Goal: Task Accomplishment & Management: Manage account settings

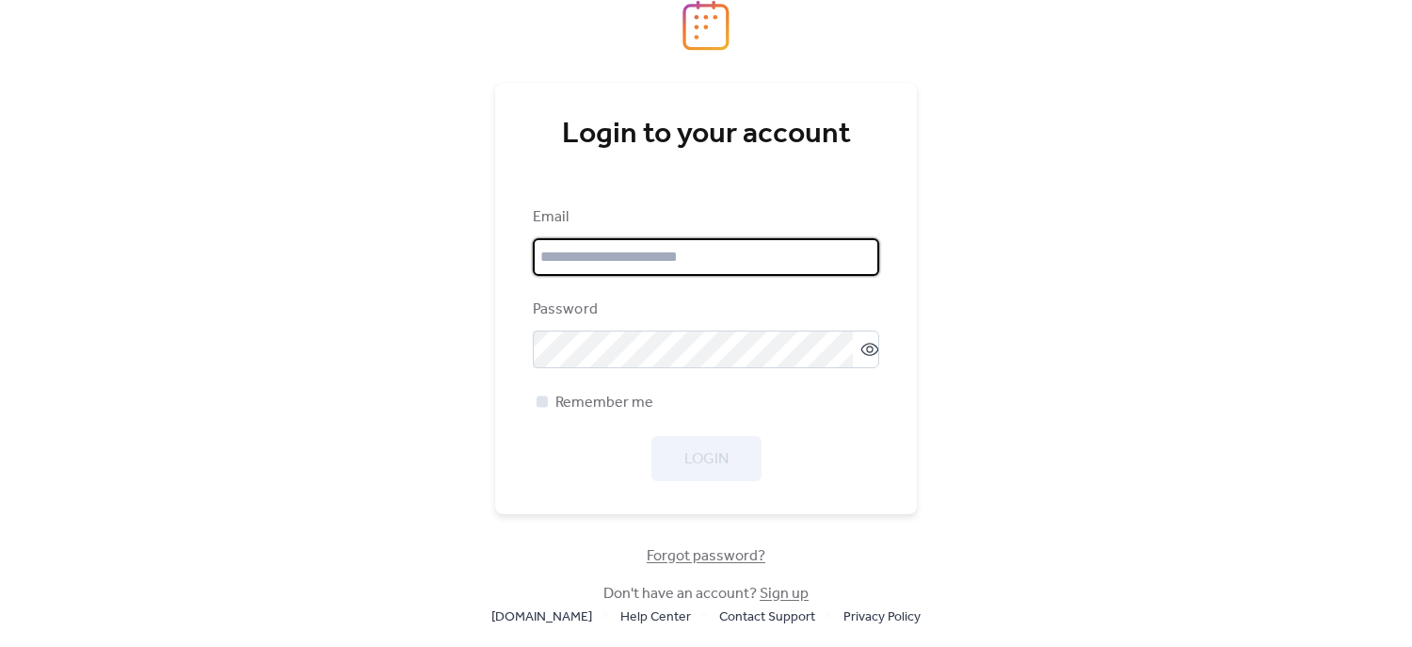
type input "**********"
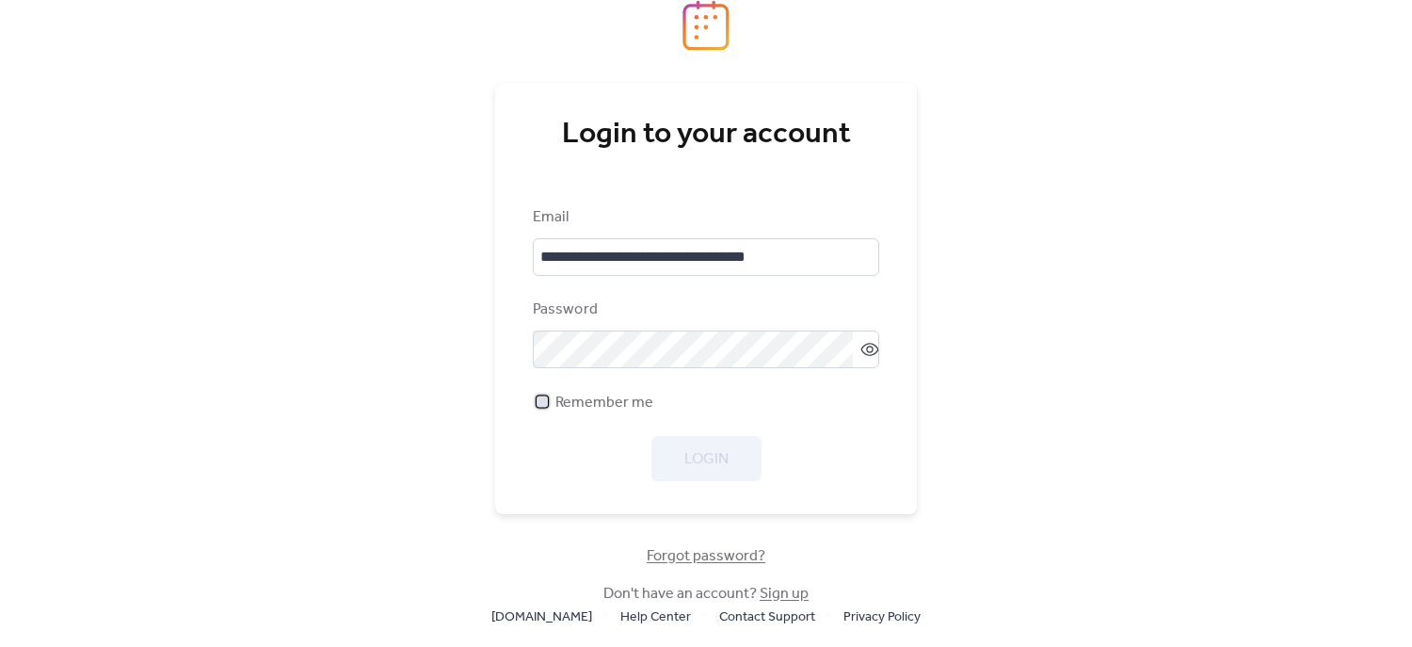
click at [541, 402] on div at bounding box center [542, 400] width 11 height 11
click at [696, 460] on span "Login" at bounding box center [706, 459] width 44 height 23
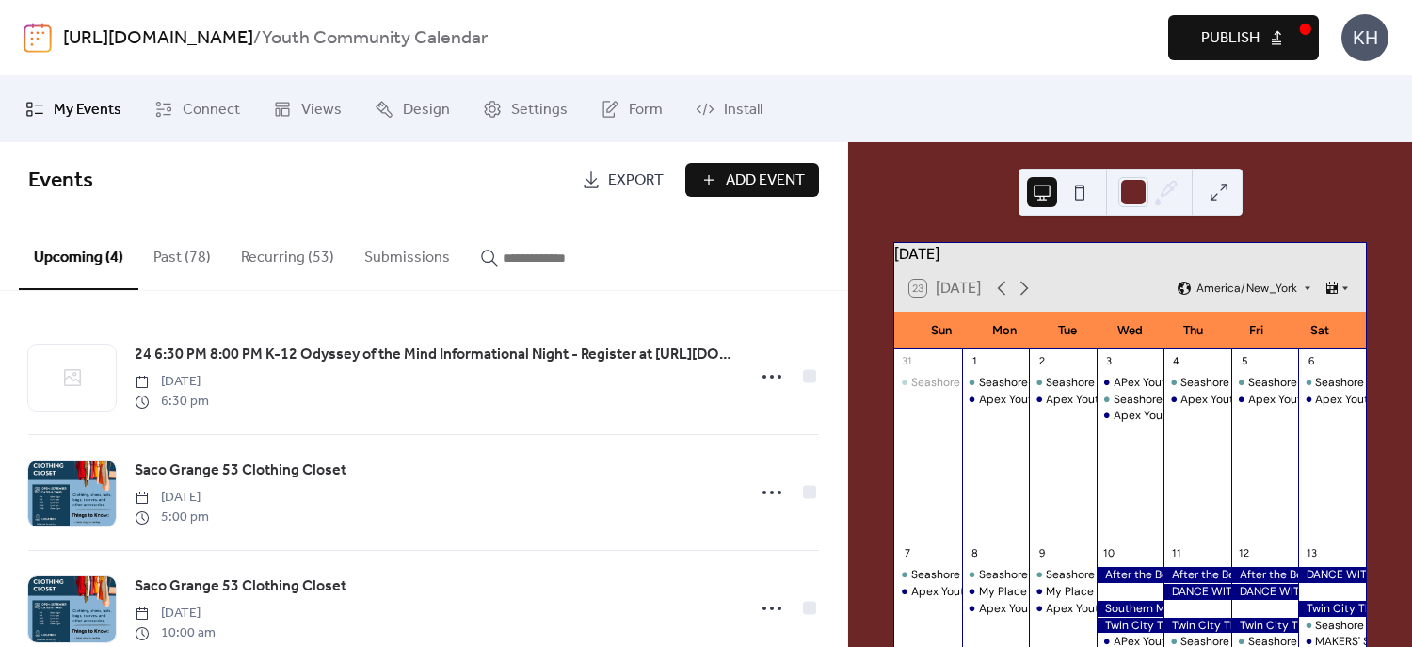
click at [538, 256] on input "button" at bounding box center [559, 258] width 113 height 23
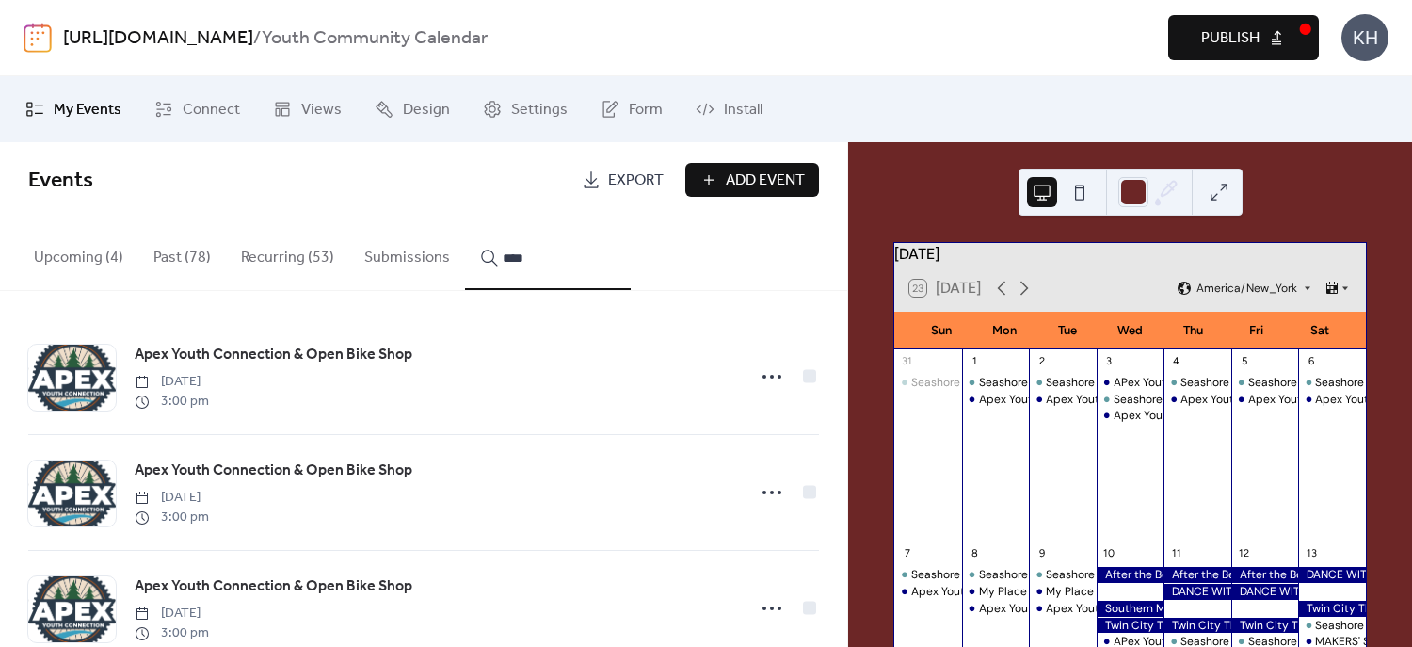
type input "****"
click at [772, 377] on icon at bounding box center [772, 376] width 30 height 30
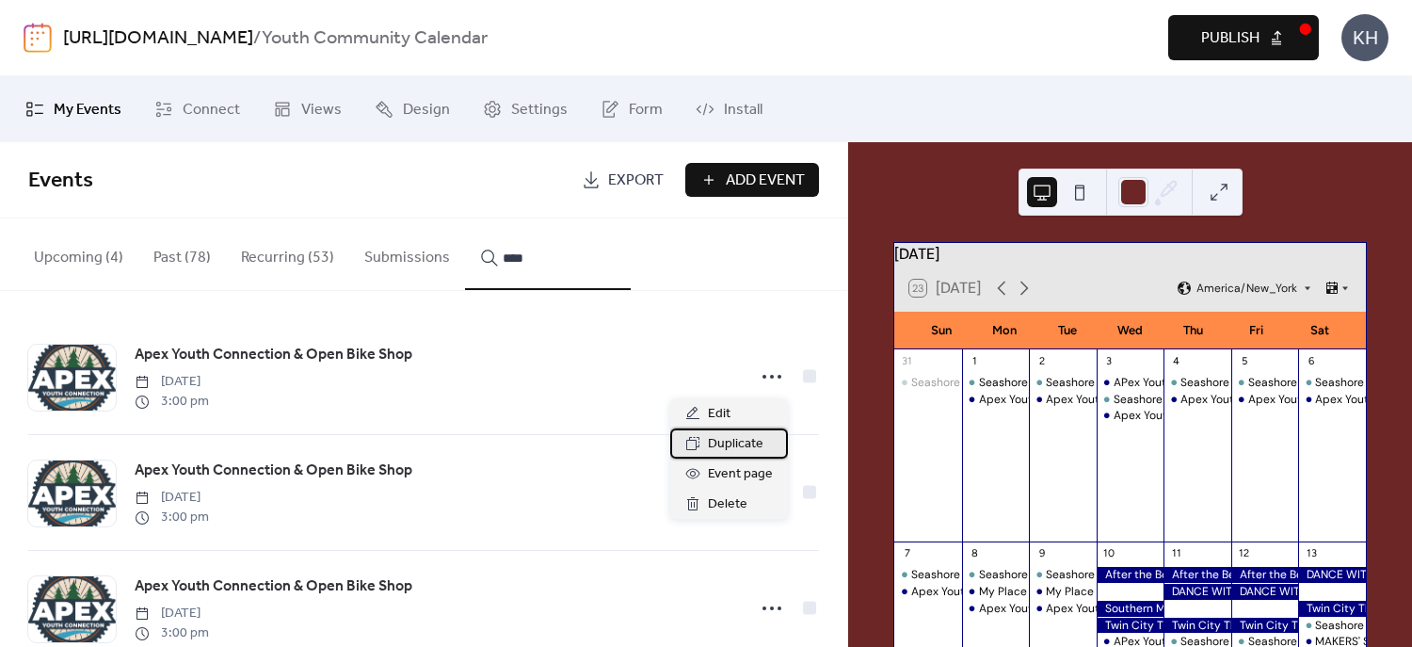
click at [728, 444] on span "Duplicate" at bounding box center [736, 444] width 56 height 23
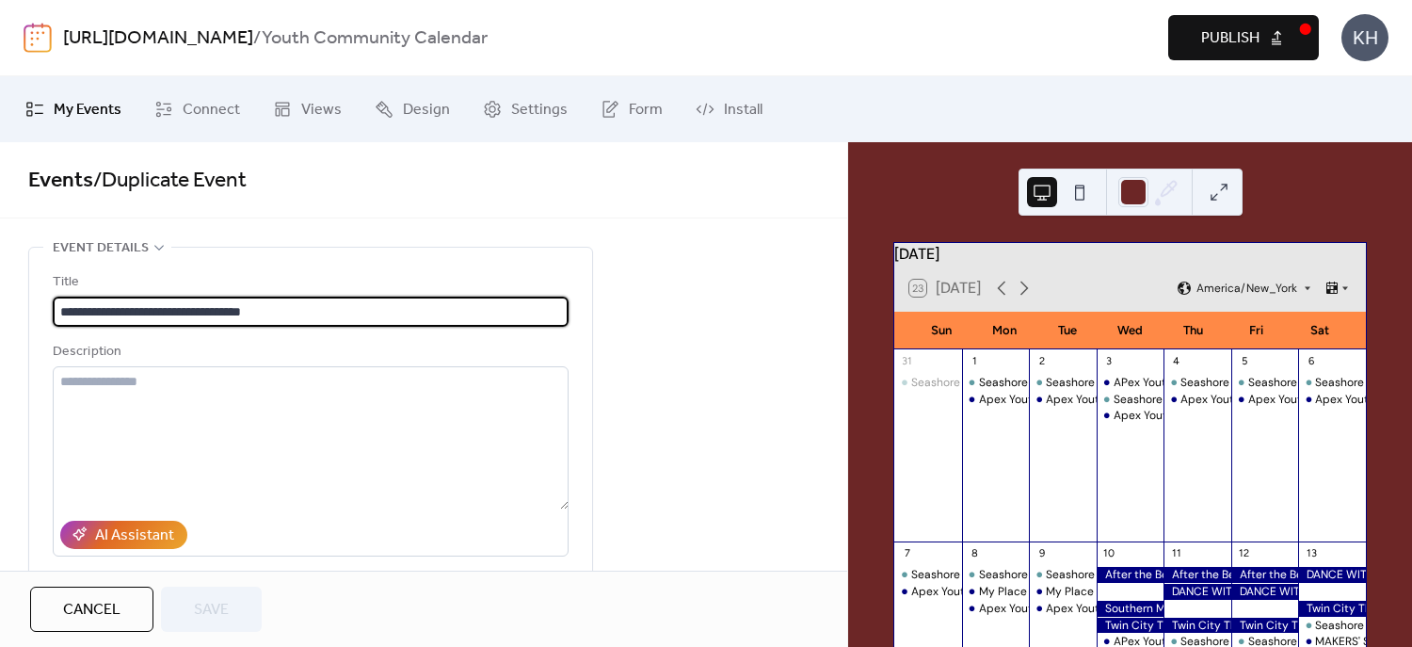
type input "**********"
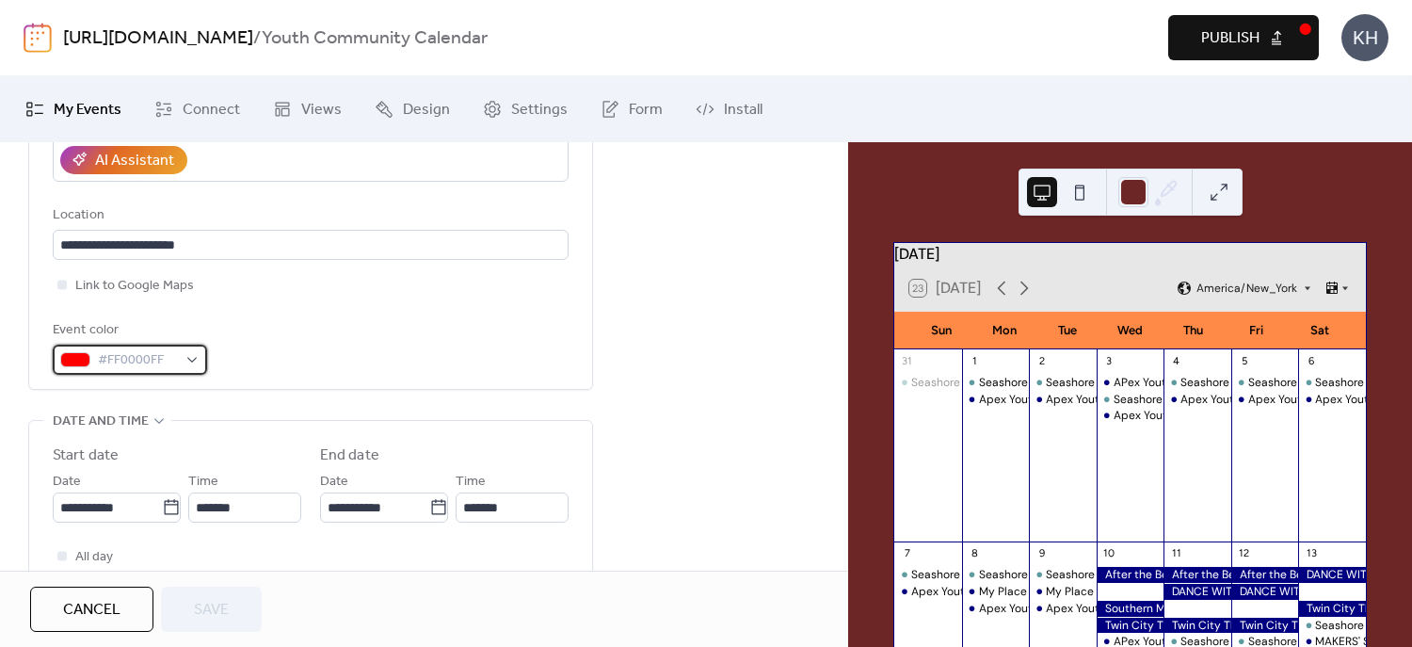
click at [193, 355] on div "#FF0000FF" at bounding box center [130, 360] width 154 height 30
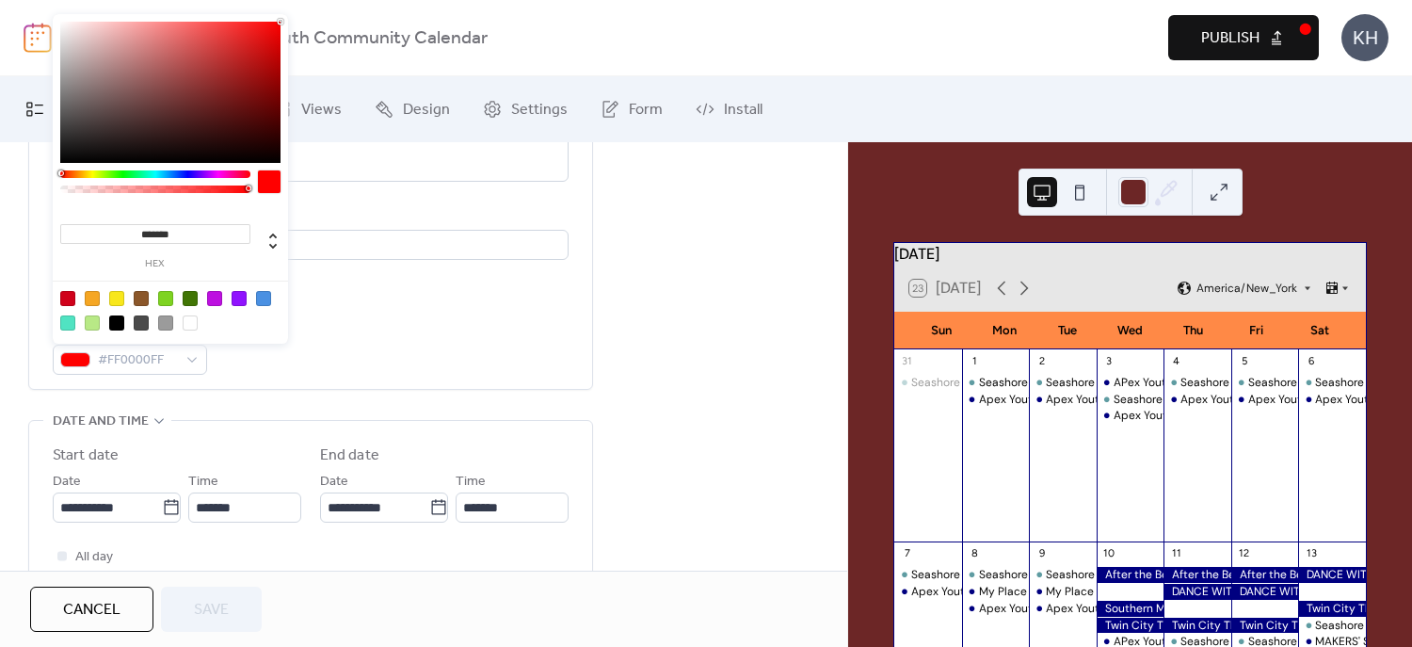
click at [203, 233] on input "*******" at bounding box center [155, 234] width 190 height 20
drag, startPoint x: 204, startPoint y: 235, endPoint x: 50, endPoint y: 212, distance: 156.2
click at [53, 212] on div "******* hex" at bounding box center [170, 180] width 235 height 333
paste input "******"
type input "******"
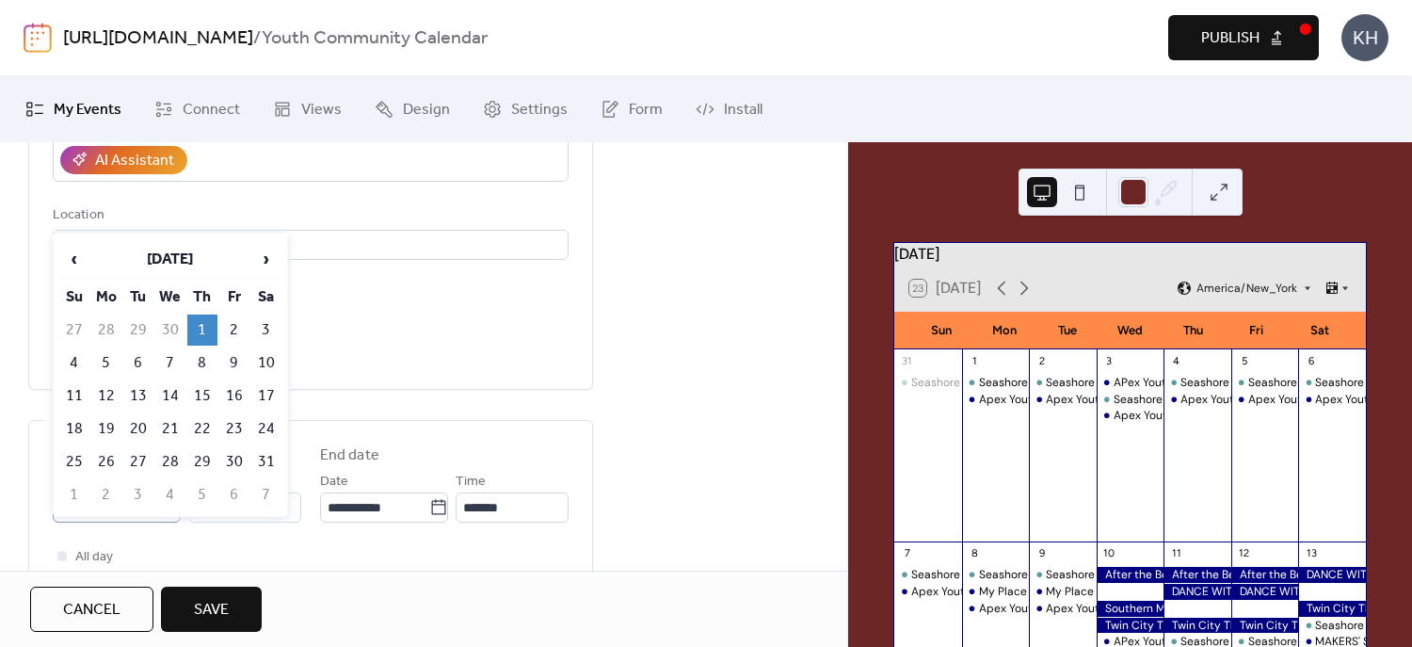
click at [169, 501] on icon at bounding box center [171, 507] width 19 height 19
click at [162, 501] on input "**********" at bounding box center [107, 507] width 109 height 30
click at [263, 249] on span "›" at bounding box center [266, 259] width 28 height 38
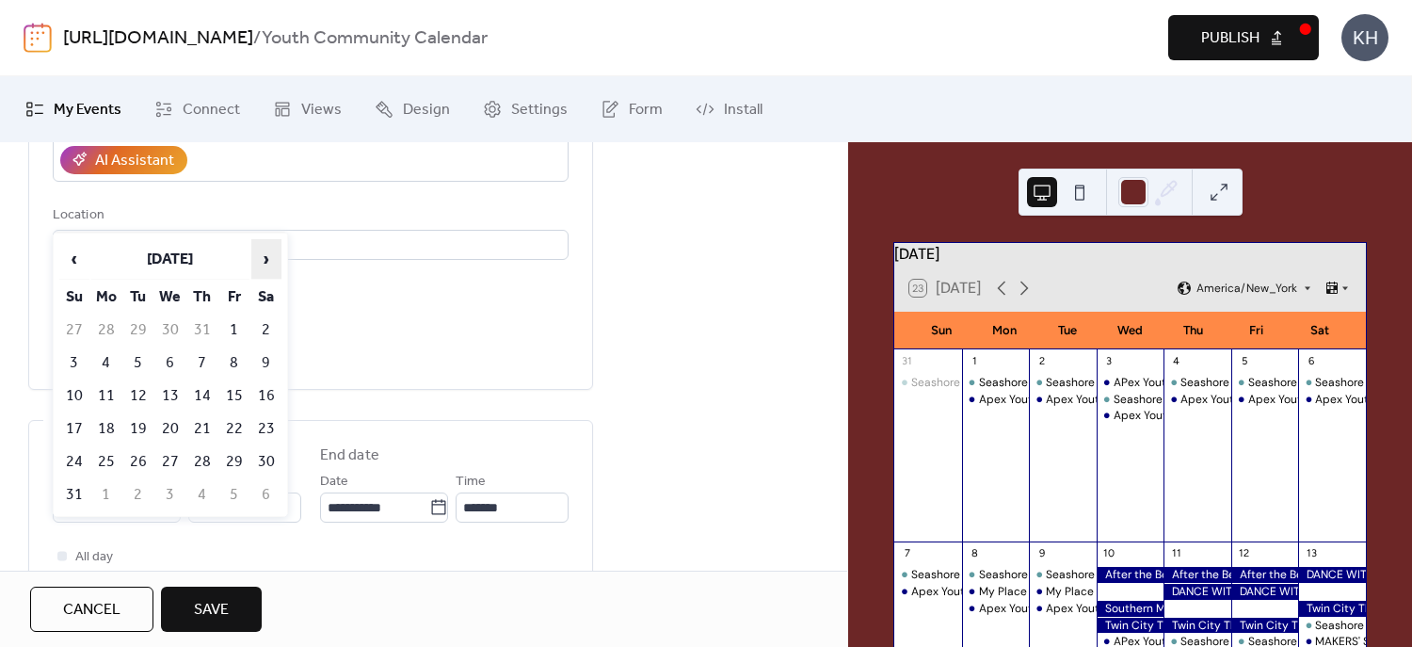
click at [263, 249] on span "›" at bounding box center [266, 259] width 28 height 38
click at [262, 265] on span "›" at bounding box center [266, 259] width 28 height 38
click at [204, 329] on td "2" at bounding box center [202, 329] width 30 height 31
type input "**********"
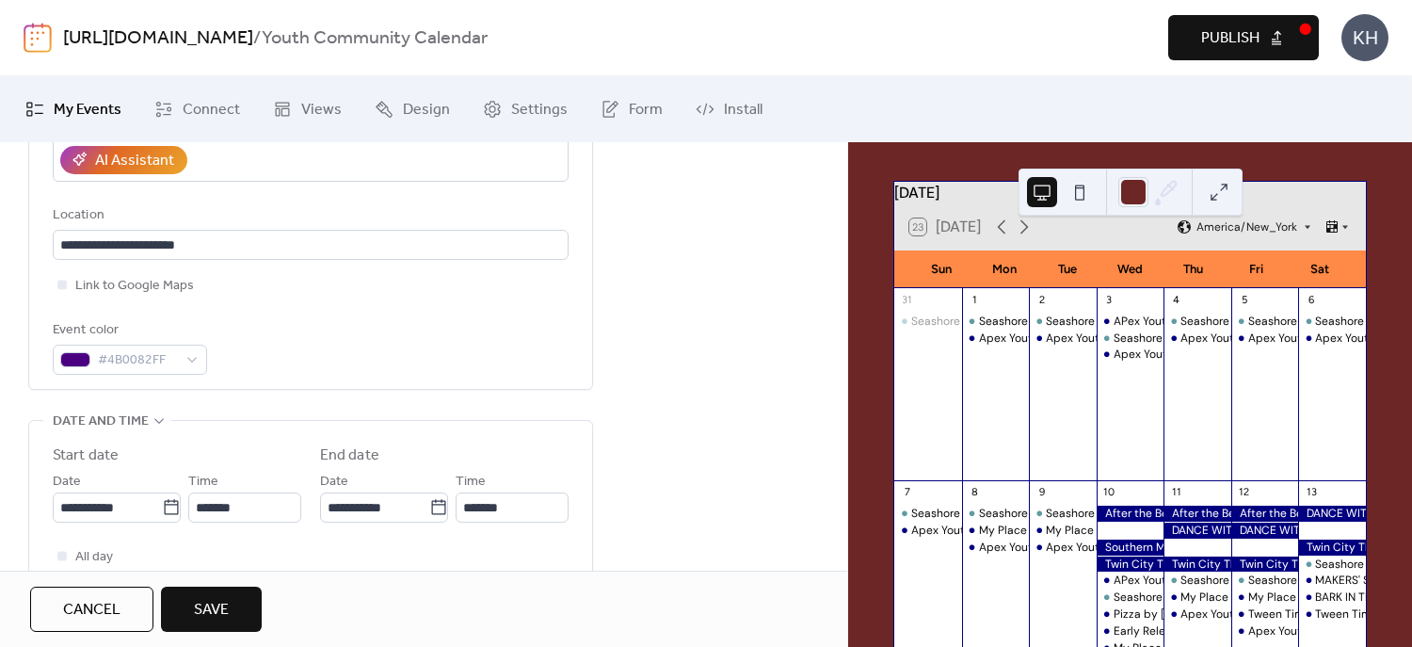
scroll to position [749, 0]
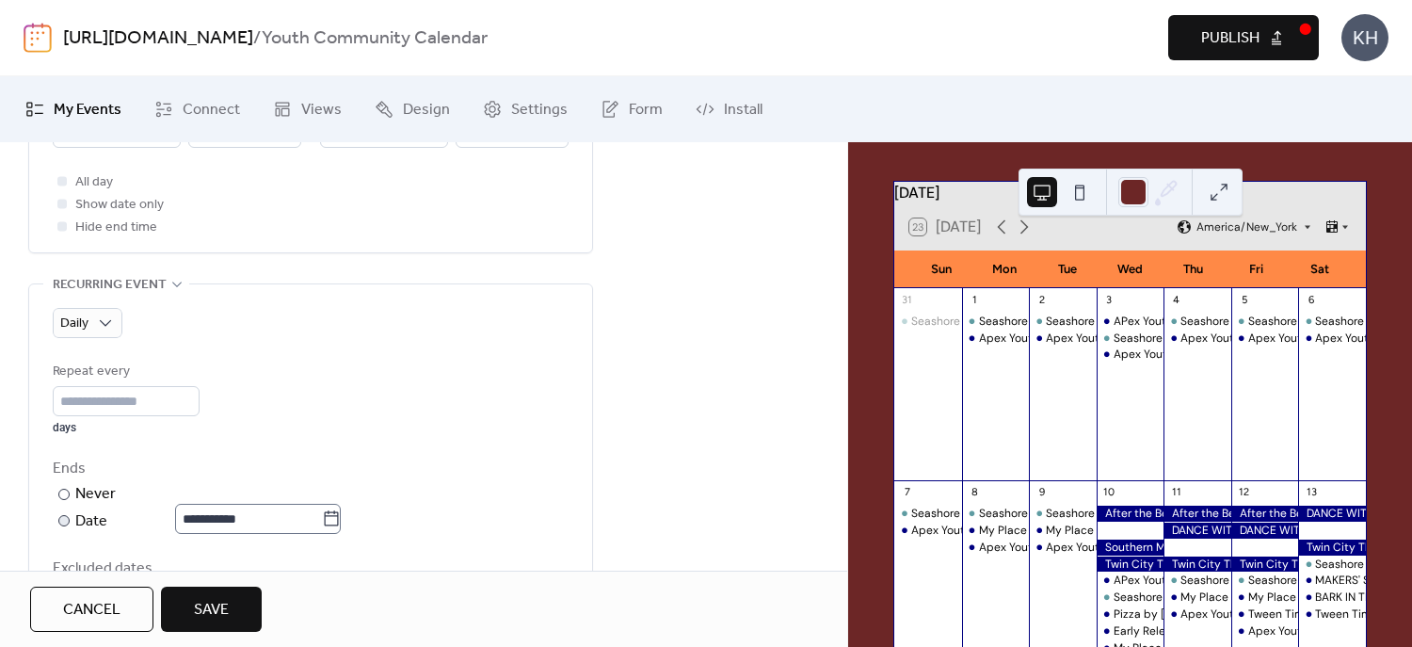
click at [341, 517] on icon at bounding box center [331, 518] width 19 height 19
click at [322, 517] on input "**********" at bounding box center [248, 519] width 147 height 30
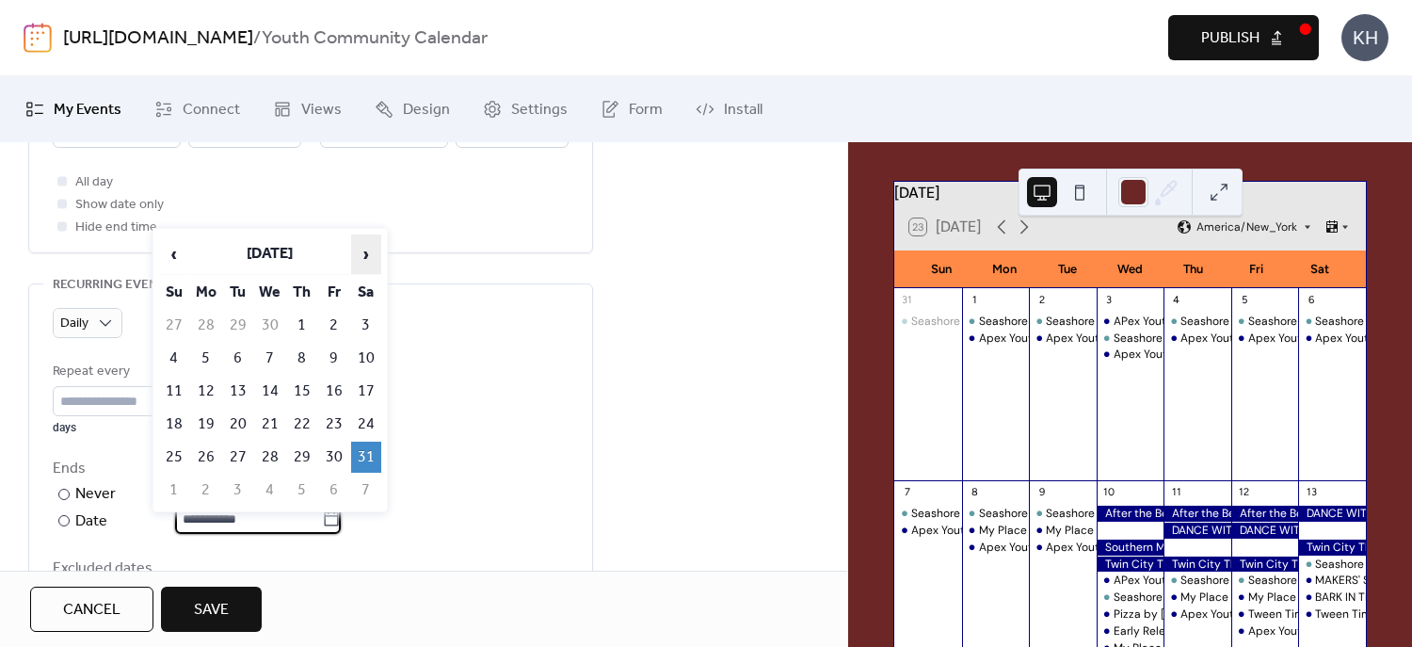
click at [356, 249] on span "›" at bounding box center [366, 254] width 28 height 38
click at [356, 251] on span "›" at bounding box center [366, 254] width 28 height 38
click at [360, 254] on span "›" at bounding box center [366, 254] width 28 height 38
click at [360, 255] on span "›" at bounding box center [366, 254] width 28 height 38
click at [361, 260] on span "›" at bounding box center [366, 254] width 28 height 38
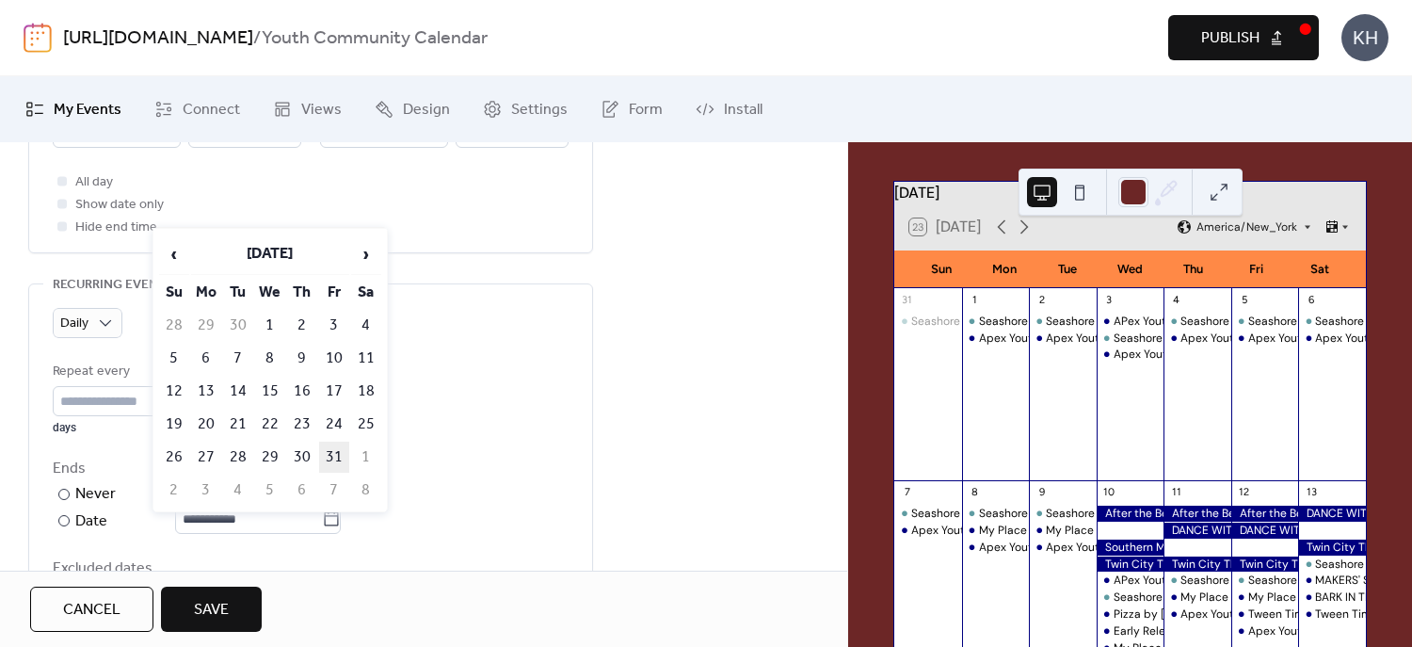
click at [326, 454] on td "31" at bounding box center [334, 457] width 30 height 31
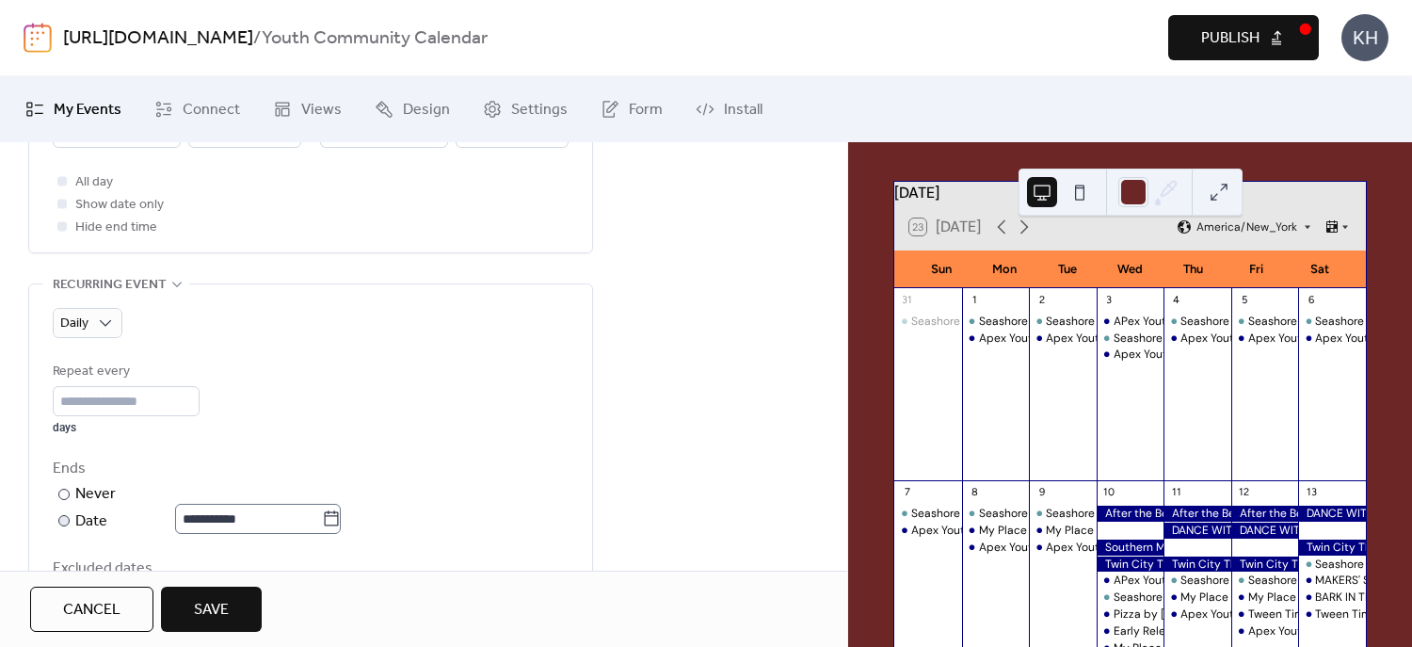
click at [336, 510] on icon at bounding box center [331, 518] width 19 height 19
click at [322, 510] on input "**********" at bounding box center [248, 519] width 147 height 30
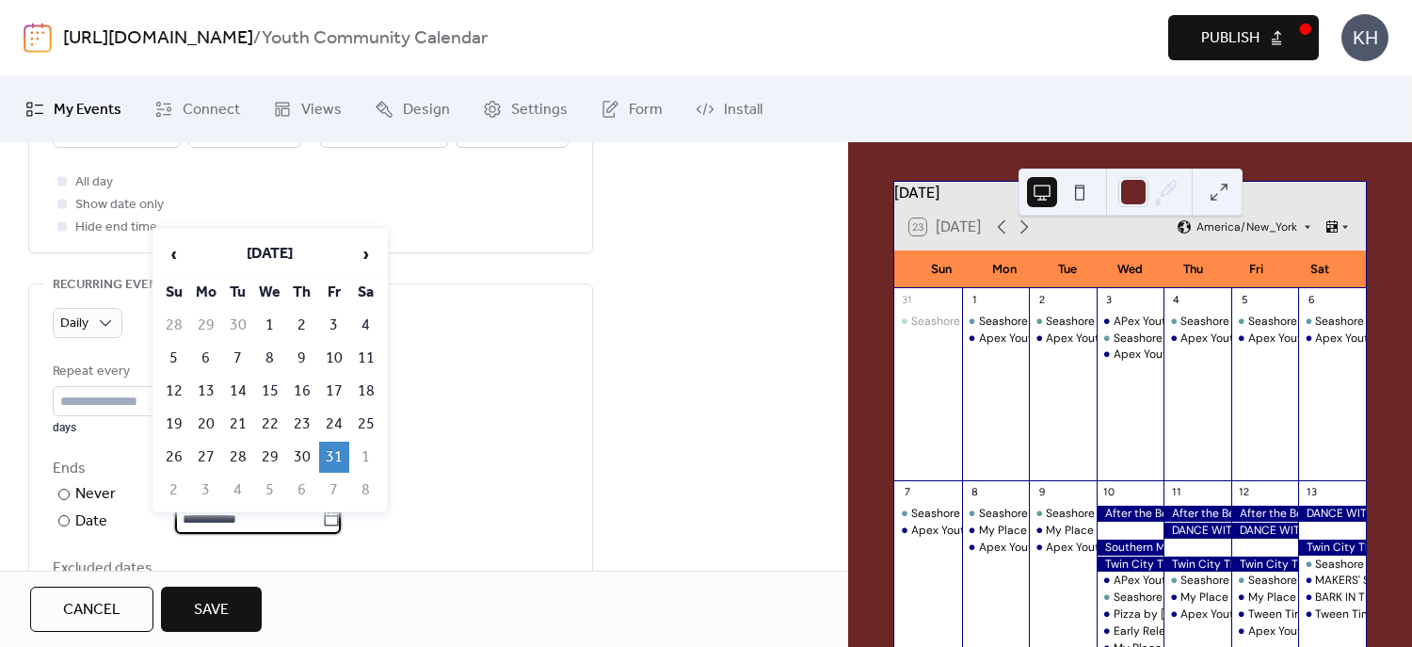
click at [369, 457] on td "1" at bounding box center [366, 457] width 30 height 31
type input "**********"
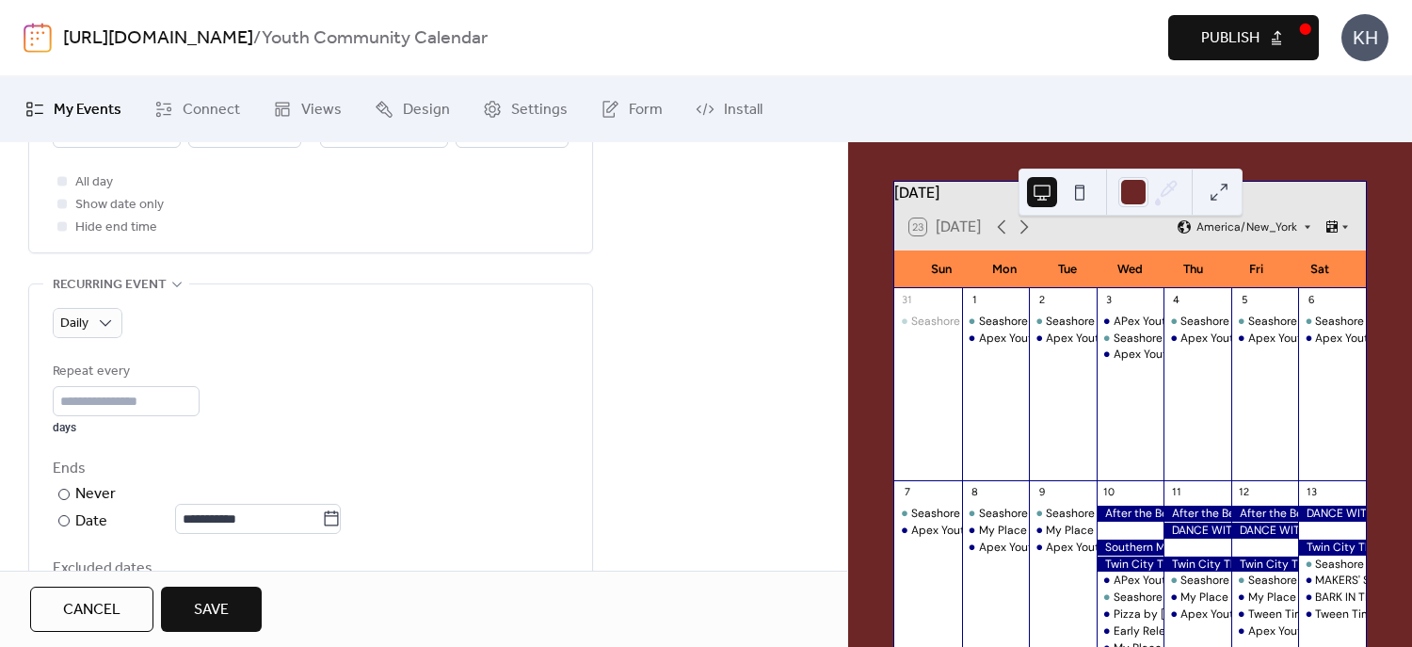
scroll to position [1125, 0]
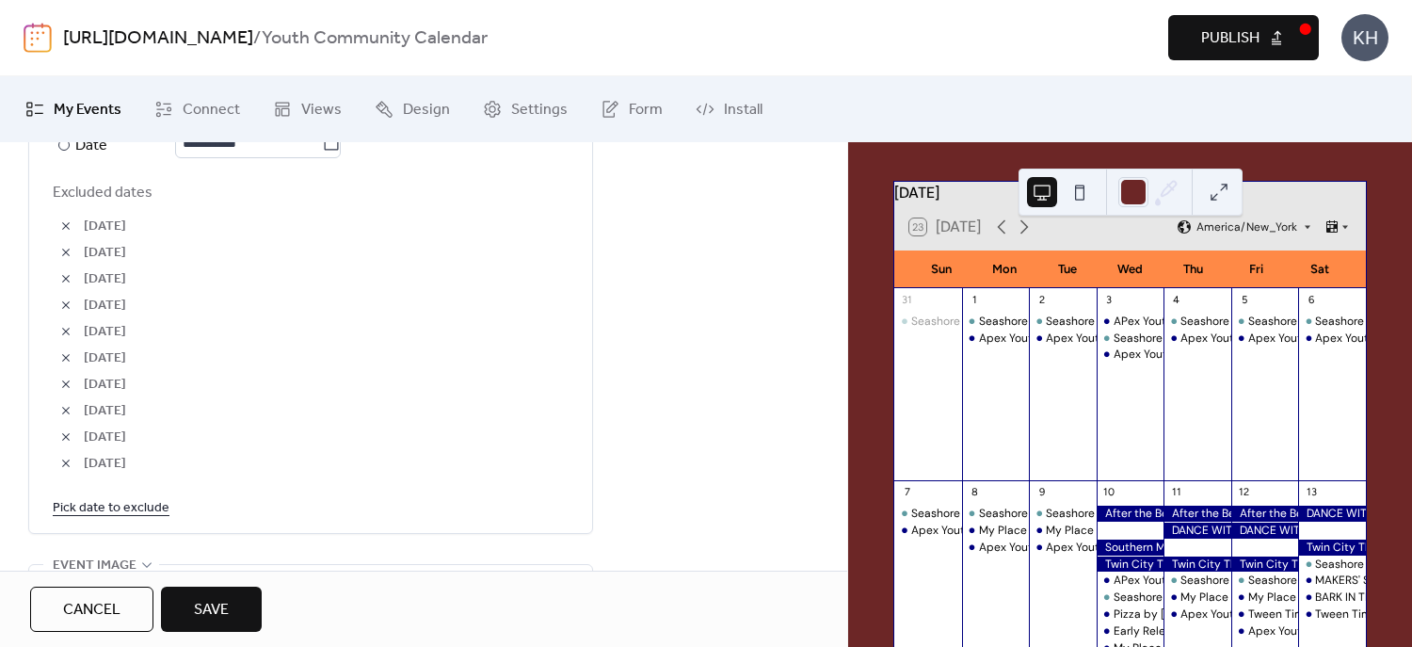
click at [55, 222] on button "button" at bounding box center [66, 226] width 26 height 26
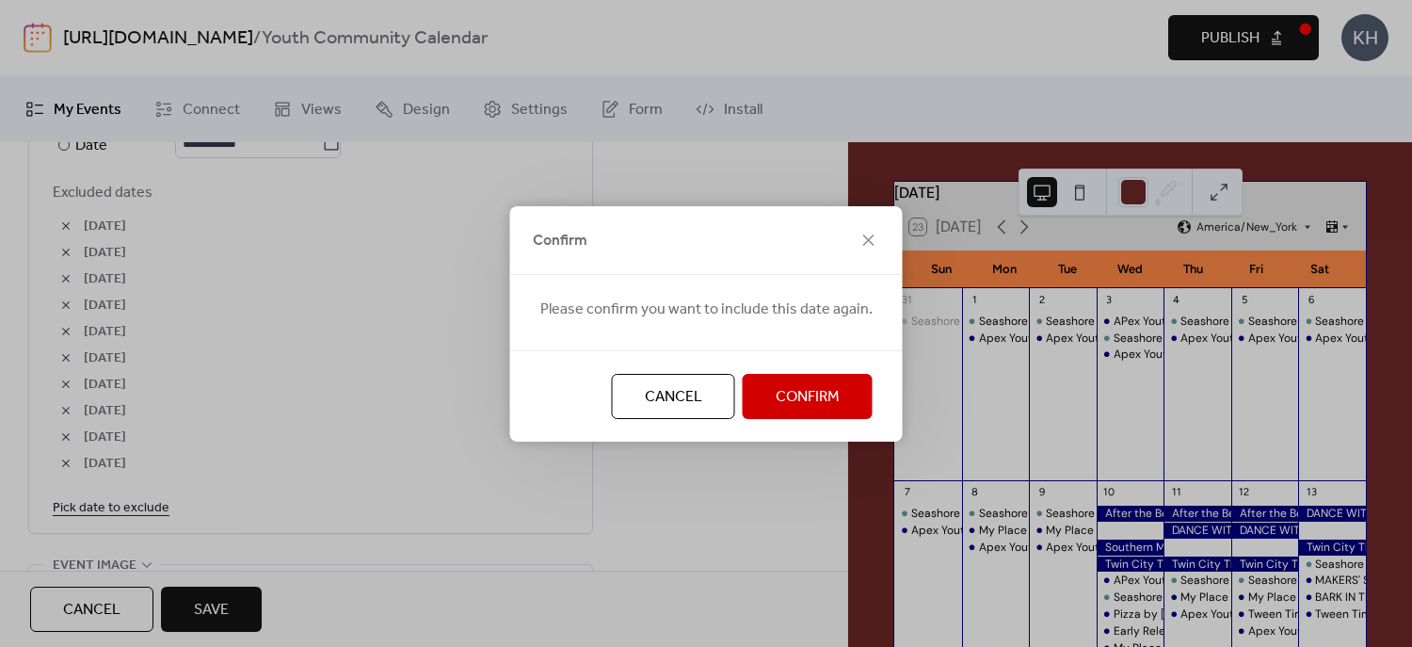
click at [823, 405] on span "Confirm" at bounding box center [808, 397] width 64 height 23
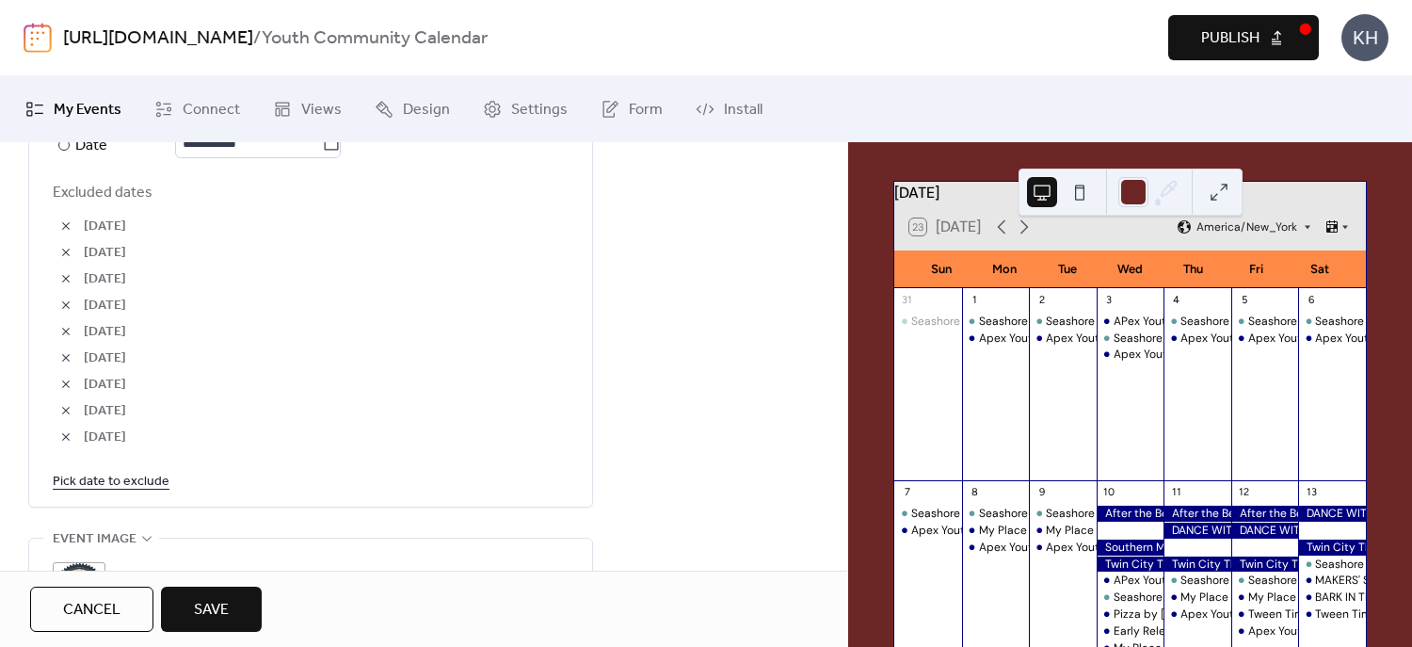
click at [77, 229] on button "button" at bounding box center [66, 226] width 26 height 26
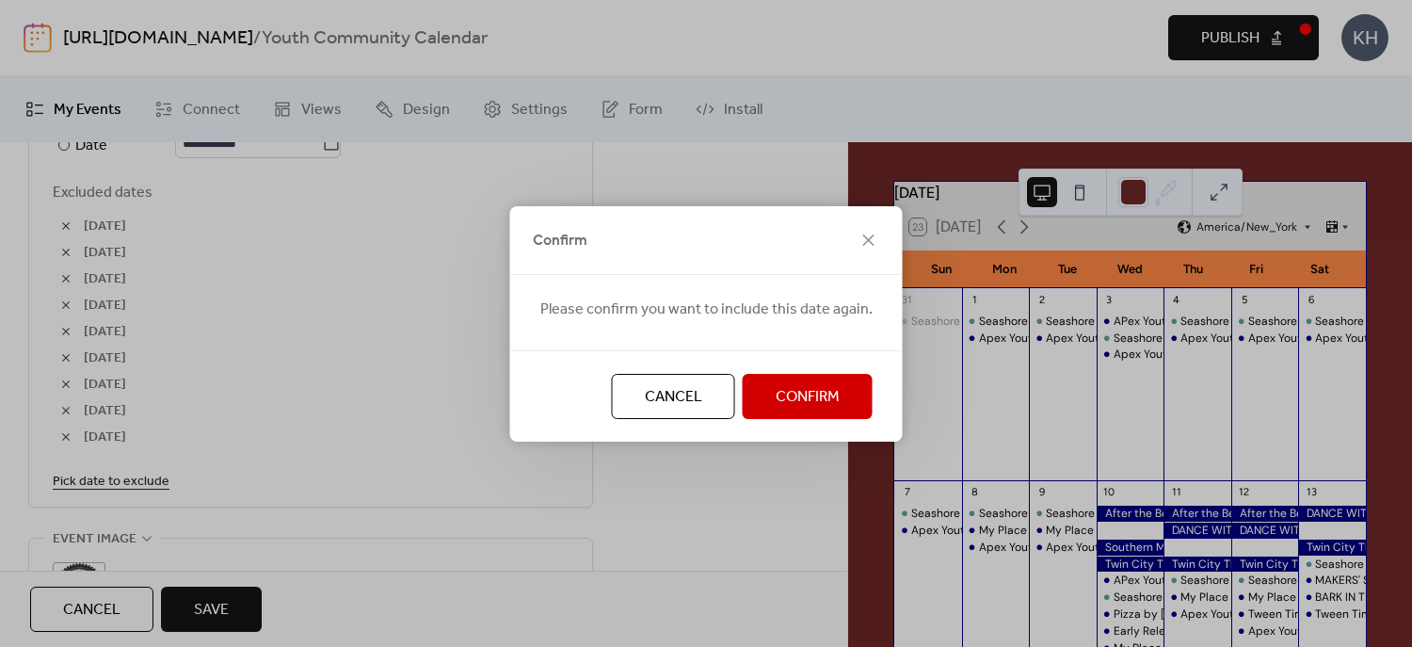
click at [783, 378] on button "Confirm" at bounding box center [808, 396] width 130 height 45
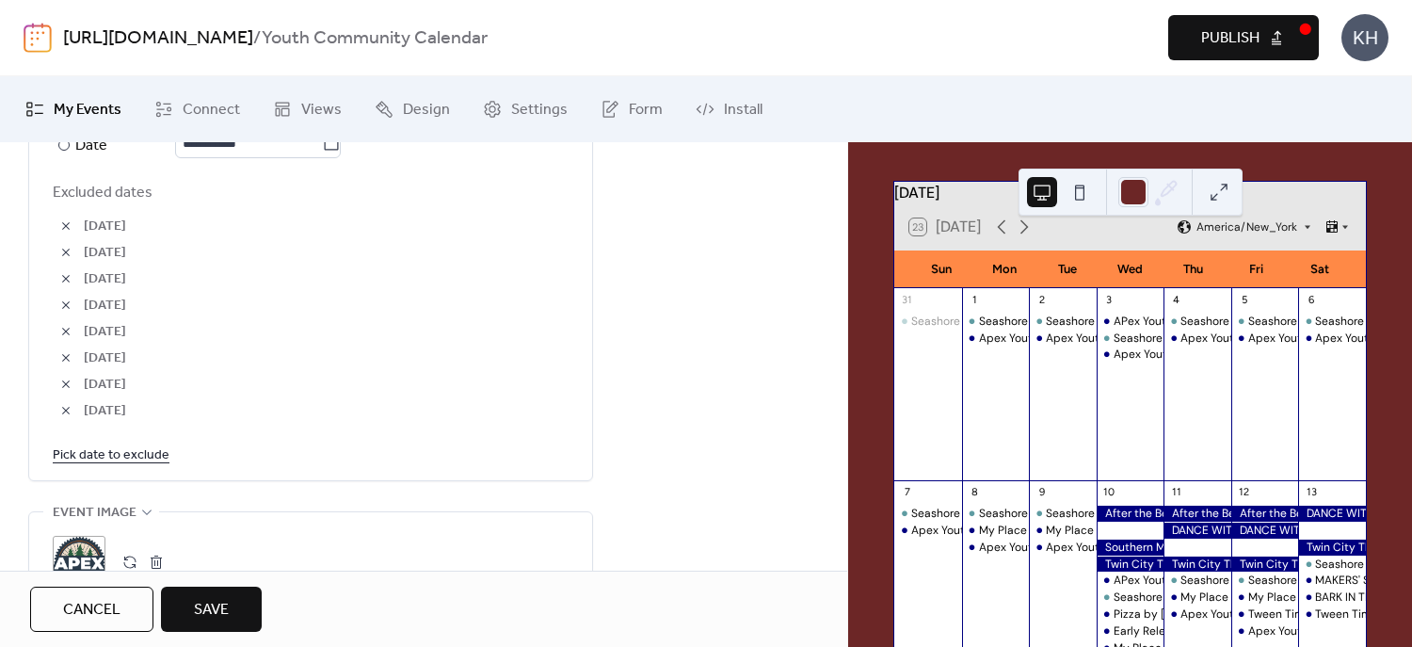
click at [73, 229] on button "button" at bounding box center [66, 226] width 26 height 26
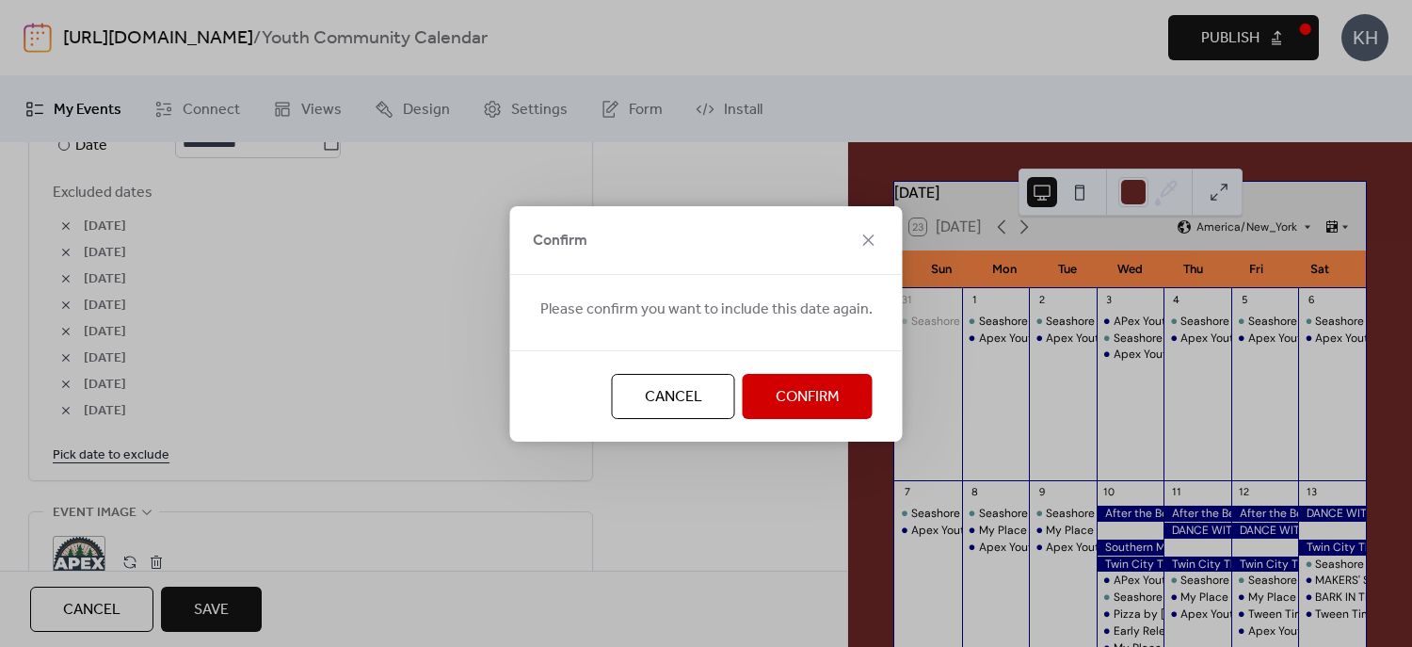
click at [827, 399] on span "Confirm" at bounding box center [808, 397] width 64 height 23
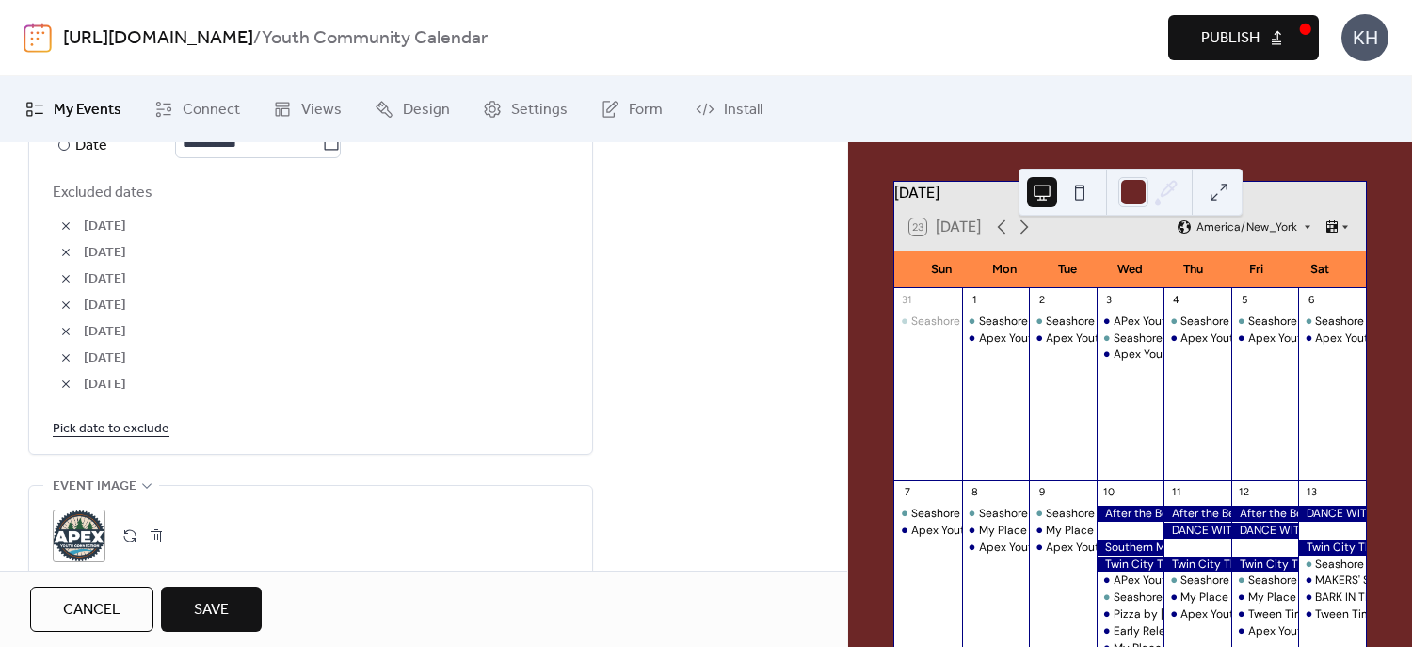
click at [59, 232] on button "button" at bounding box center [66, 226] width 26 height 26
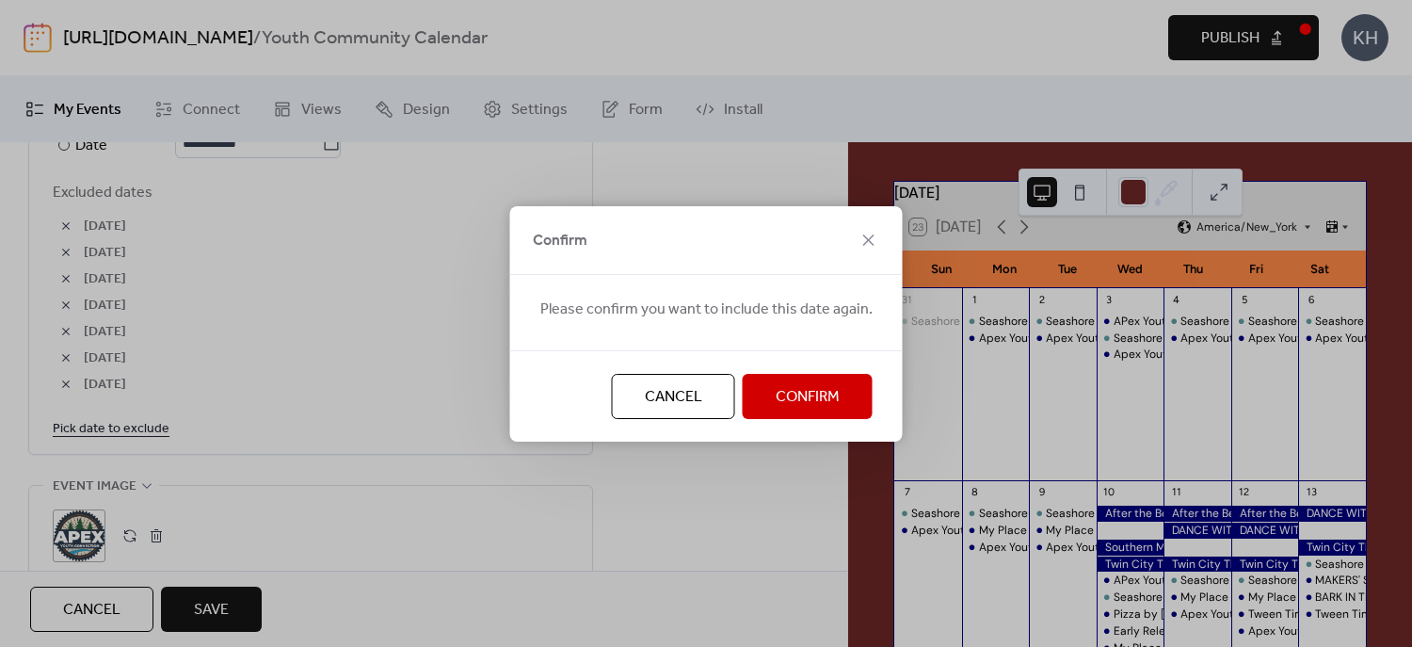
click at [811, 398] on span "Confirm" at bounding box center [808, 397] width 64 height 23
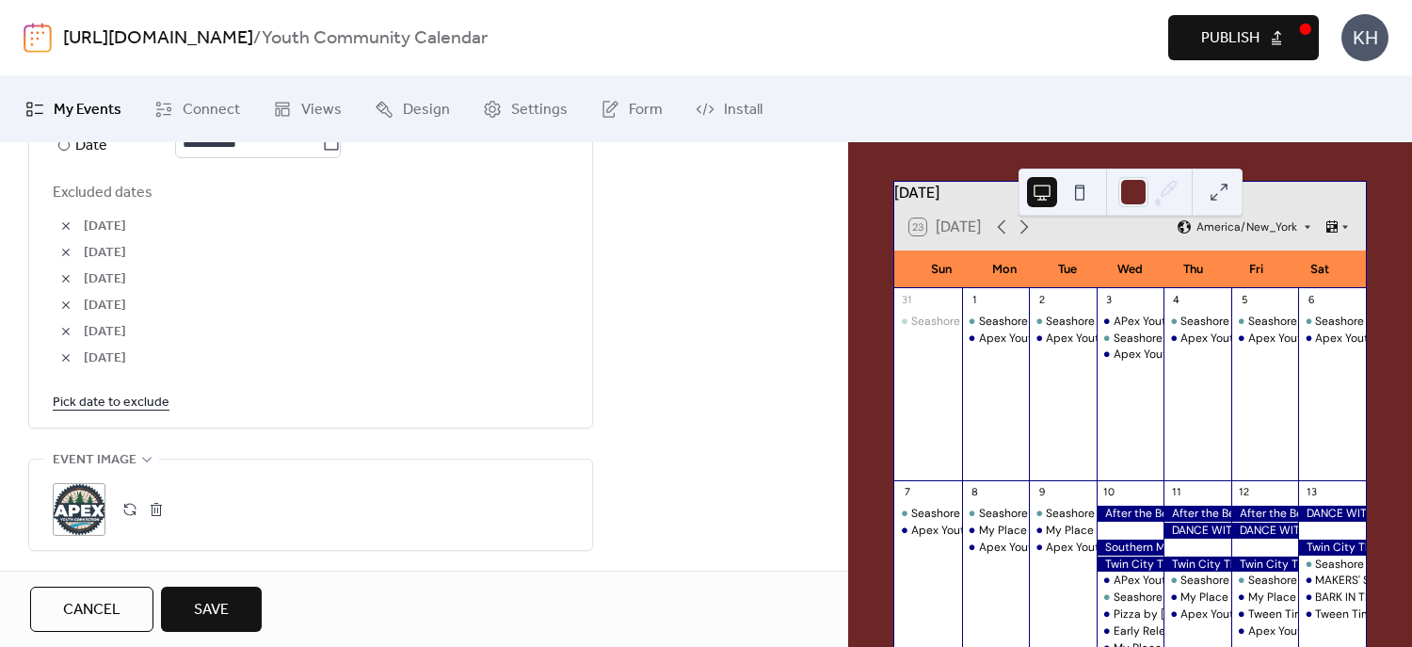
click at [76, 233] on button "button" at bounding box center [66, 226] width 26 height 26
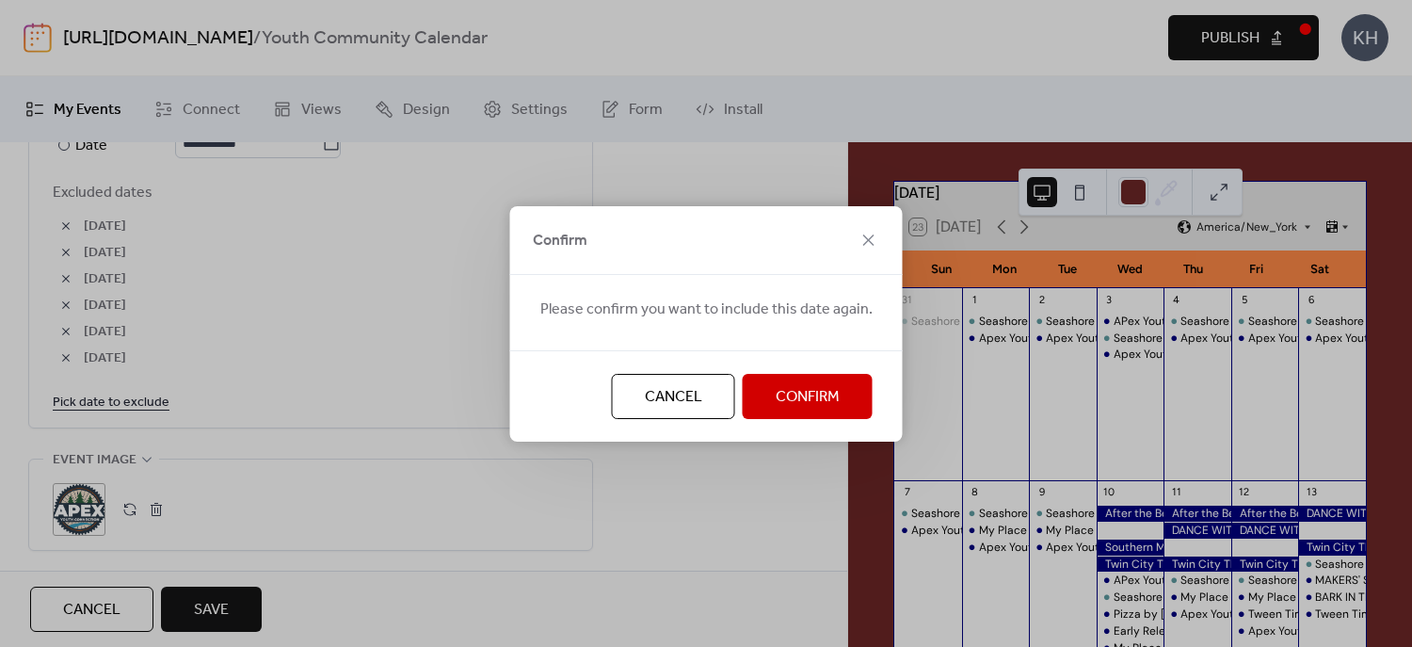
click at [776, 386] on span "Confirm" at bounding box center [808, 397] width 64 height 23
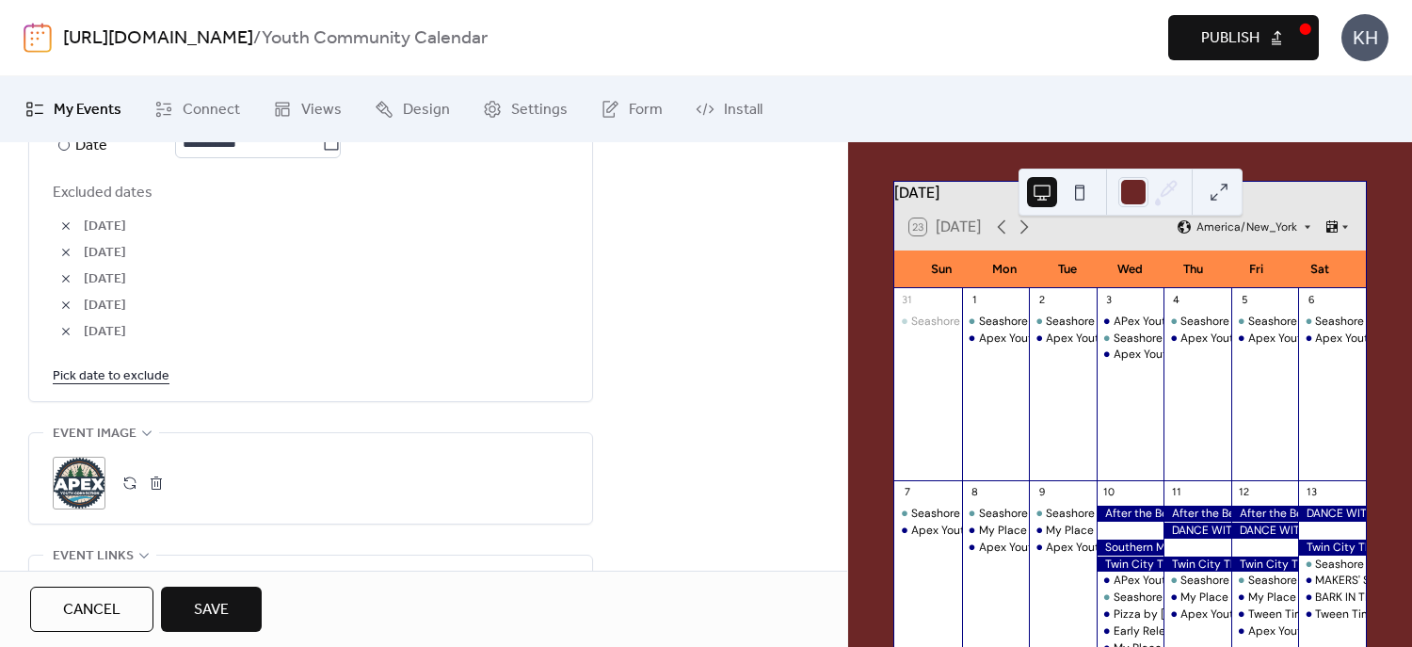
click at [73, 232] on button "button" at bounding box center [66, 226] width 26 height 26
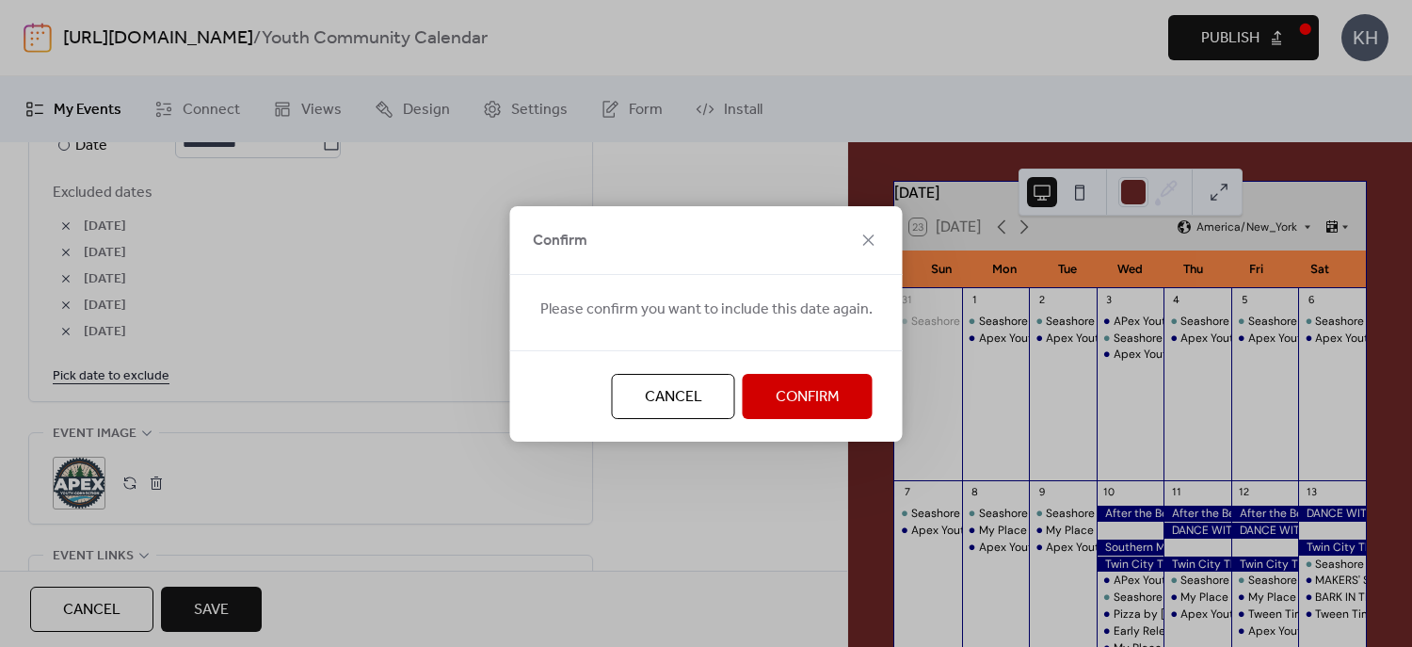
click at [733, 387] on div "Cancel Confirm" at bounding box center [706, 395] width 393 height 91
click at [760, 397] on button "Confirm" at bounding box center [808, 396] width 130 height 45
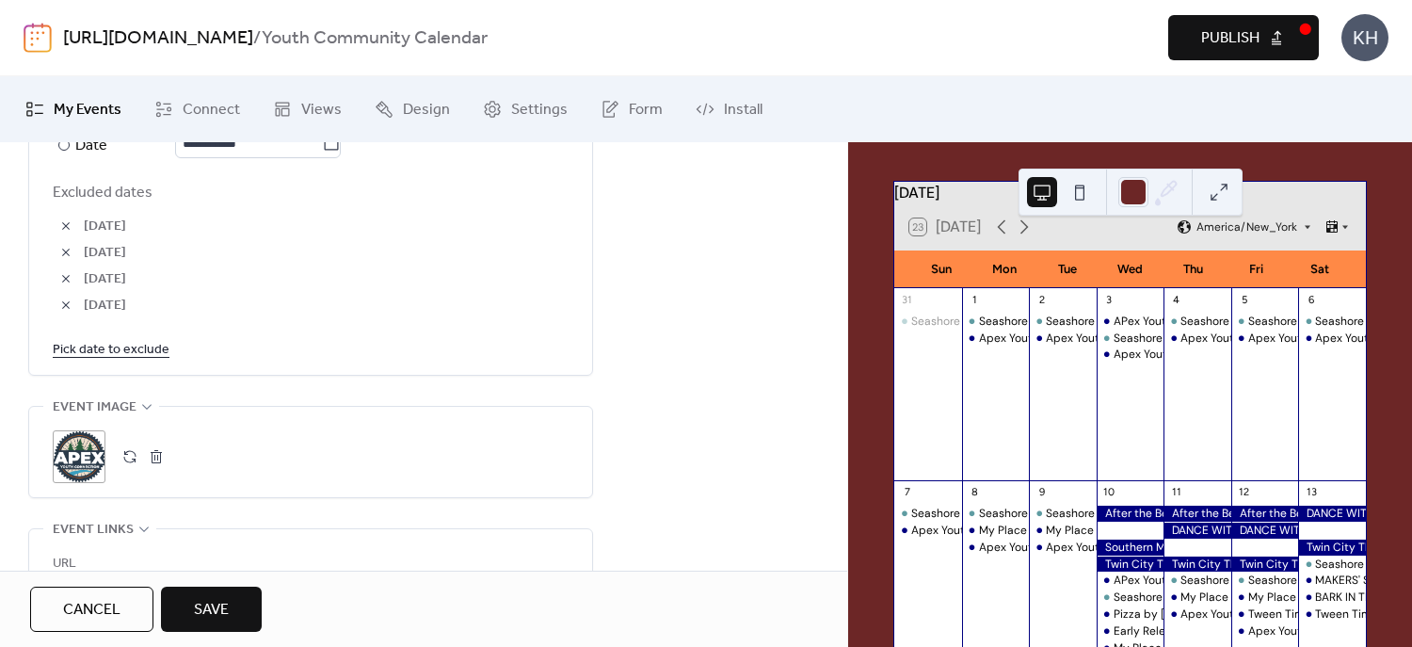
click at [63, 217] on button "button" at bounding box center [66, 226] width 26 height 26
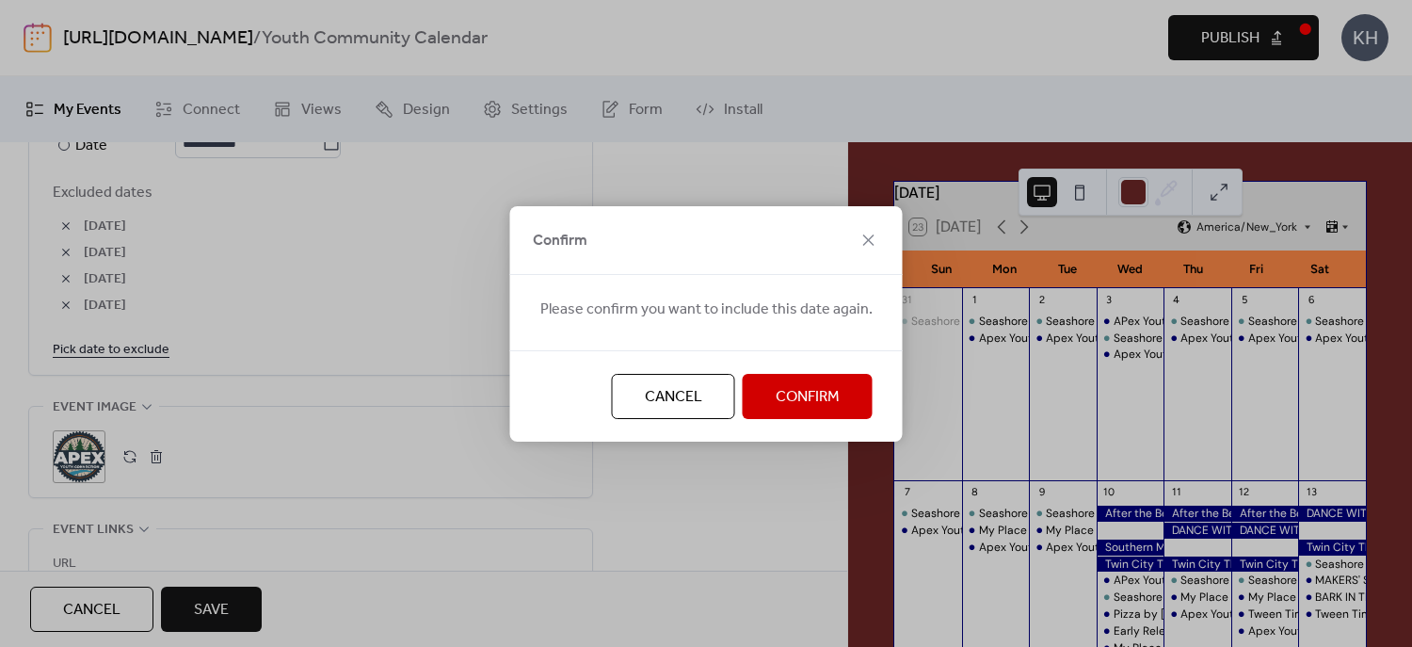
click at [831, 398] on span "Confirm" at bounding box center [808, 397] width 64 height 23
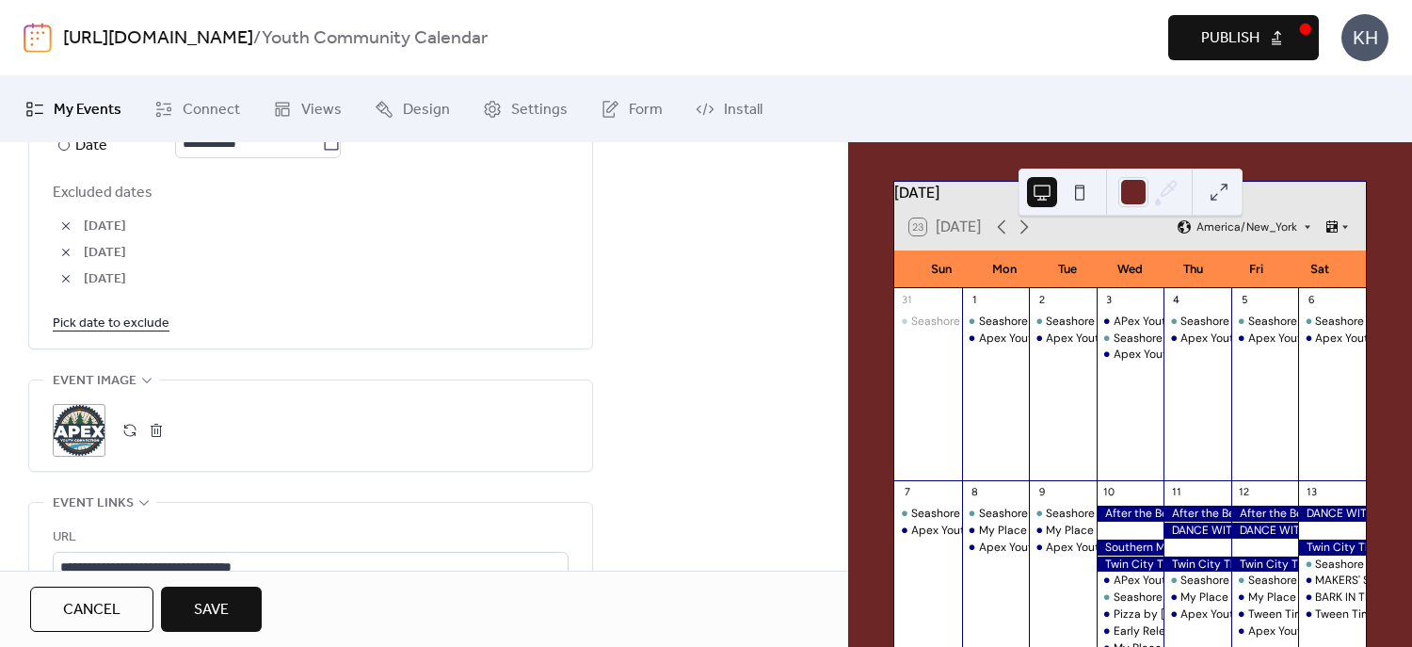
click at [58, 227] on button "button" at bounding box center [66, 226] width 26 height 26
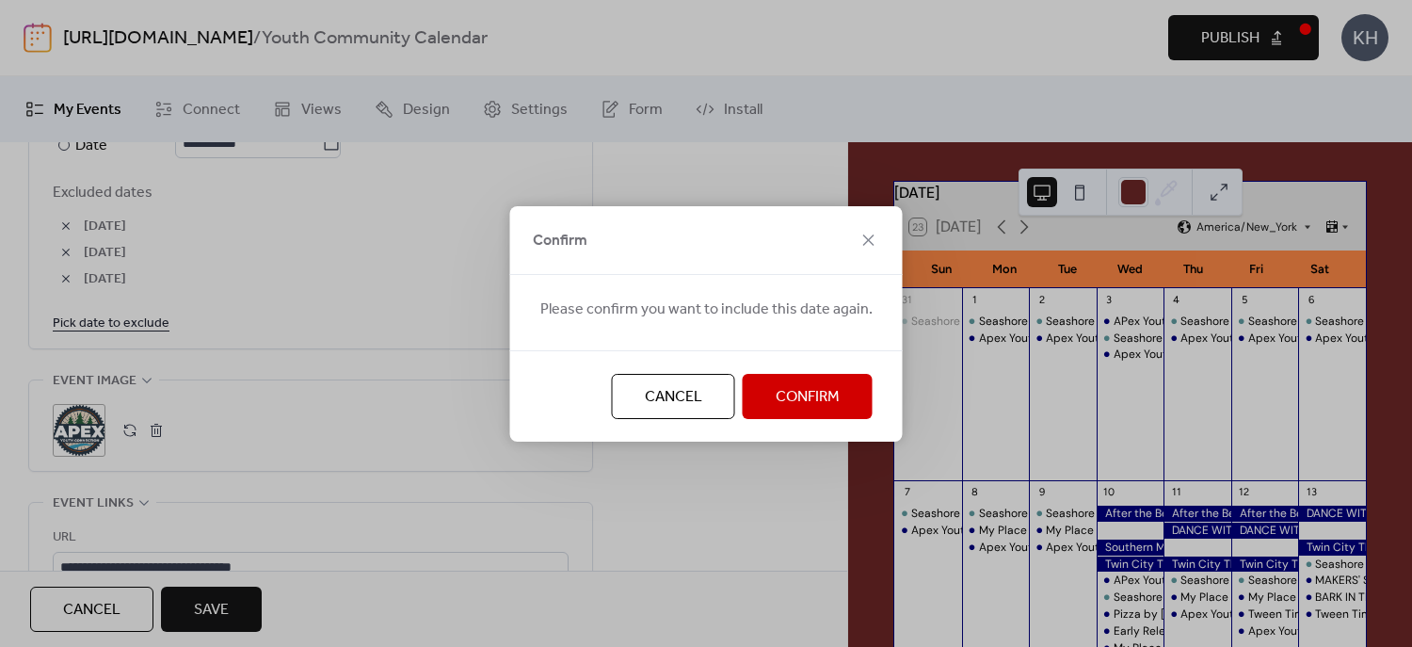
click at [811, 419] on div "Cancel Confirm" at bounding box center [706, 395] width 393 height 91
click at [796, 408] on span "Confirm" at bounding box center [808, 397] width 64 height 23
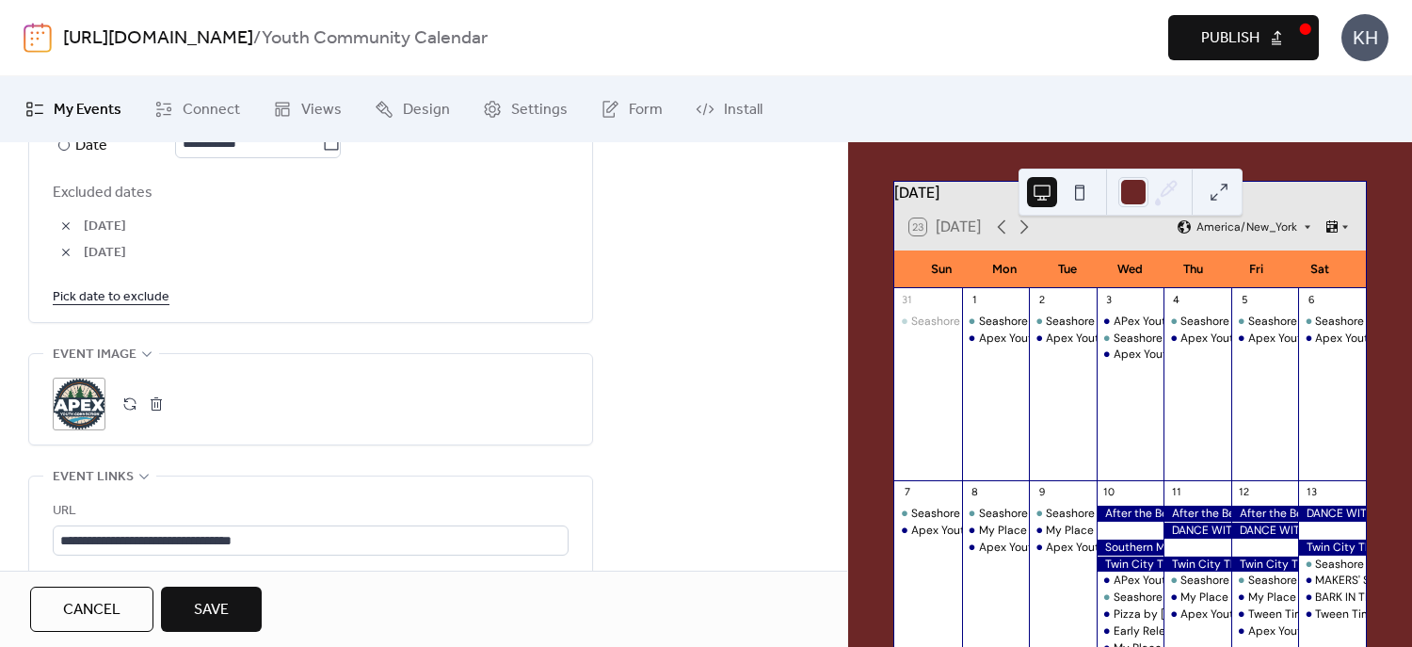
click at [68, 228] on button "button" at bounding box center [66, 226] width 26 height 26
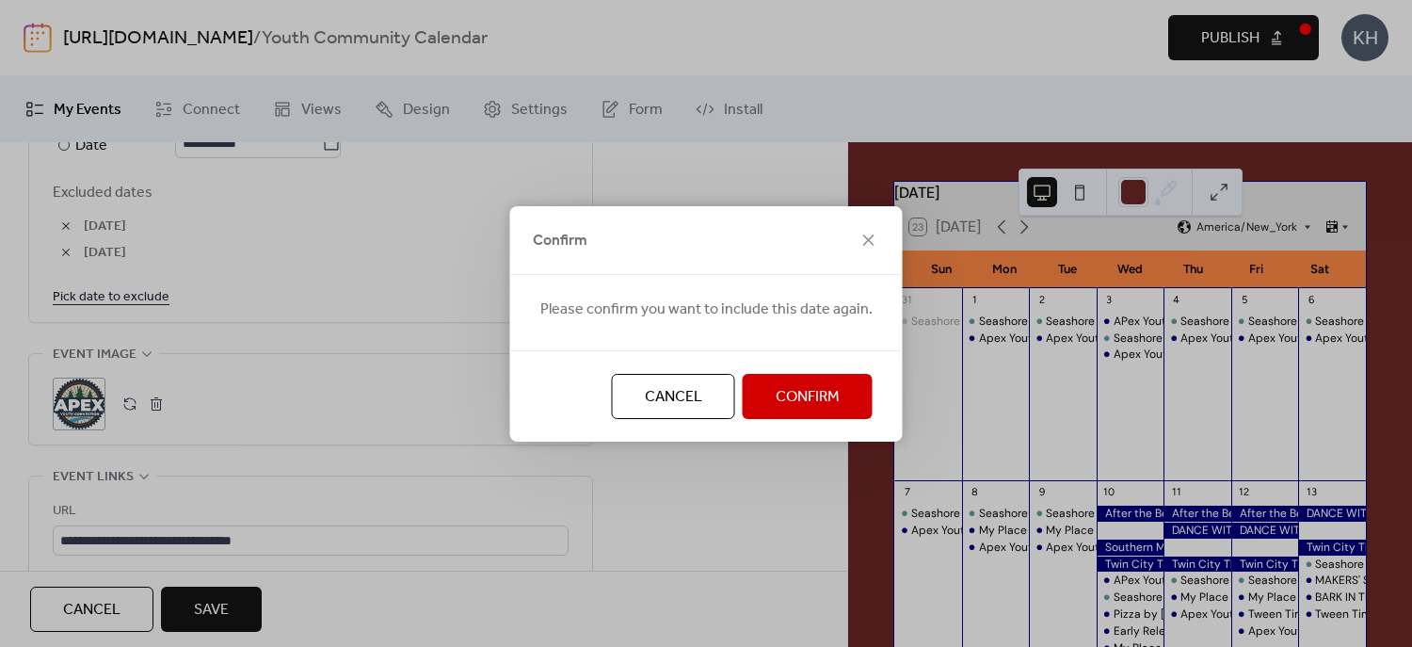
click at [778, 387] on span "Confirm" at bounding box center [808, 397] width 64 height 23
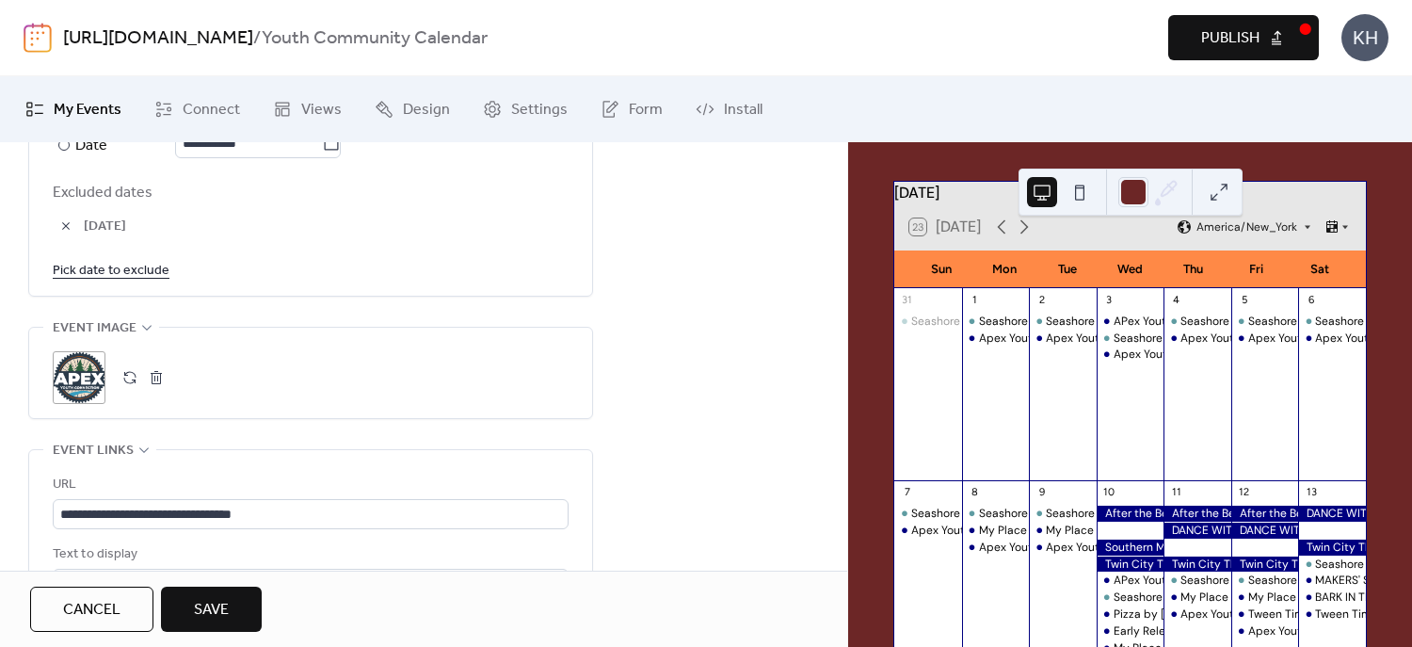
click at [62, 222] on button "button" at bounding box center [66, 226] width 26 height 26
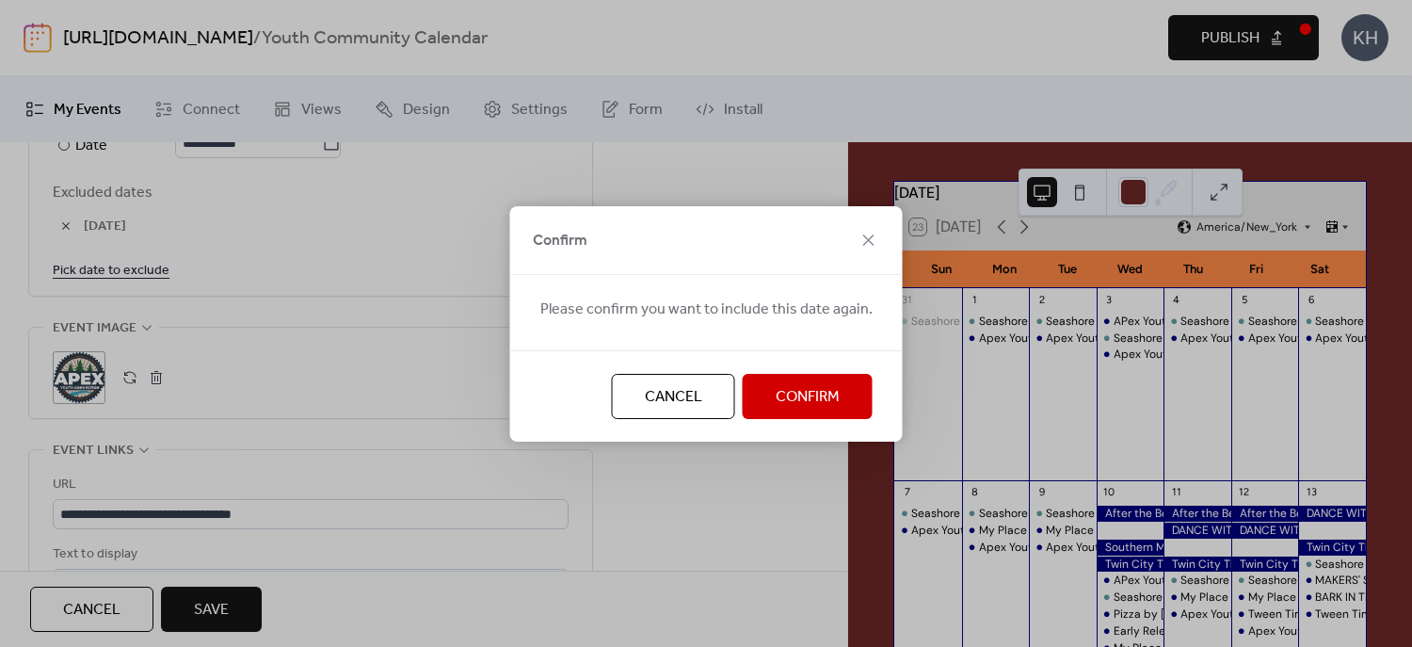
click at [827, 417] on button "Confirm" at bounding box center [808, 396] width 130 height 45
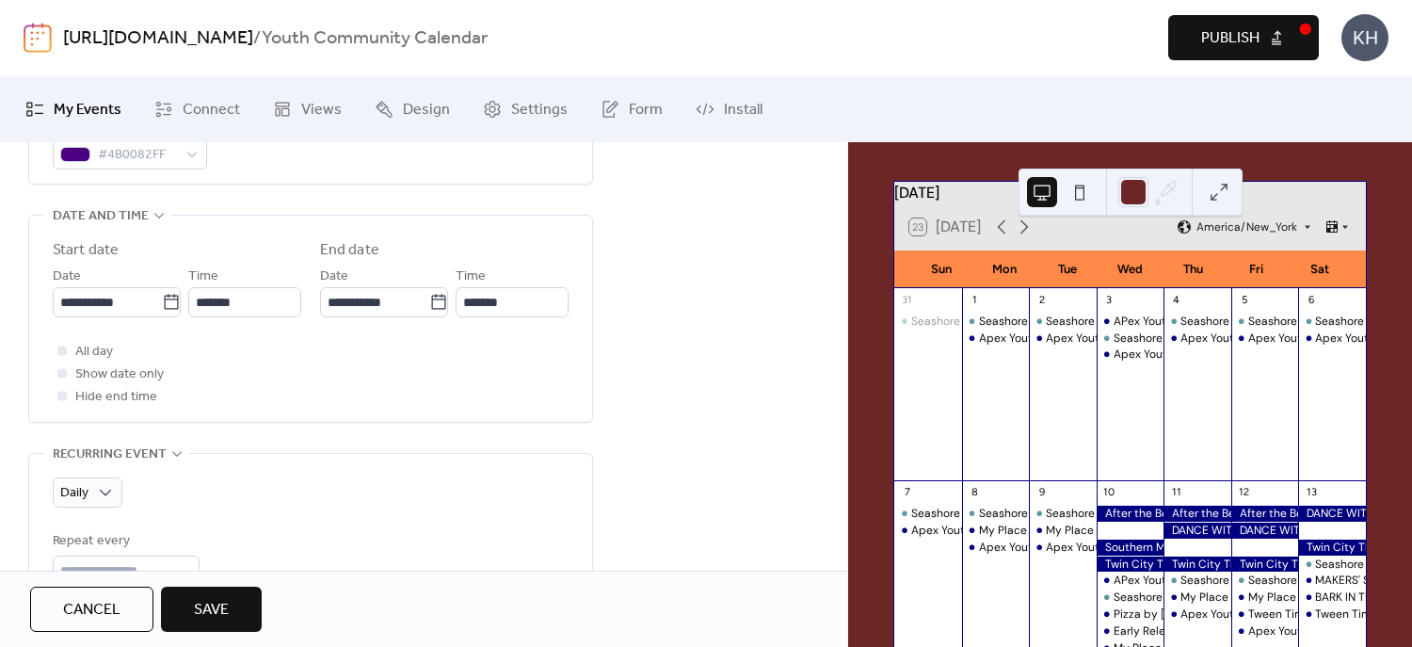
scroll to position [955, 0]
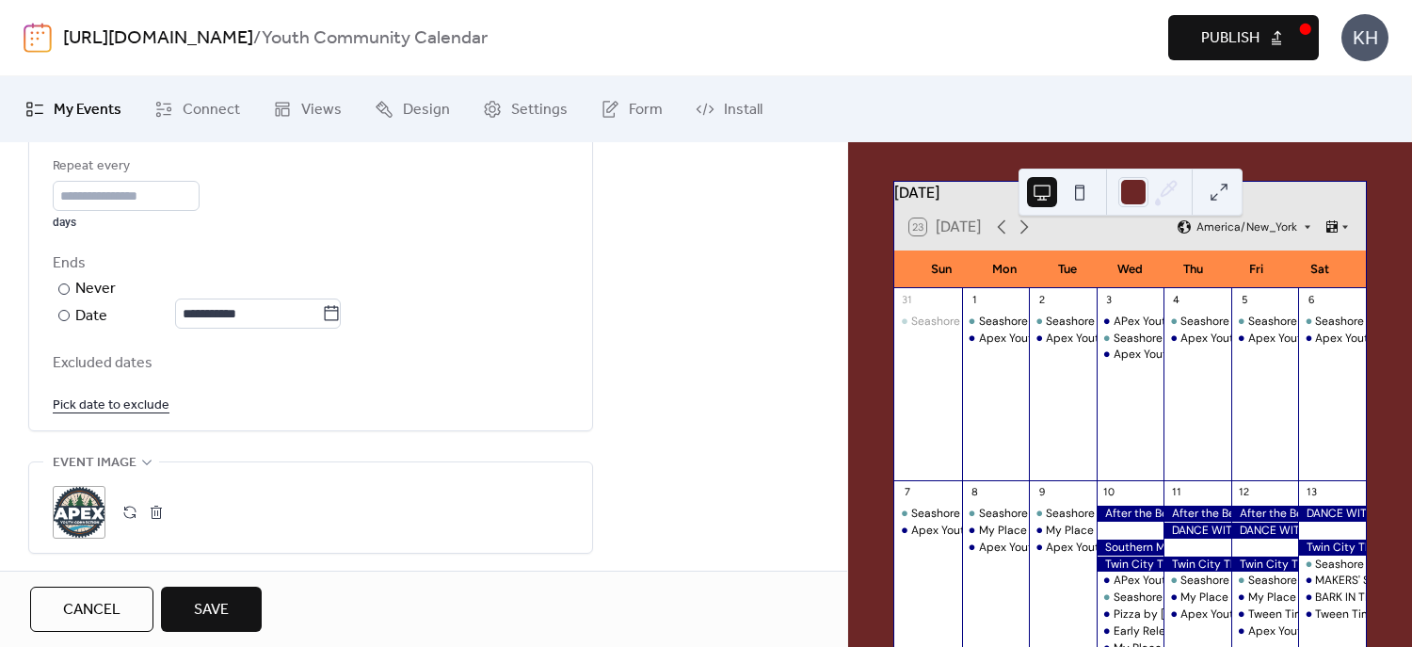
click at [123, 361] on span "Excluded dates" at bounding box center [311, 363] width 516 height 23
click at [99, 400] on link "Pick date to exclude" at bounding box center [111, 405] width 117 height 24
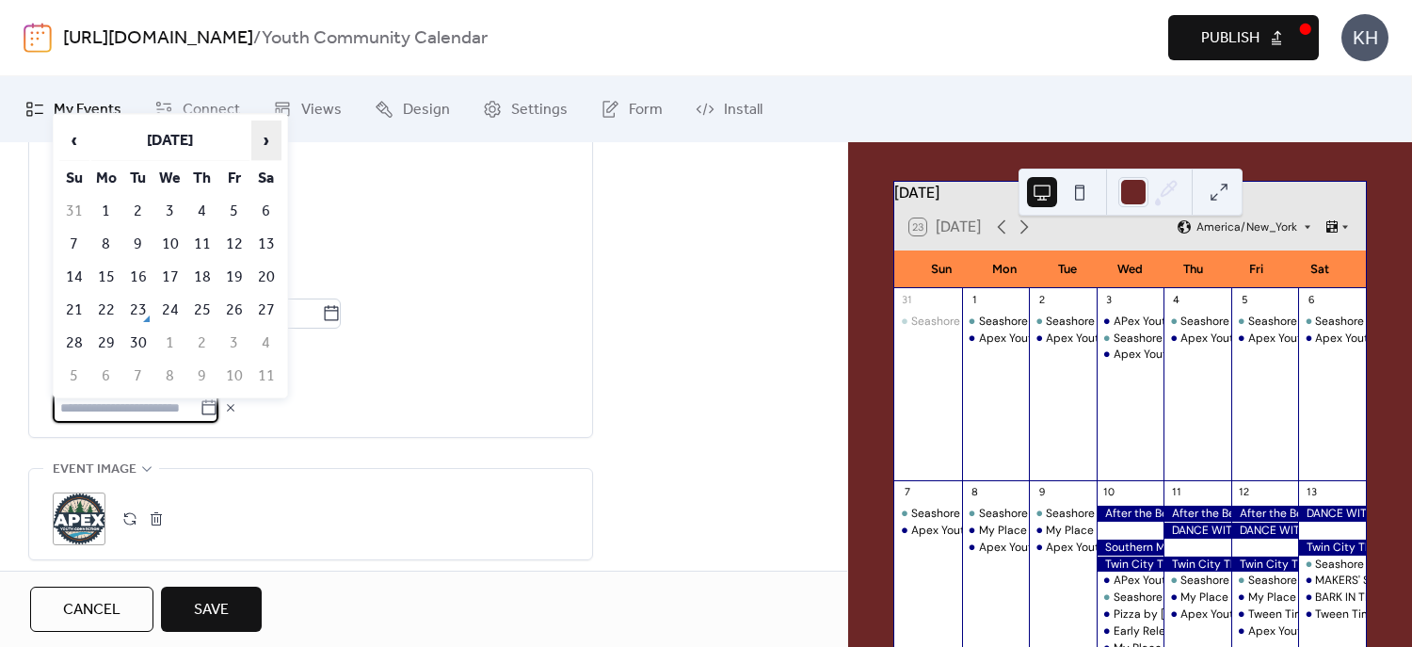
click at [259, 141] on span "›" at bounding box center [266, 140] width 28 height 38
click at [276, 211] on td "4" at bounding box center [266, 211] width 30 height 31
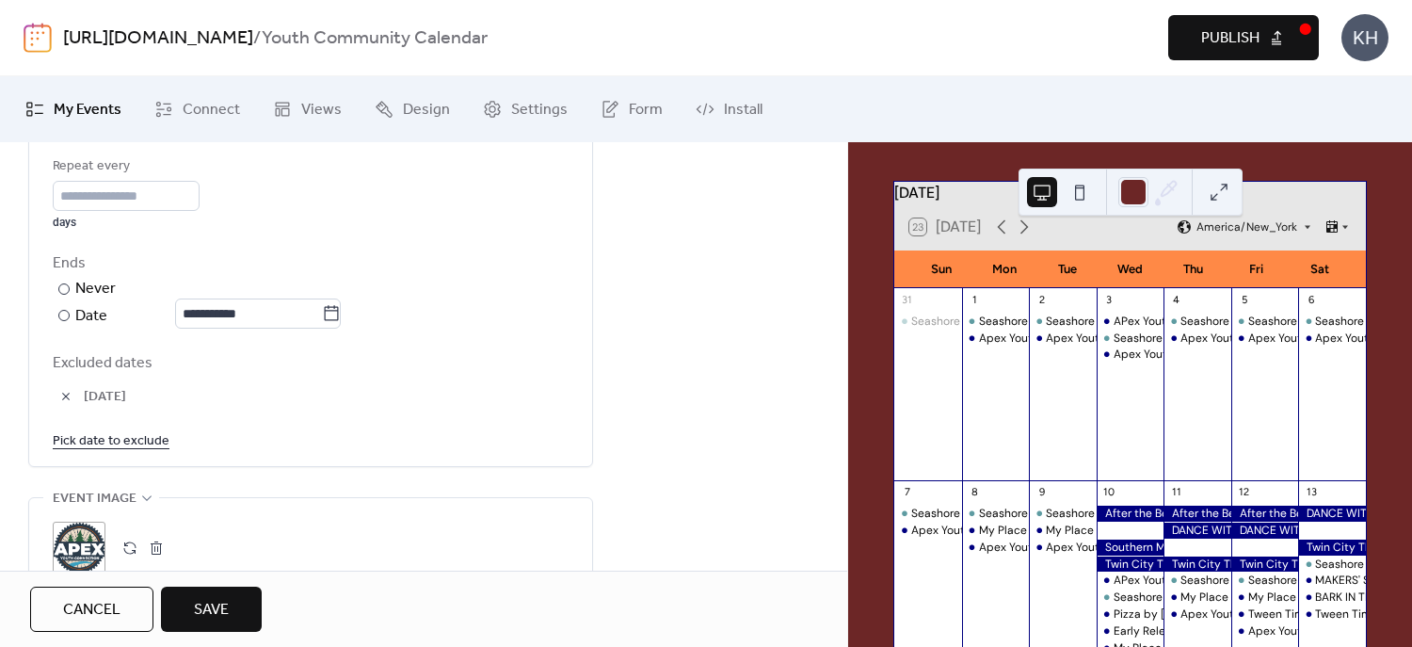
click at [127, 438] on link "Pick date to exclude" at bounding box center [111, 440] width 117 height 24
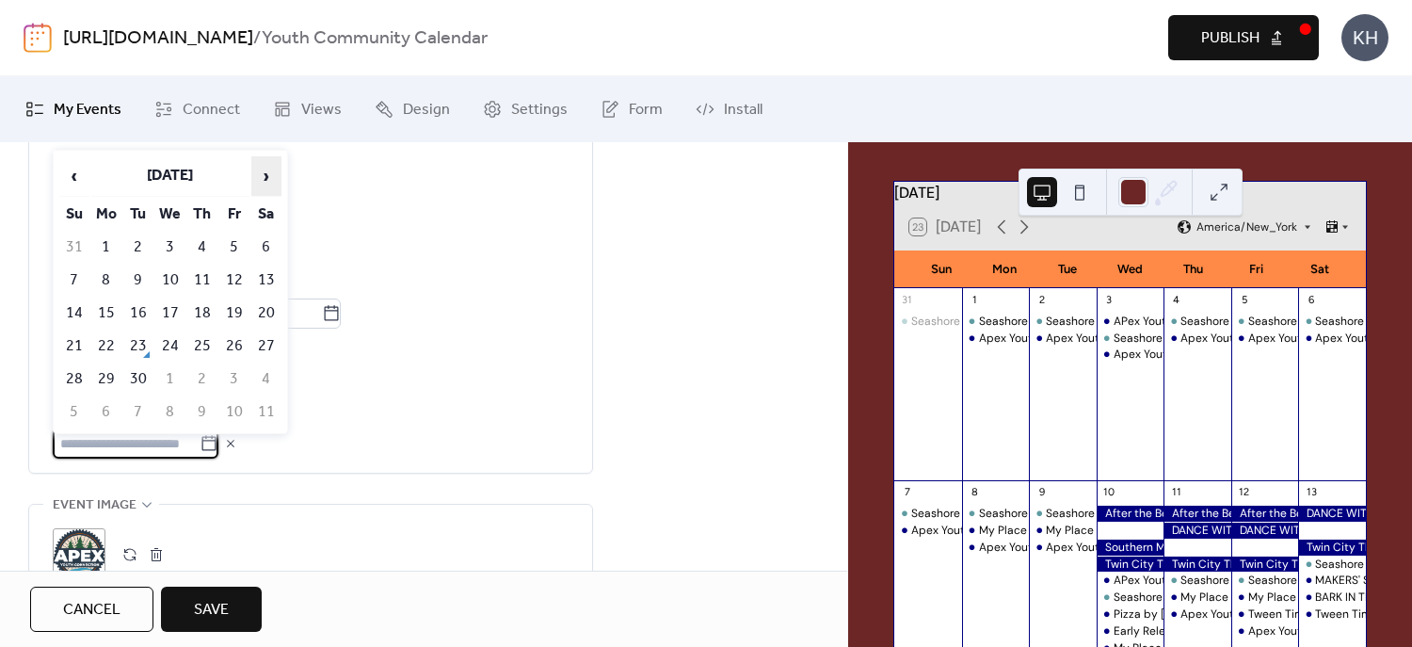
click at [268, 180] on span "›" at bounding box center [266, 176] width 28 height 38
click at [77, 273] on td "5" at bounding box center [74, 280] width 30 height 31
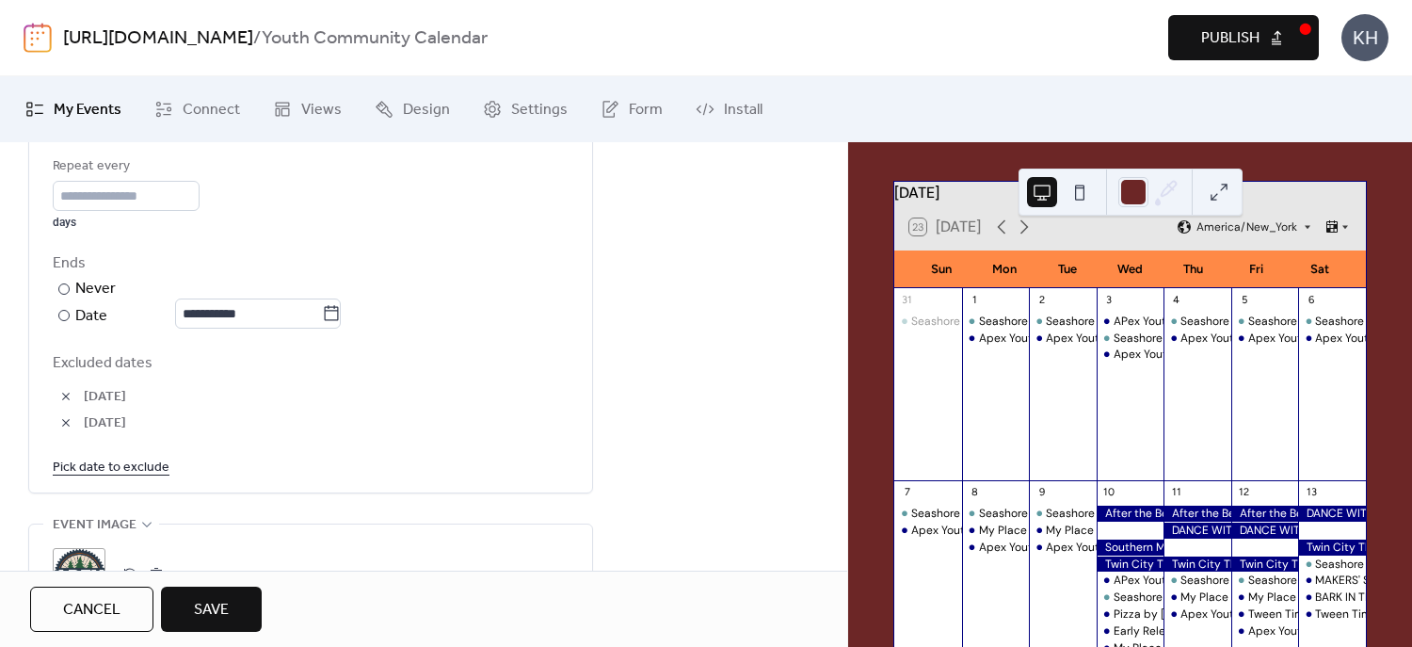
click at [120, 469] on link "Pick date to exclude" at bounding box center [111, 467] width 117 height 24
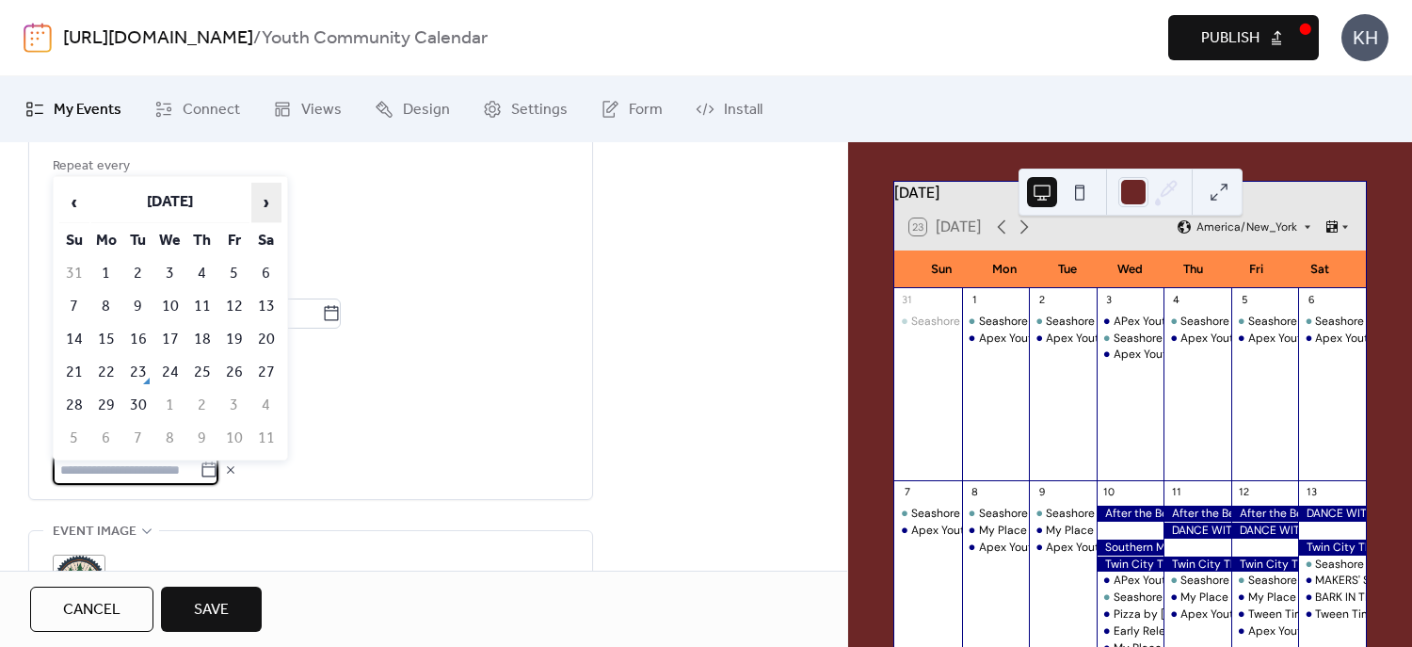
click at [279, 202] on span "›" at bounding box center [266, 203] width 28 height 38
click at [262, 302] on td "11" at bounding box center [266, 306] width 30 height 31
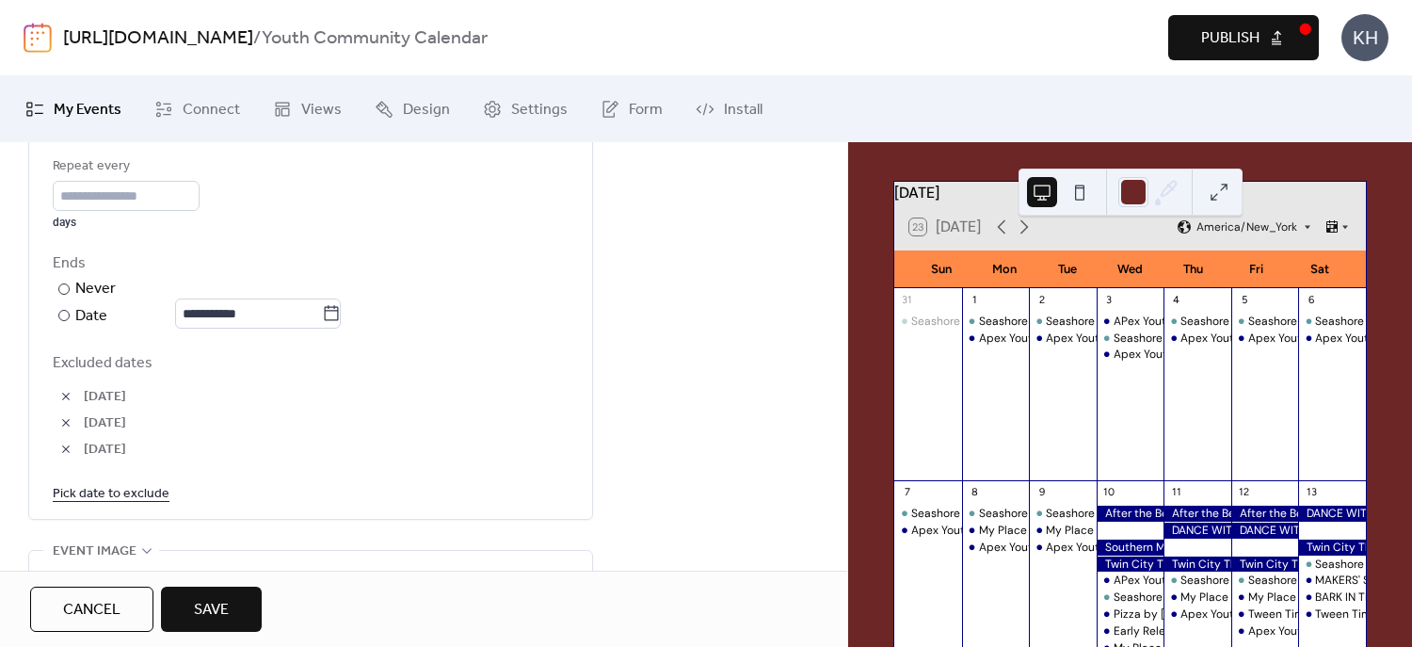
click at [137, 488] on link "Pick date to exclude" at bounding box center [111, 493] width 117 height 24
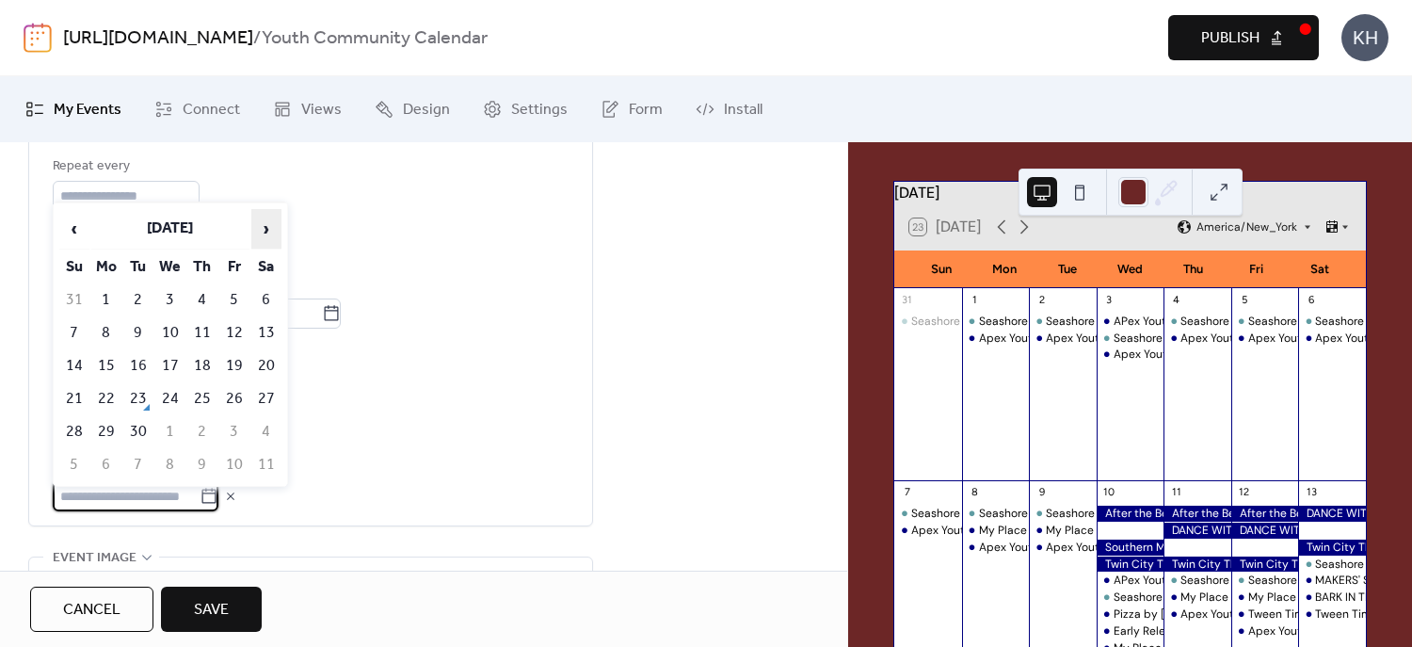
click at [275, 235] on span "›" at bounding box center [266, 229] width 28 height 38
click at [82, 358] on td "12" at bounding box center [74, 365] width 30 height 31
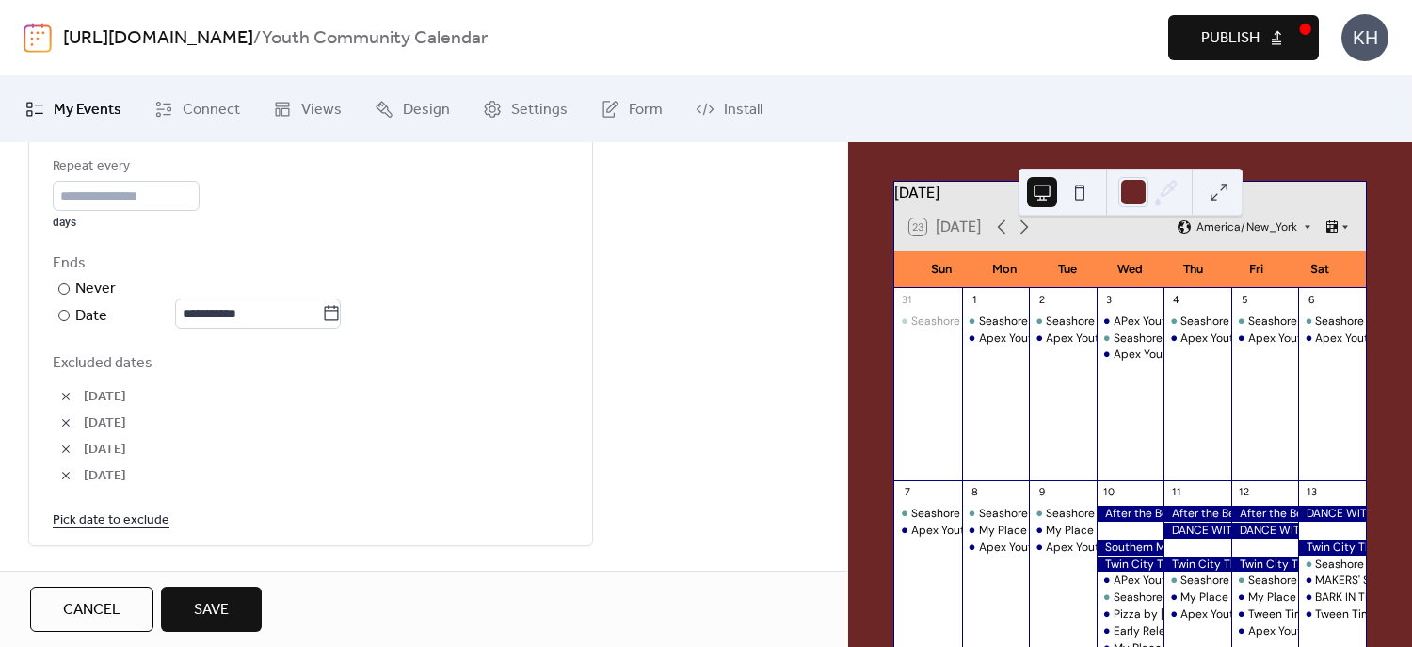
click at [115, 523] on link "Pick date to exclude" at bounding box center [111, 519] width 117 height 24
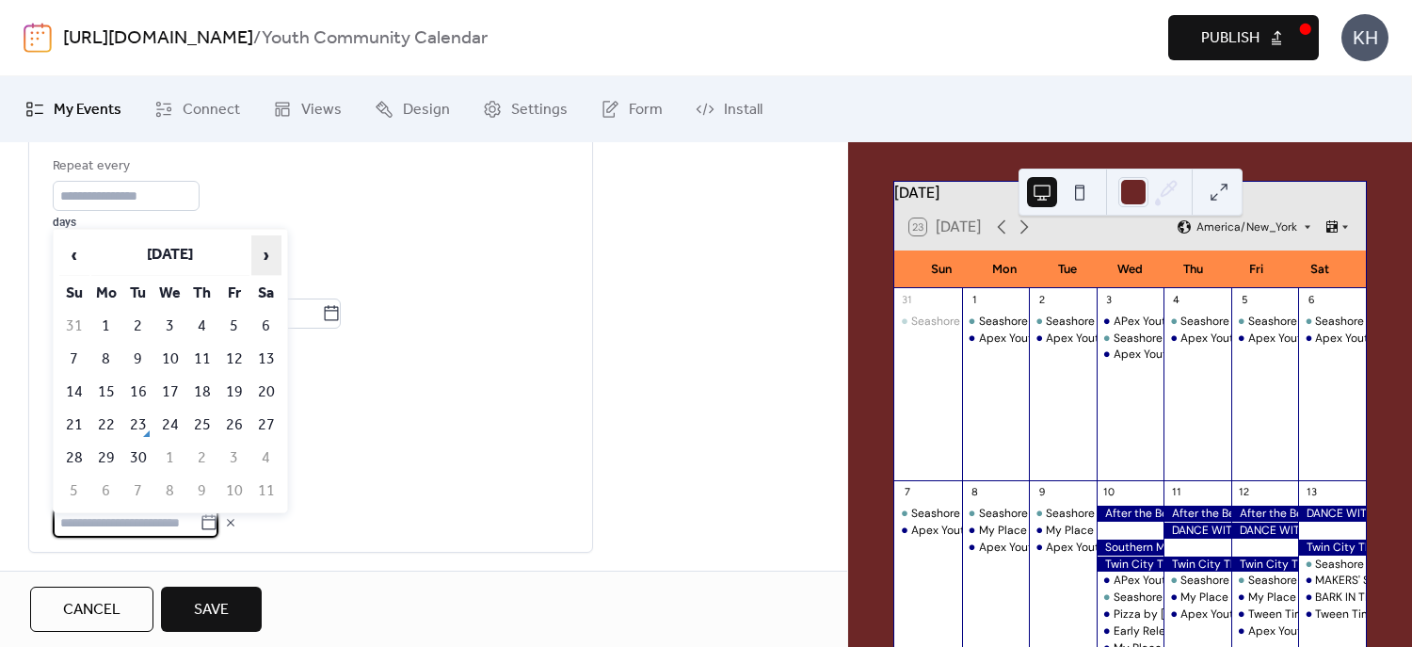
click at [267, 253] on span "›" at bounding box center [266, 255] width 28 height 38
click at [272, 395] on td "18" at bounding box center [266, 392] width 30 height 31
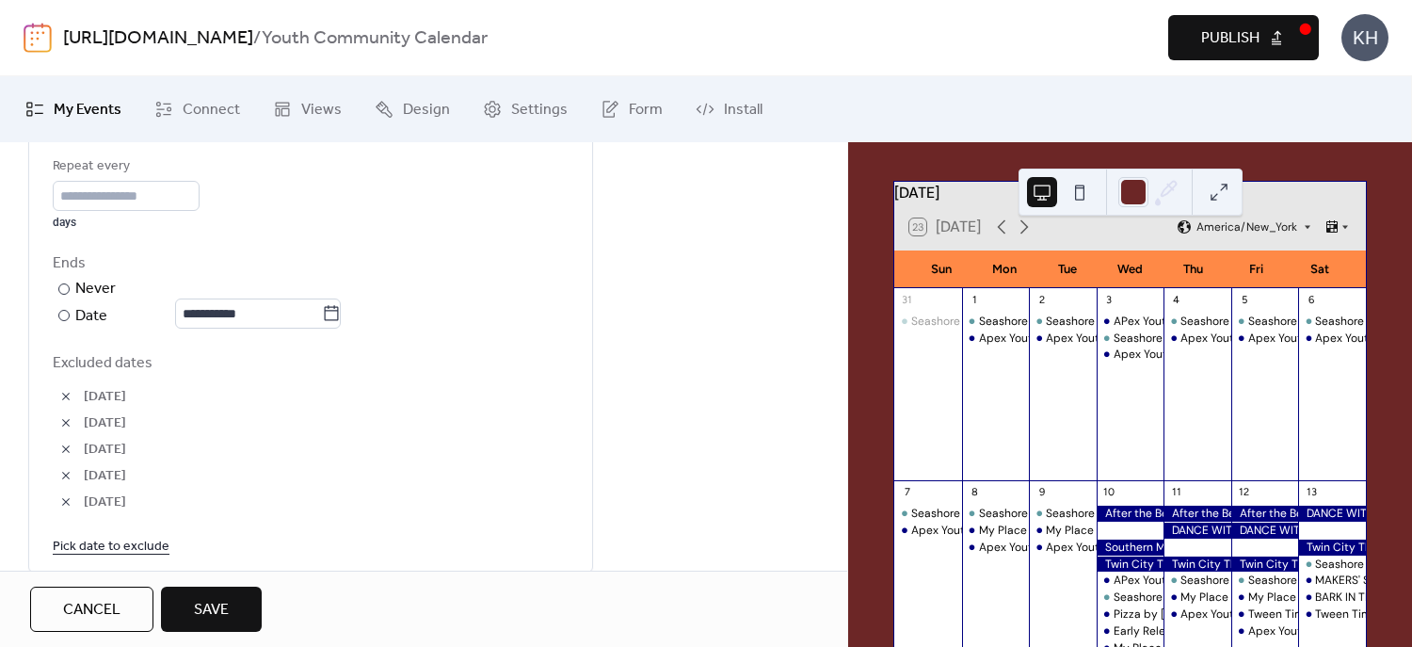
click at [121, 539] on link "Pick date to exclude" at bounding box center [111, 546] width 117 height 24
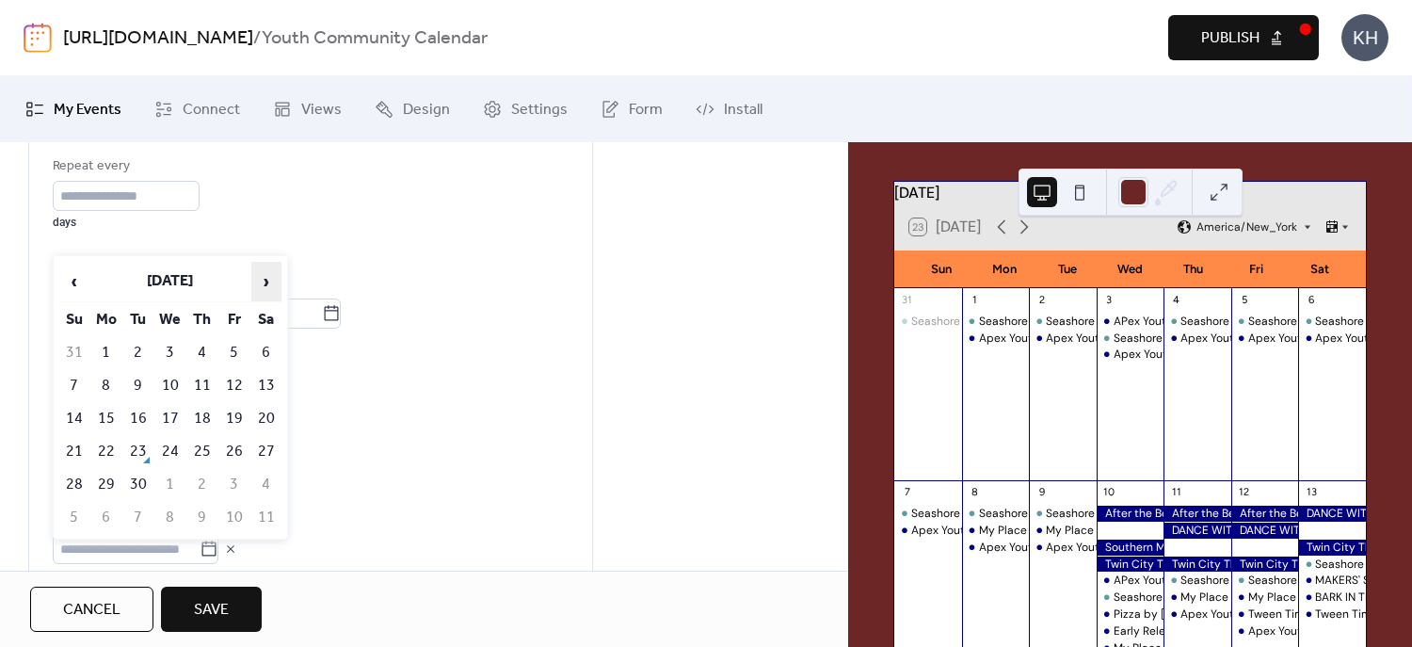
click at [276, 280] on span "›" at bounding box center [266, 282] width 28 height 38
click at [83, 442] on td "19" at bounding box center [74, 451] width 30 height 31
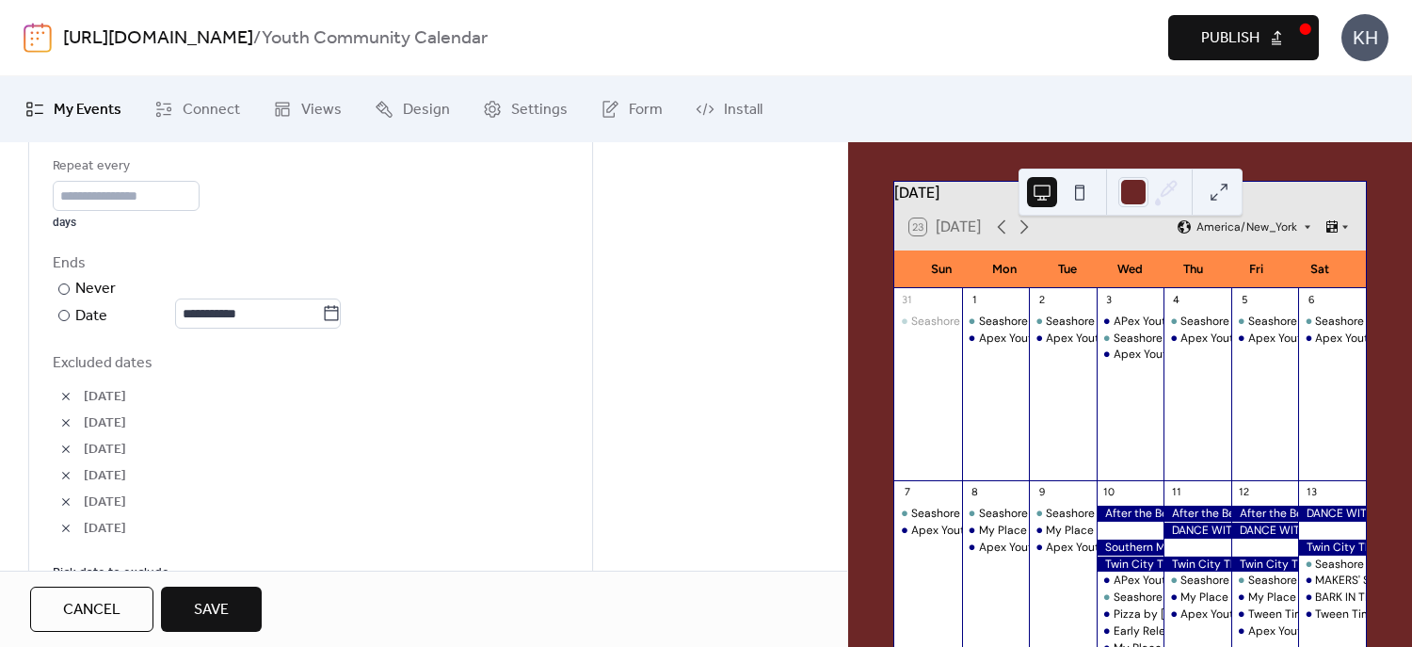
scroll to position [1330, 0]
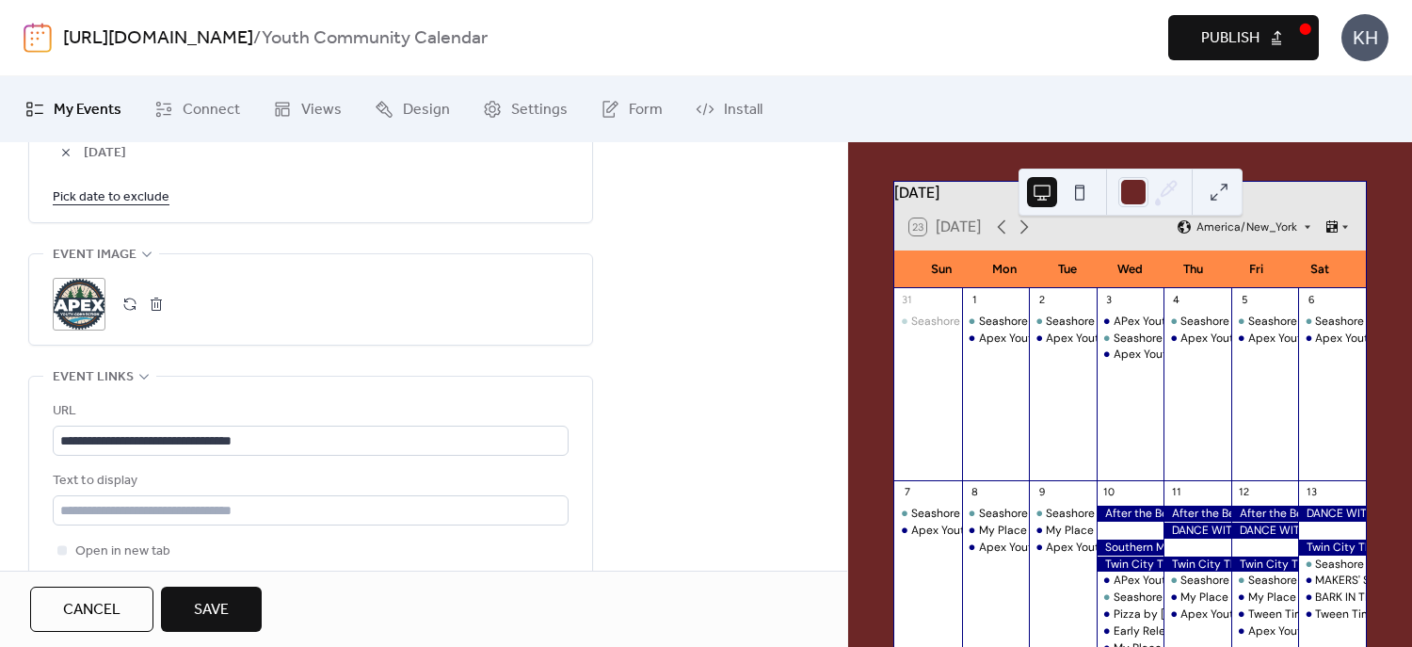
click at [145, 195] on link "Pick date to exclude" at bounding box center [111, 197] width 117 height 24
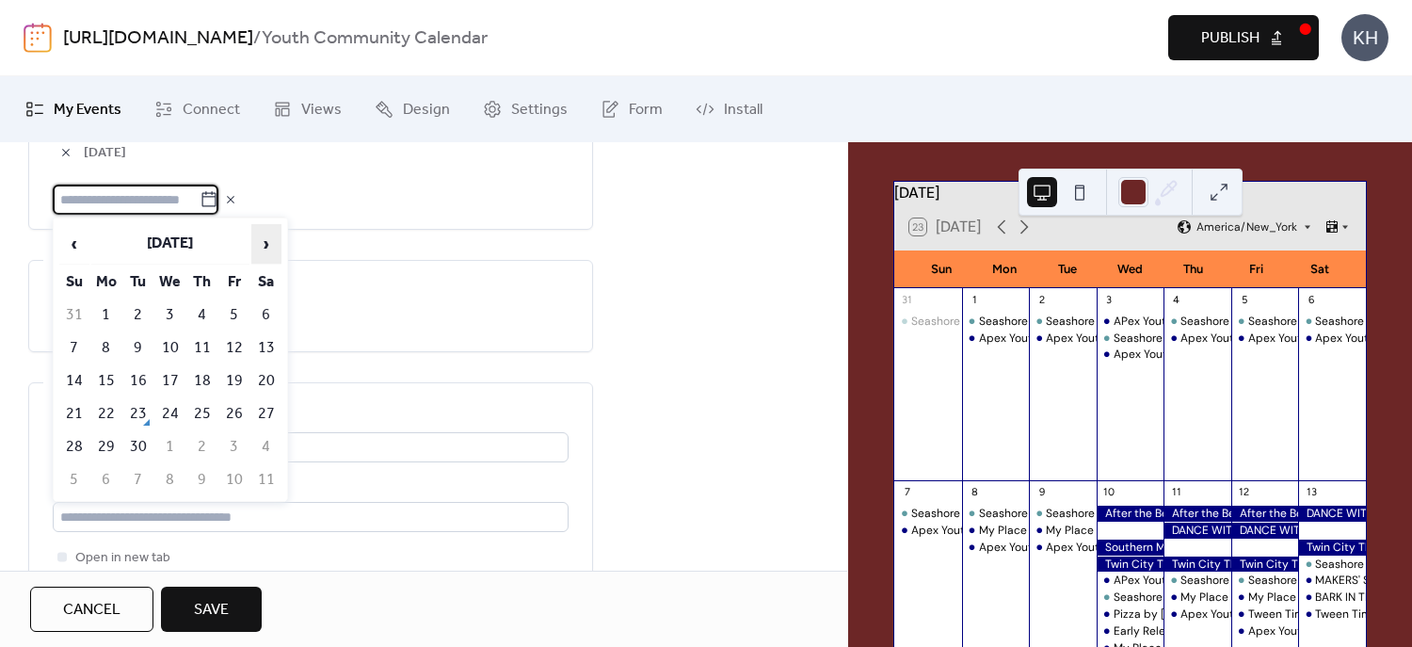
click at [277, 249] on span "›" at bounding box center [266, 244] width 28 height 38
click at [118, 378] on td "13" at bounding box center [106, 380] width 30 height 31
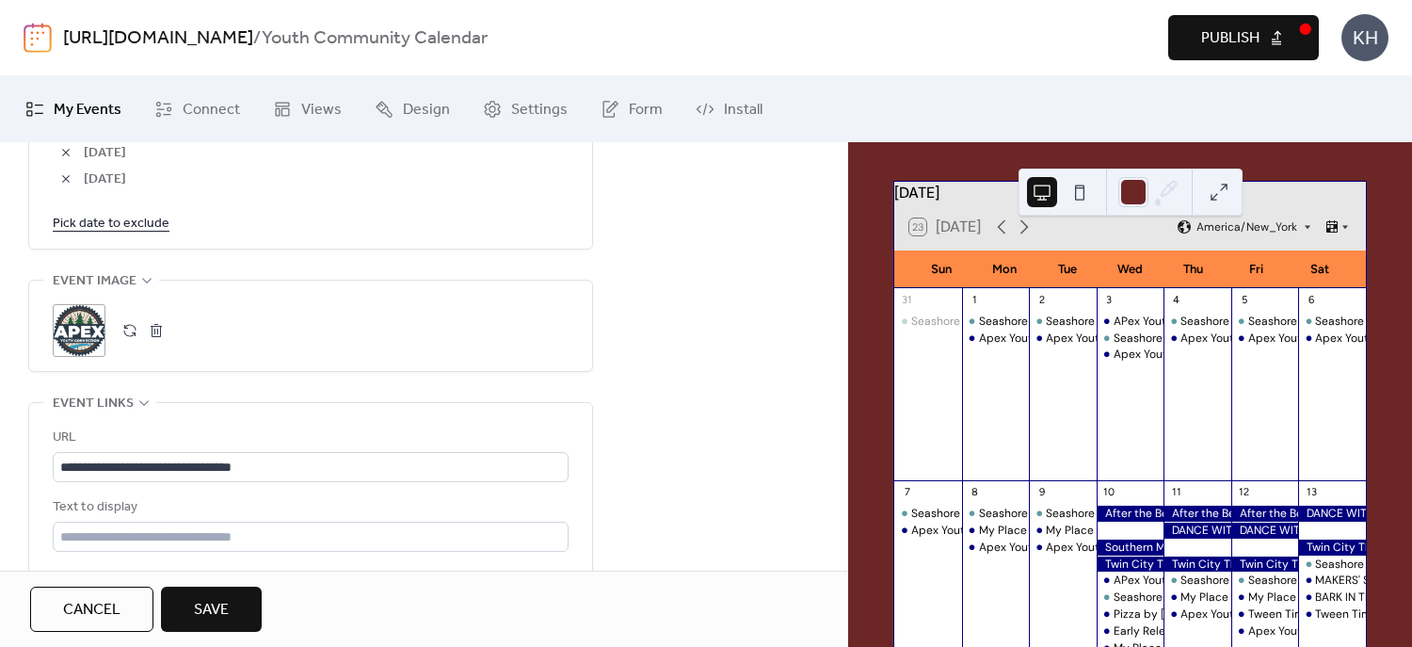
click at [151, 224] on link "Pick date to exclude" at bounding box center [111, 223] width 117 height 24
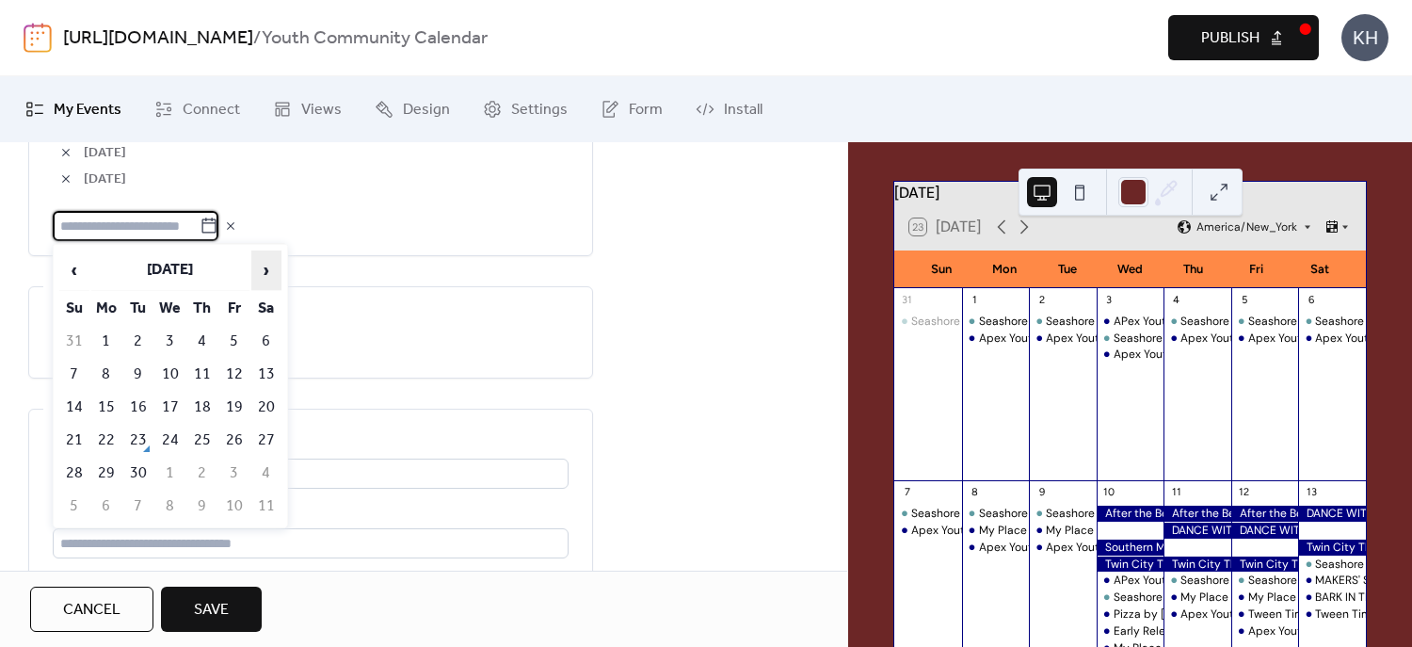
click at [263, 279] on span "›" at bounding box center [266, 270] width 28 height 38
click at [270, 434] on td "25" at bounding box center [266, 440] width 30 height 31
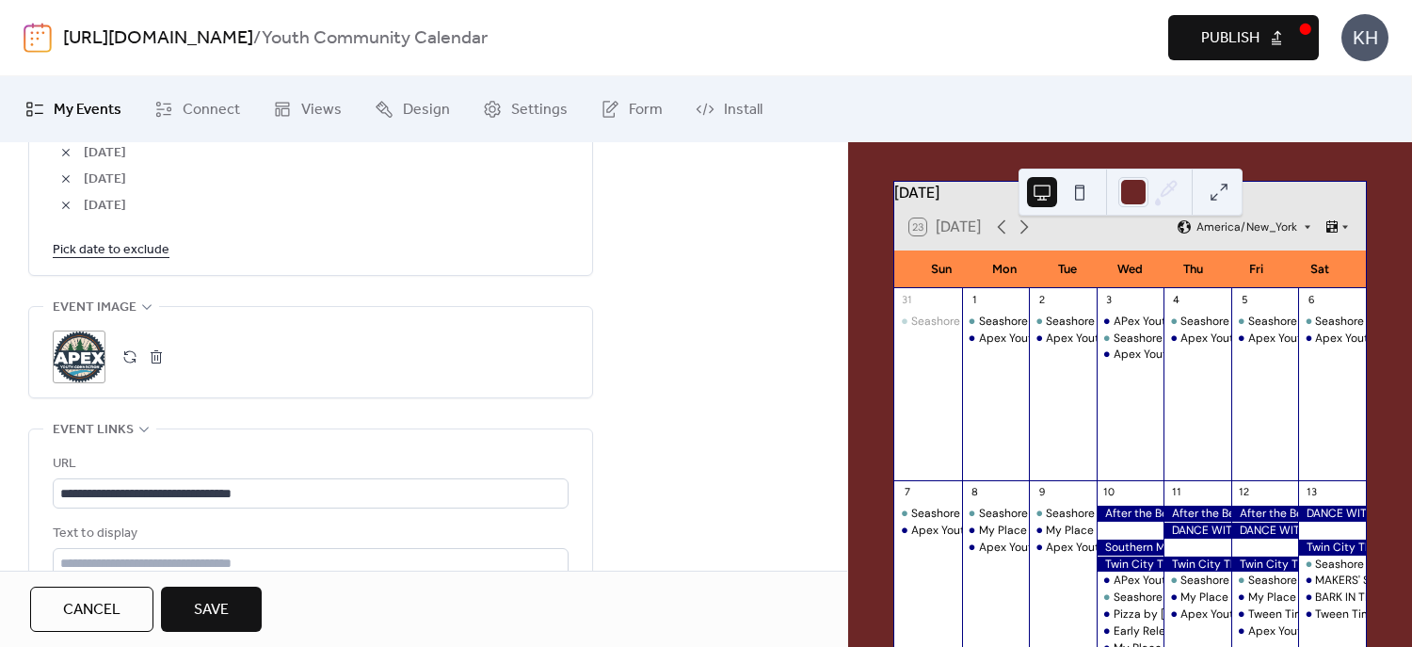
click at [154, 248] on link "Pick date to exclude" at bounding box center [111, 249] width 117 height 24
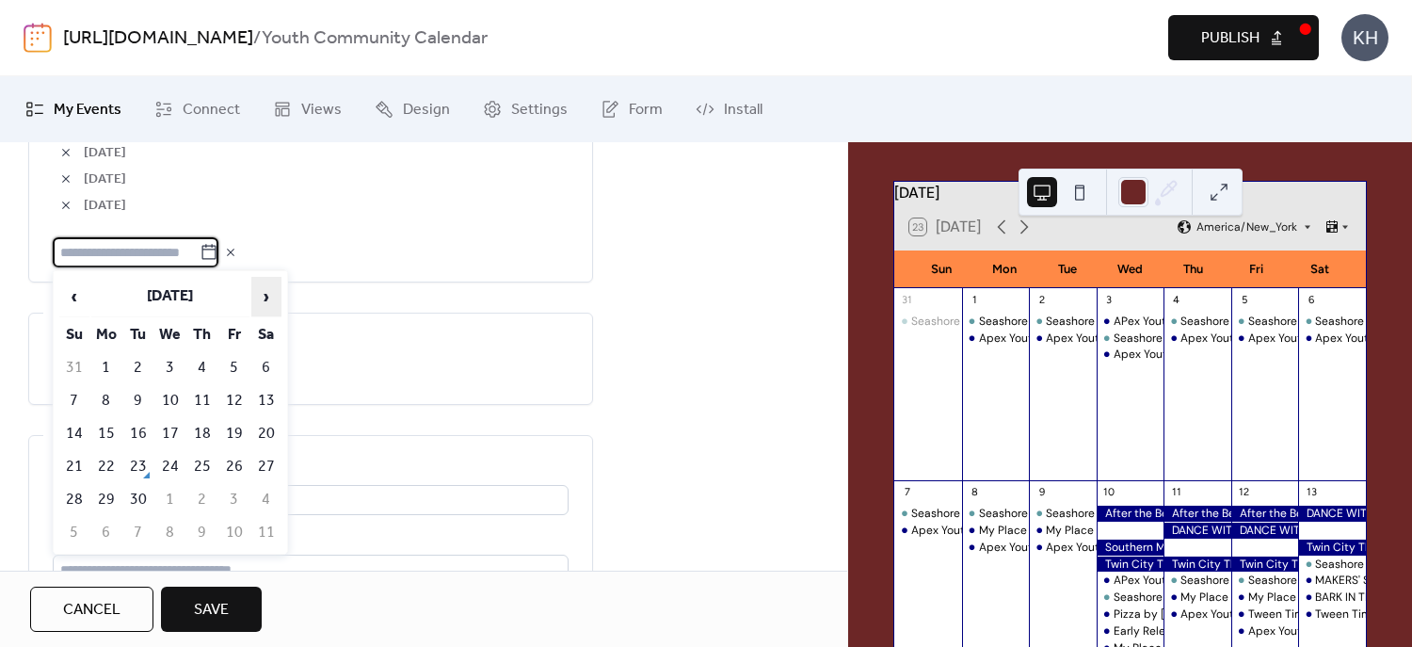
click at [277, 297] on span "›" at bounding box center [266, 297] width 28 height 38
click at [81, 494] on td "26" at bounding box center [74, 499] width 30 height 31
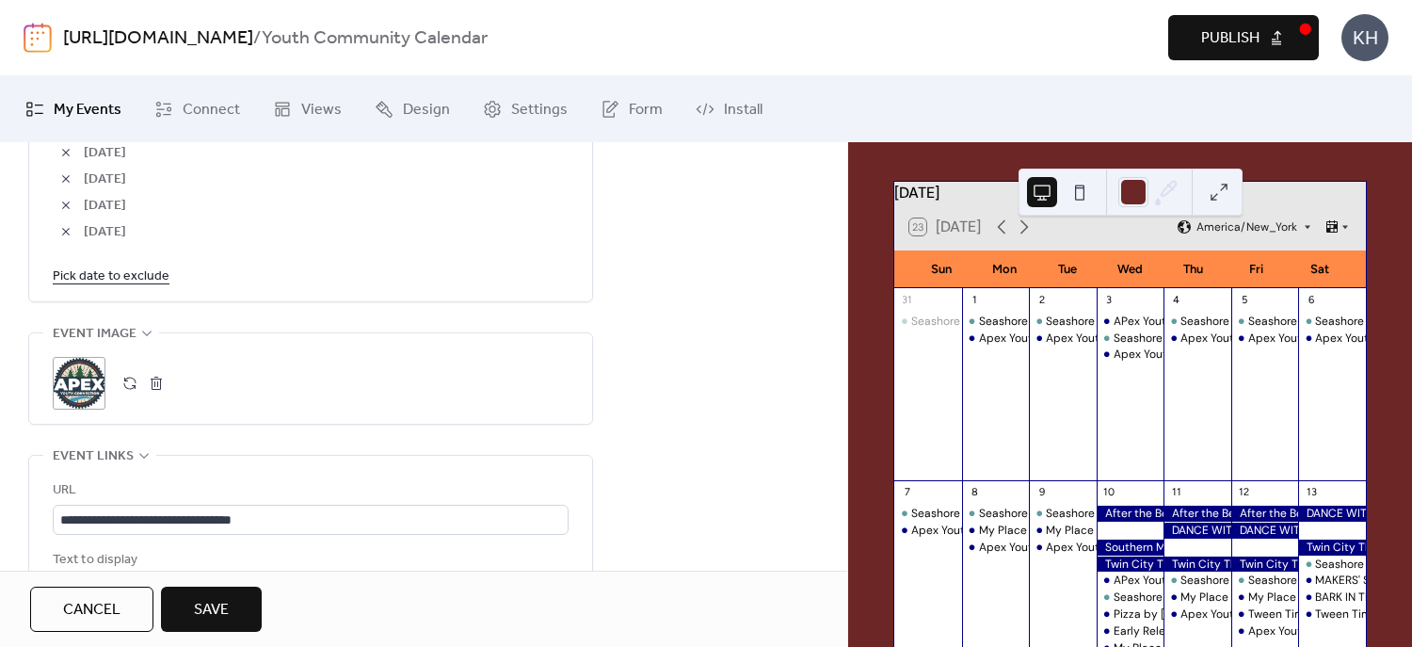
scroll to position [1577, 0]
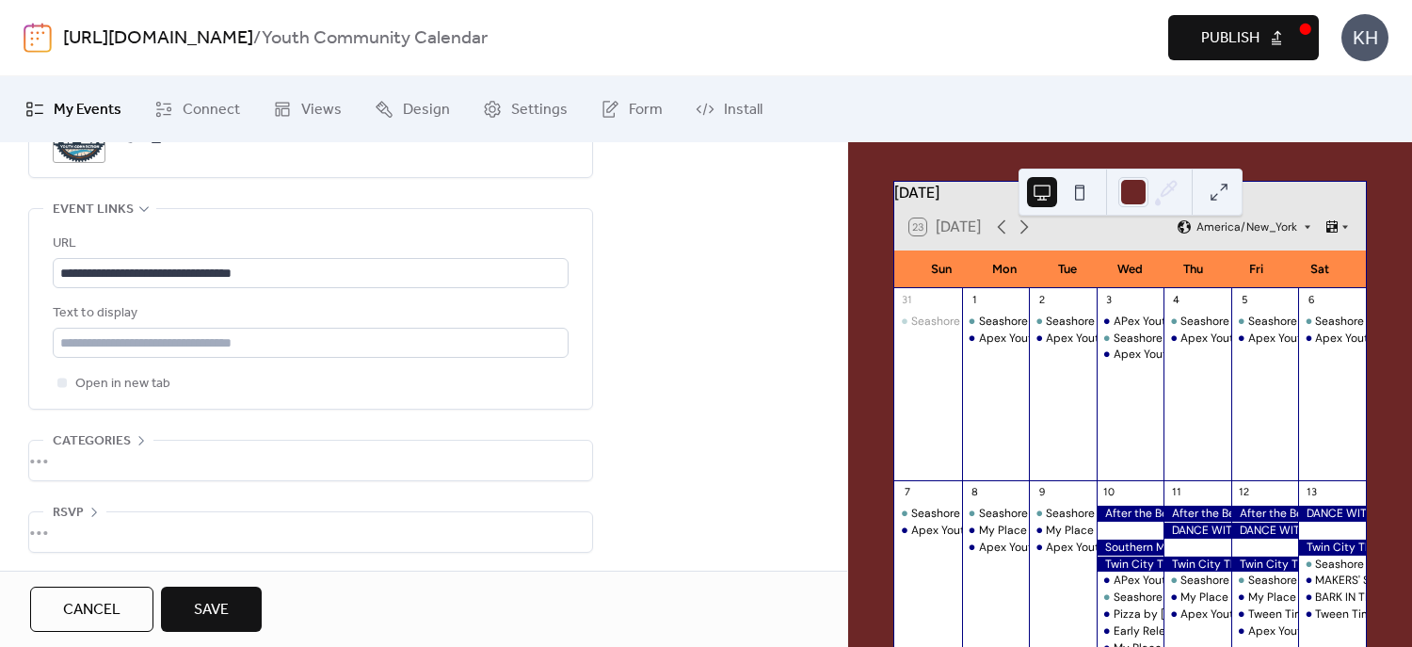
click at [217, 616] on span "Save" at bounding box center [211, 610] width 35 height 23
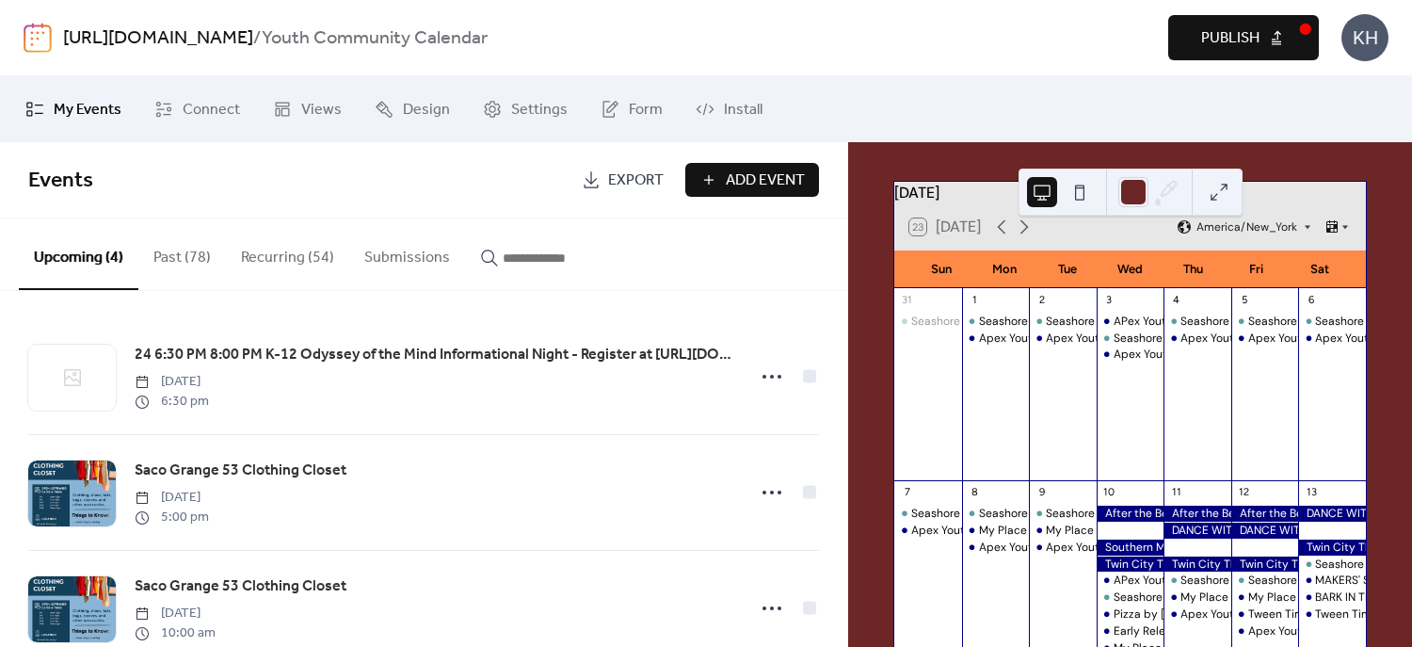
click at [526, 256] on input "button" at bounding box center [559, 258] width 113 height 23
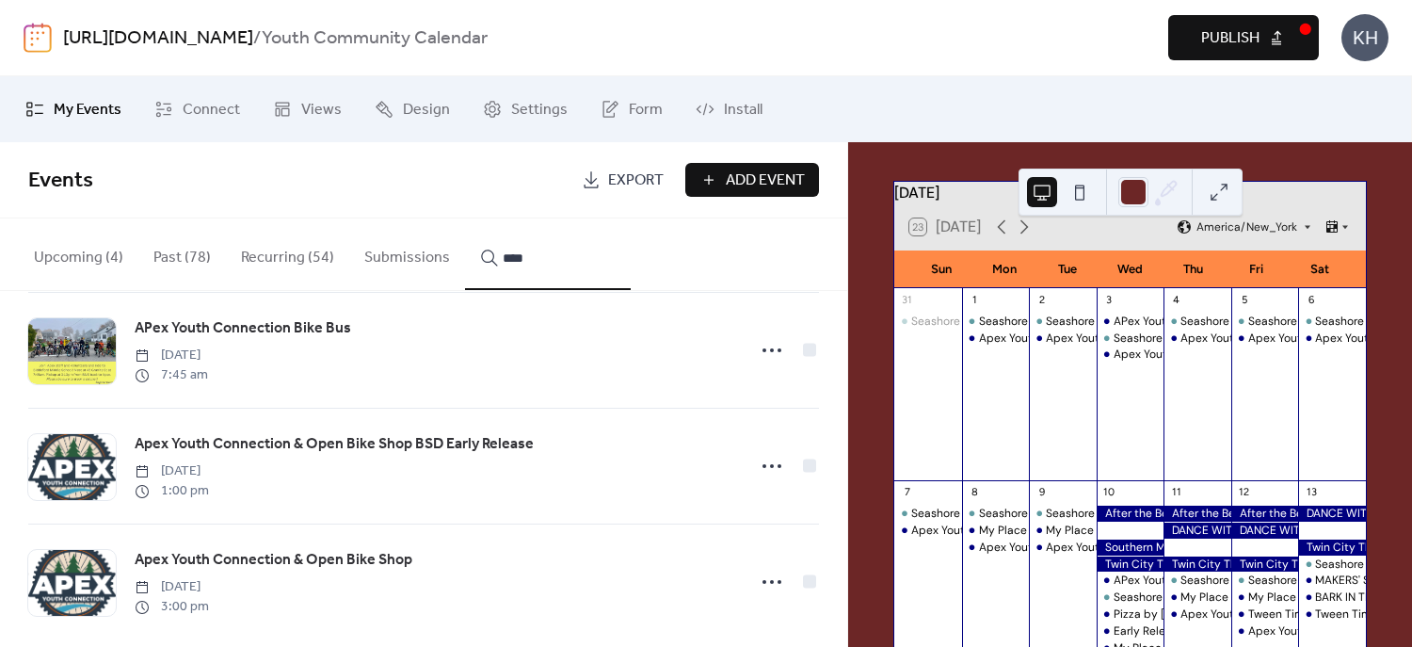
scroll to position [847, 0]
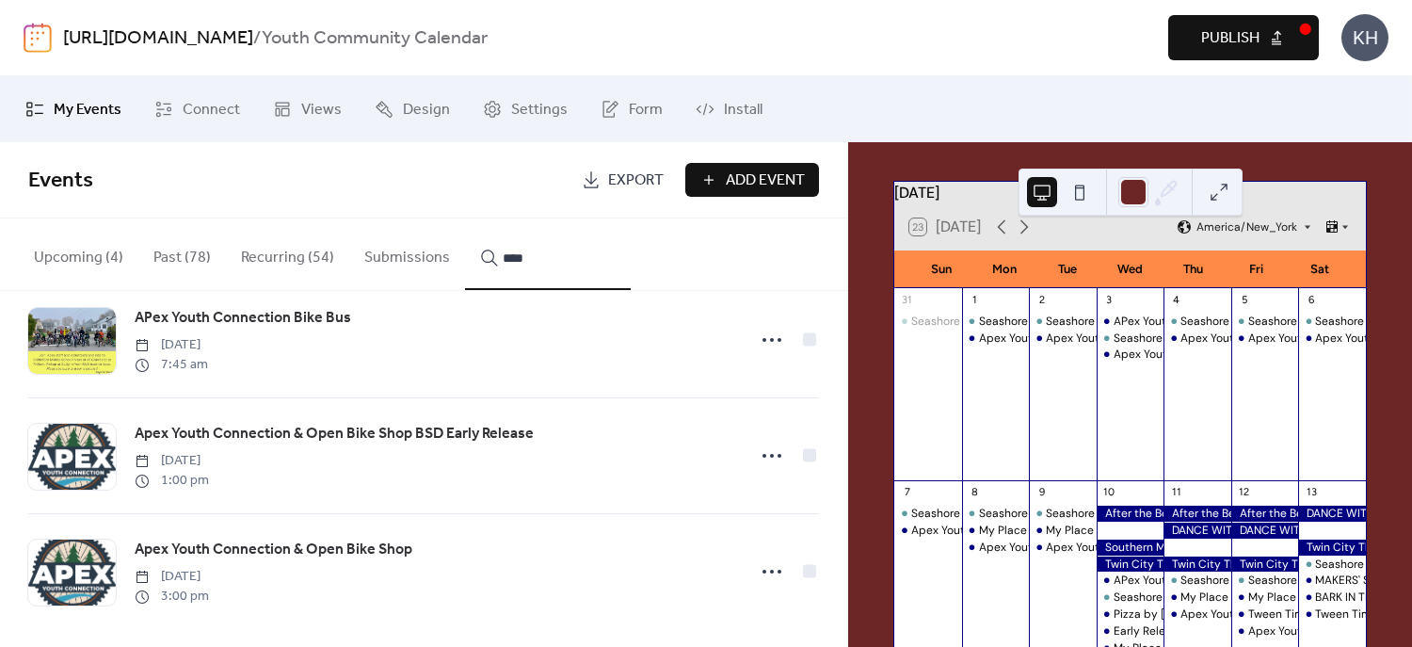
type input "****"
click at [758, 334] on icon at bounding box center [772, 340] width 30 height 30
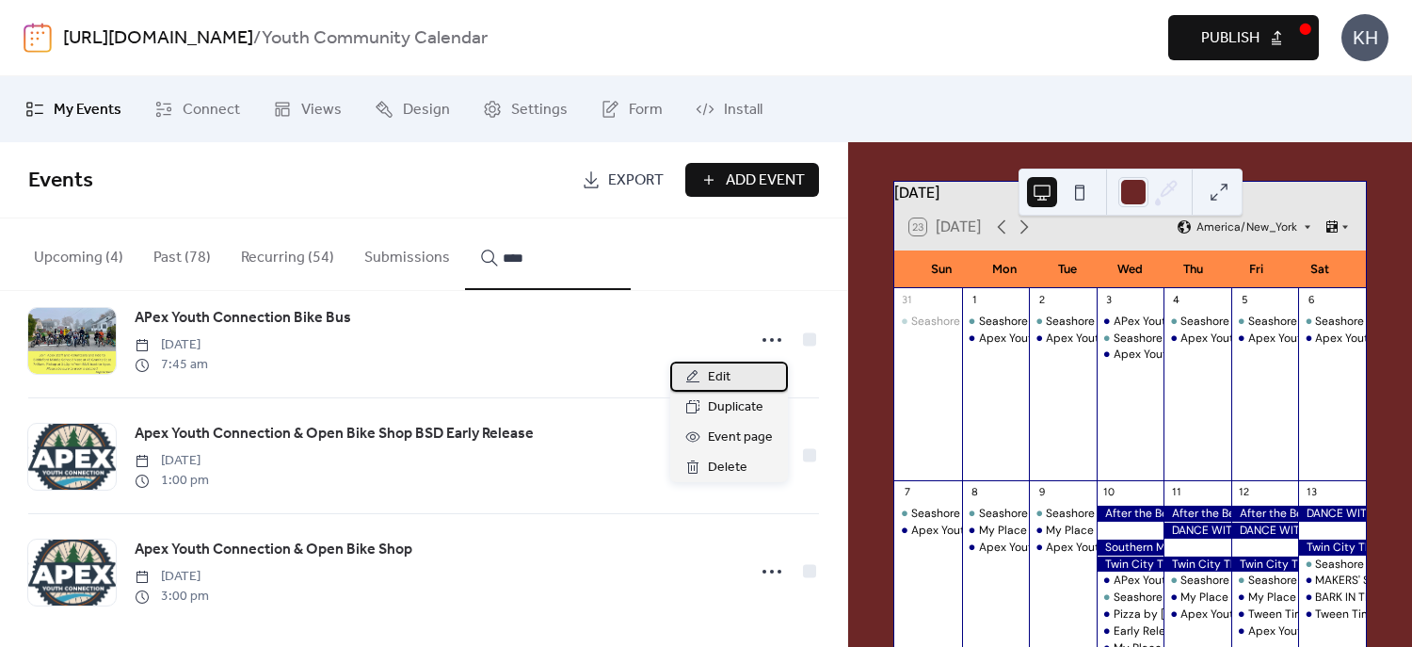
click at [736, 377] on div "Edit" at bounding box center [729, 376] width 118 height 30
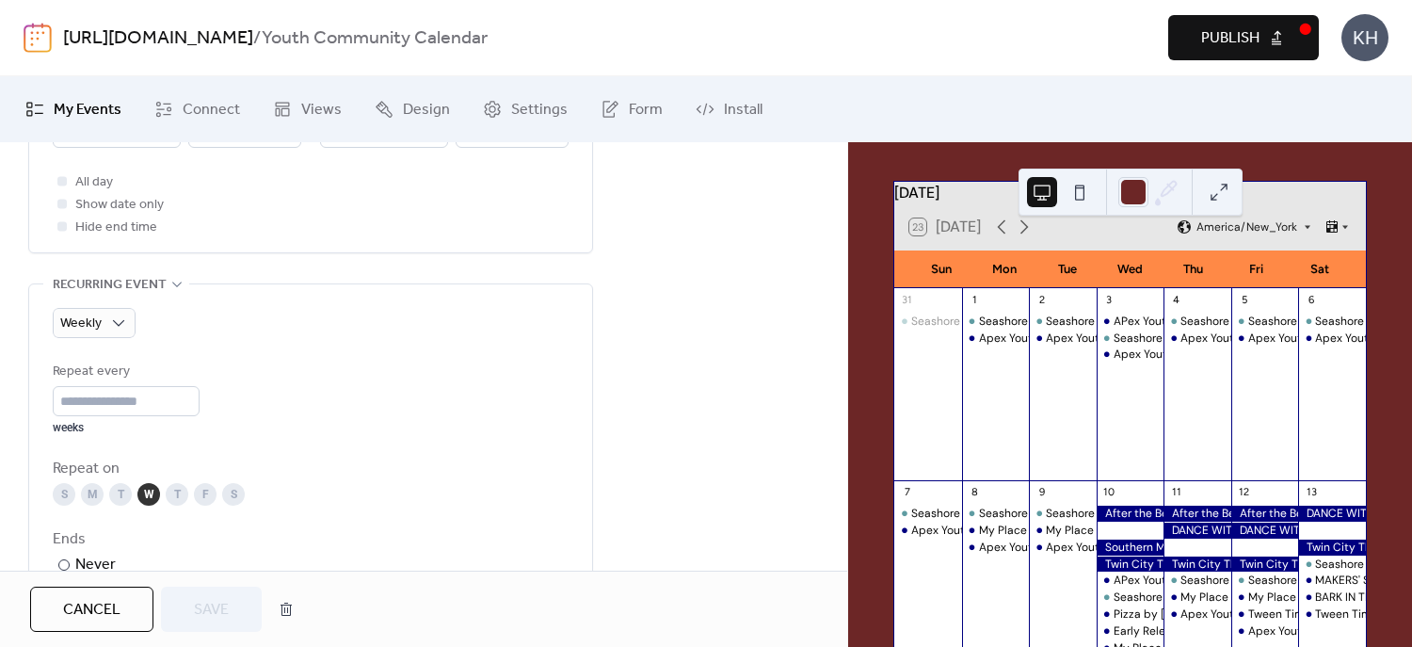
scroll to position [375, 0]
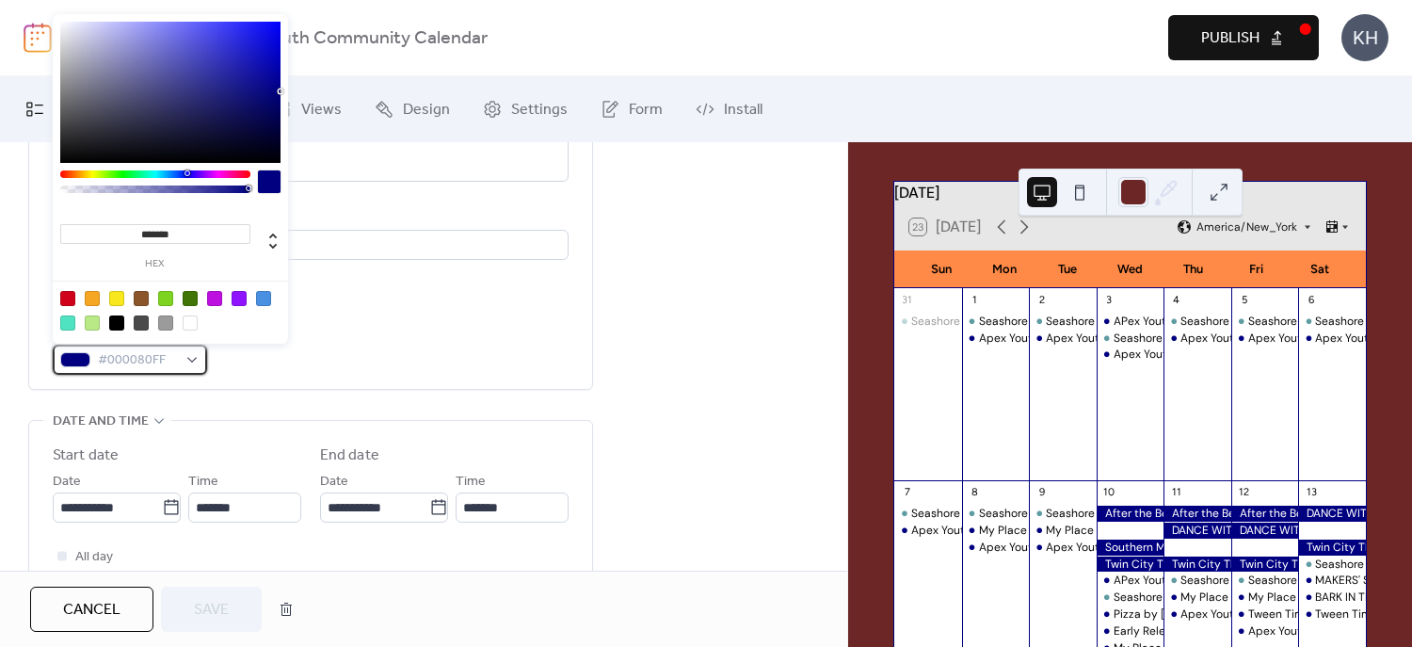
click at [198, 362] on div "#000080FF" at bounding box center [130, 360] width 154 height 30
drag, startPoint x: 194, startPoint y: 225, endPoint x: 72, endPoint y: 221, distance: 122.4
click at [72, 221] on div "******* hex" at bounding box center [155, 243] width 190 height 51
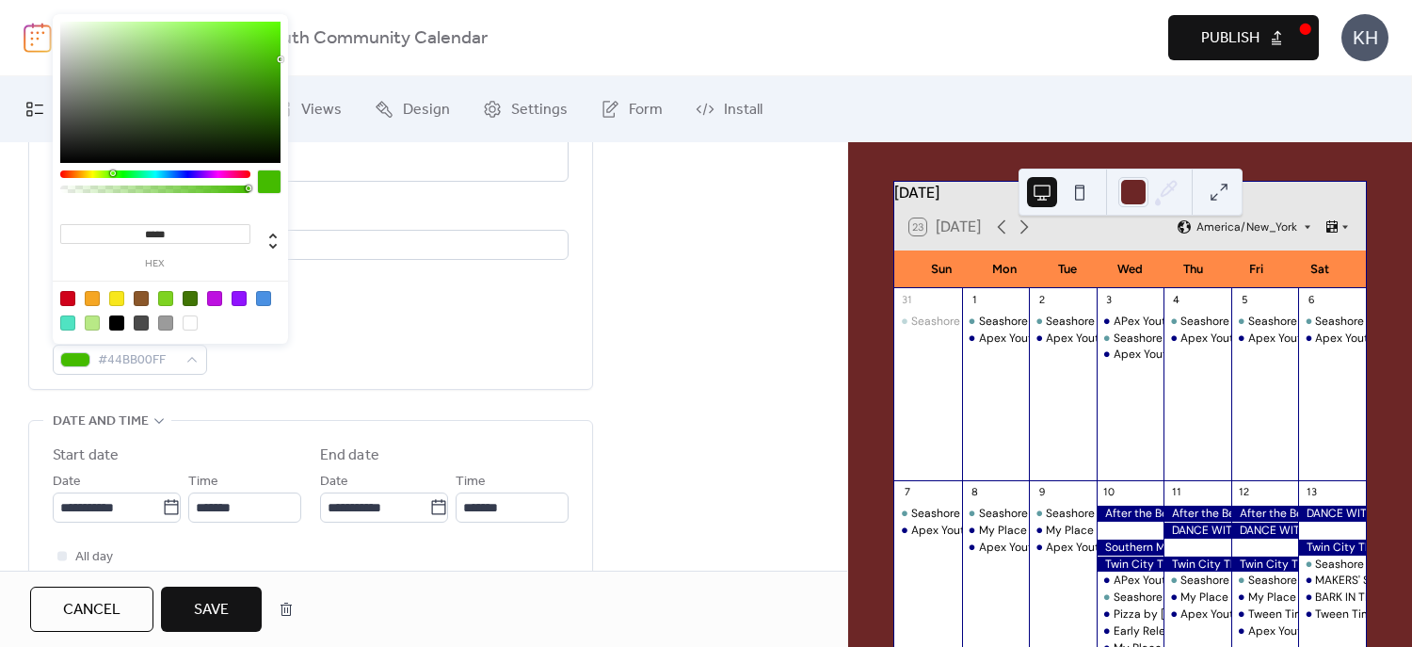
type input "******"
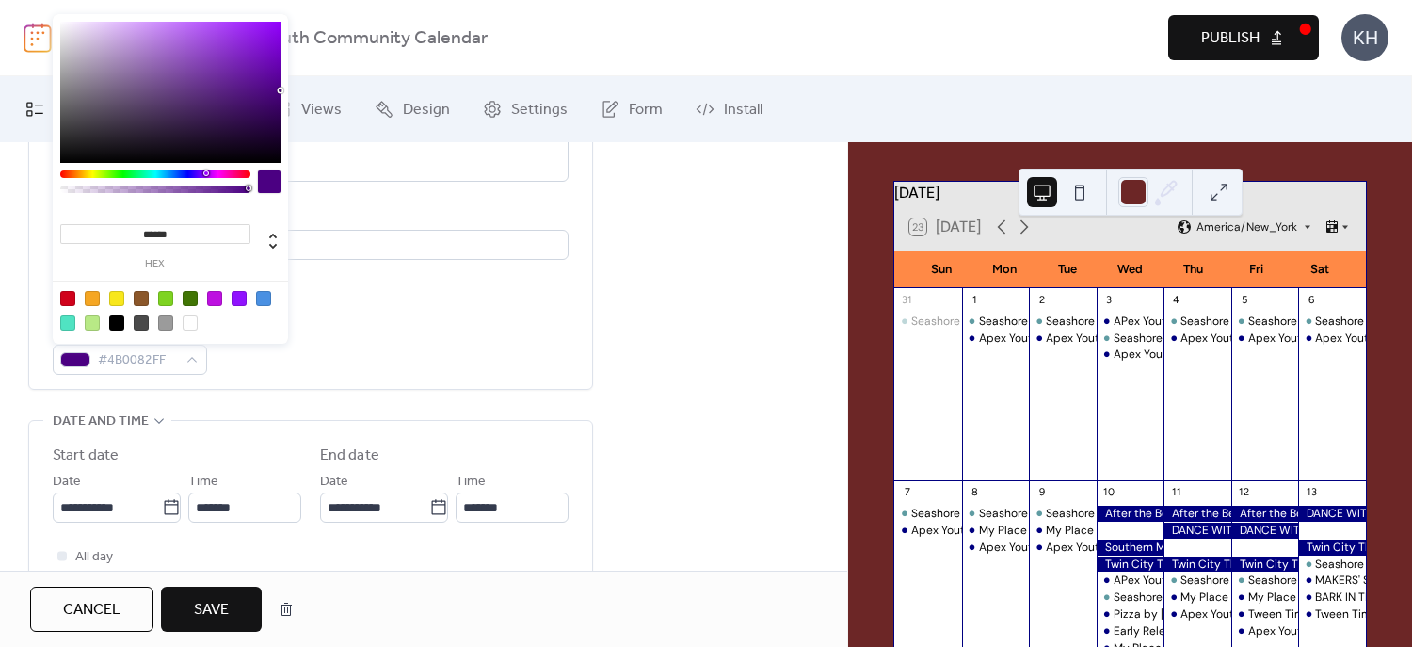
click at [353, 345] on div "Event color #4B0082FF" at bounding box center [311, 347] width 516 height 56
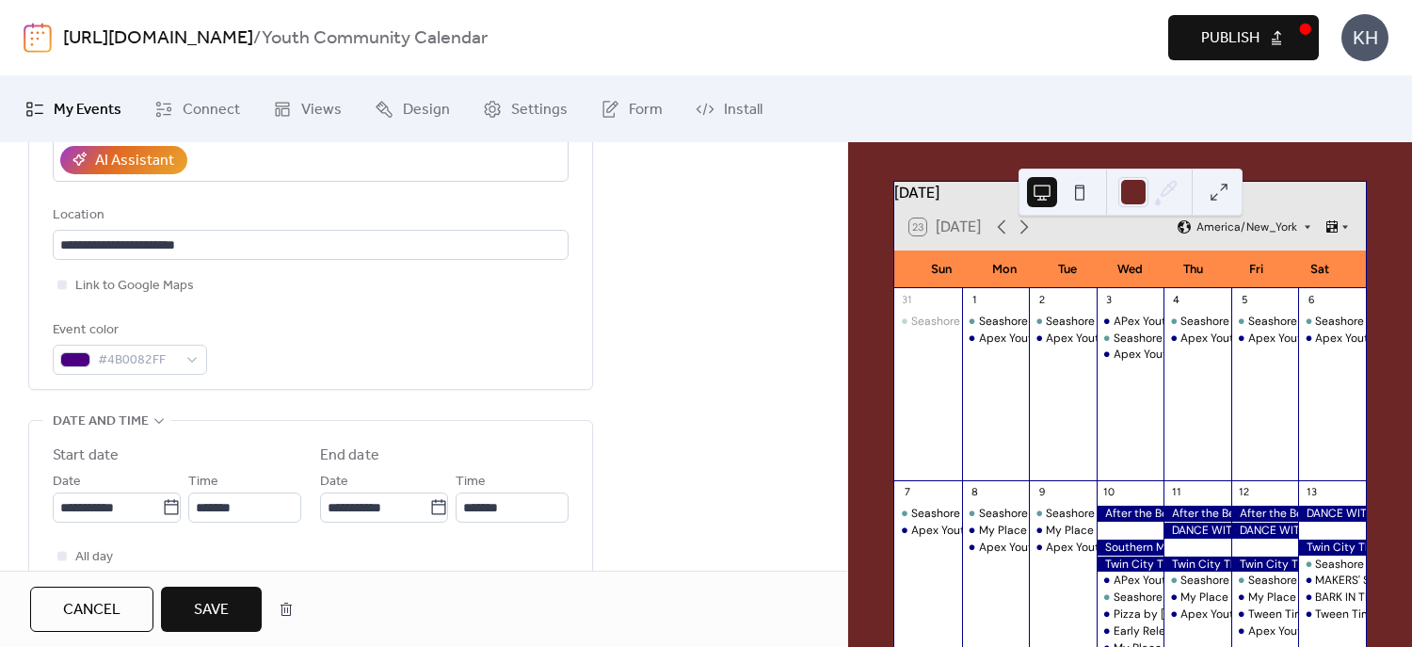
click at [213, 610] on span "Save" at bounding box center [211, 610] width 35 height 23
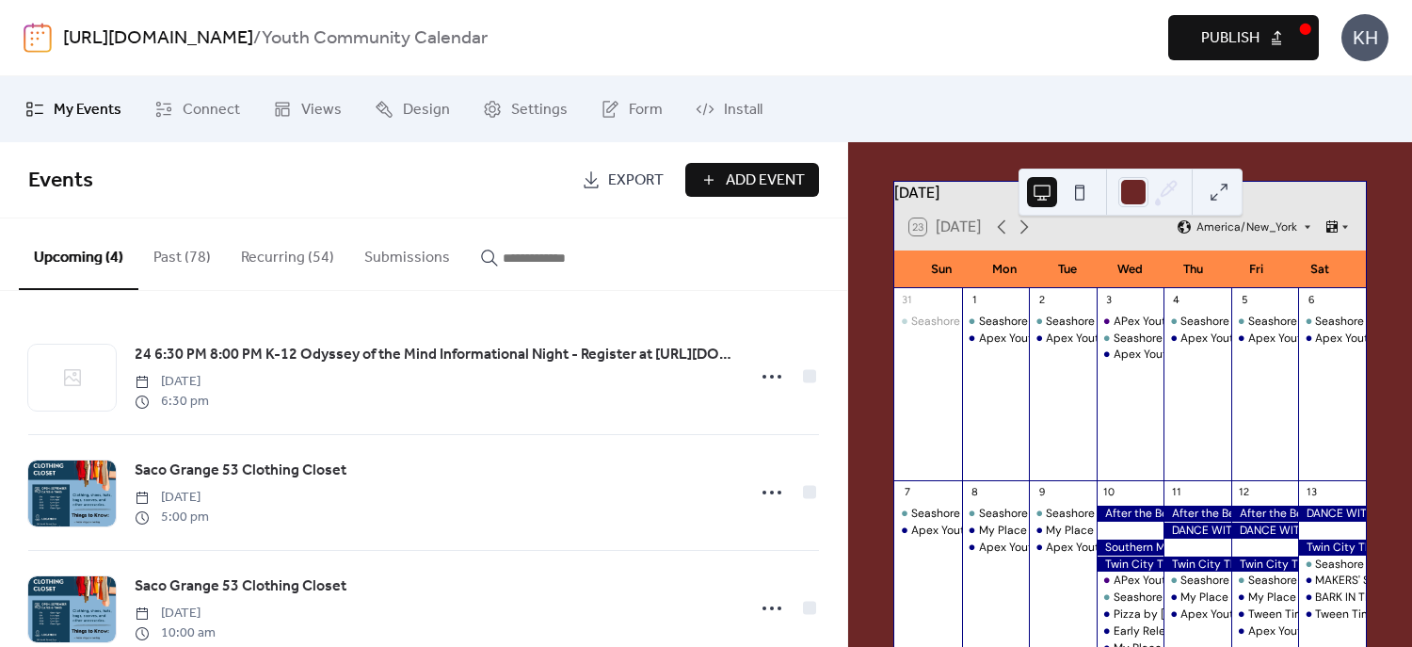
click at [525, 254] on input "button" at bounding box center [559, 258] width 113 height 23
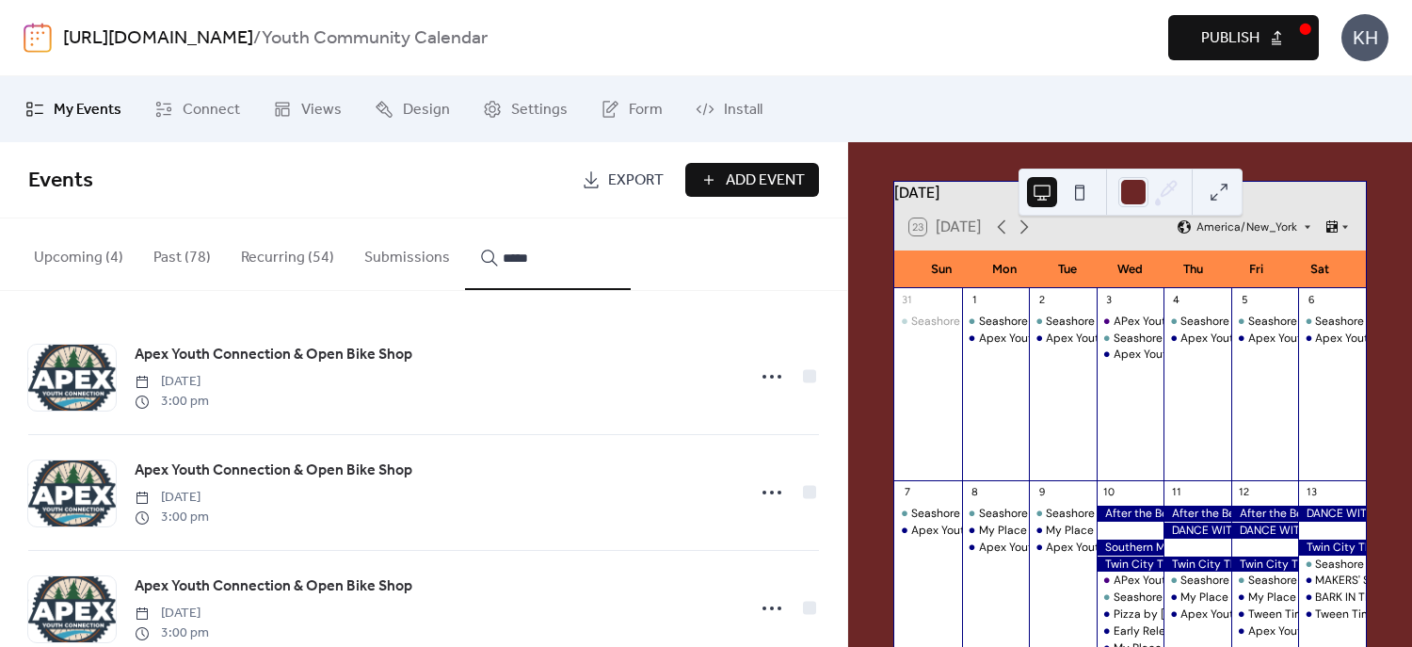
click at [465, 218] on button "****" at bounding box center [548, 254] width 166 height 72
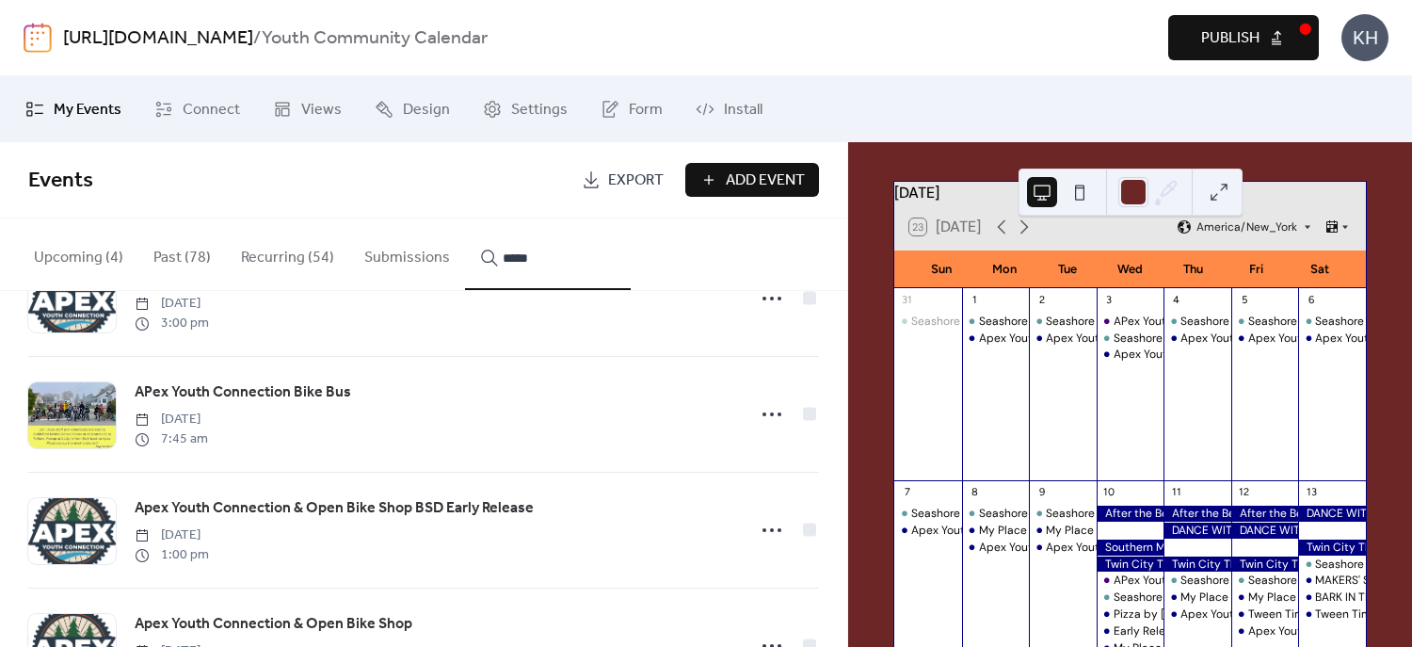
scroll to position [770, 0]
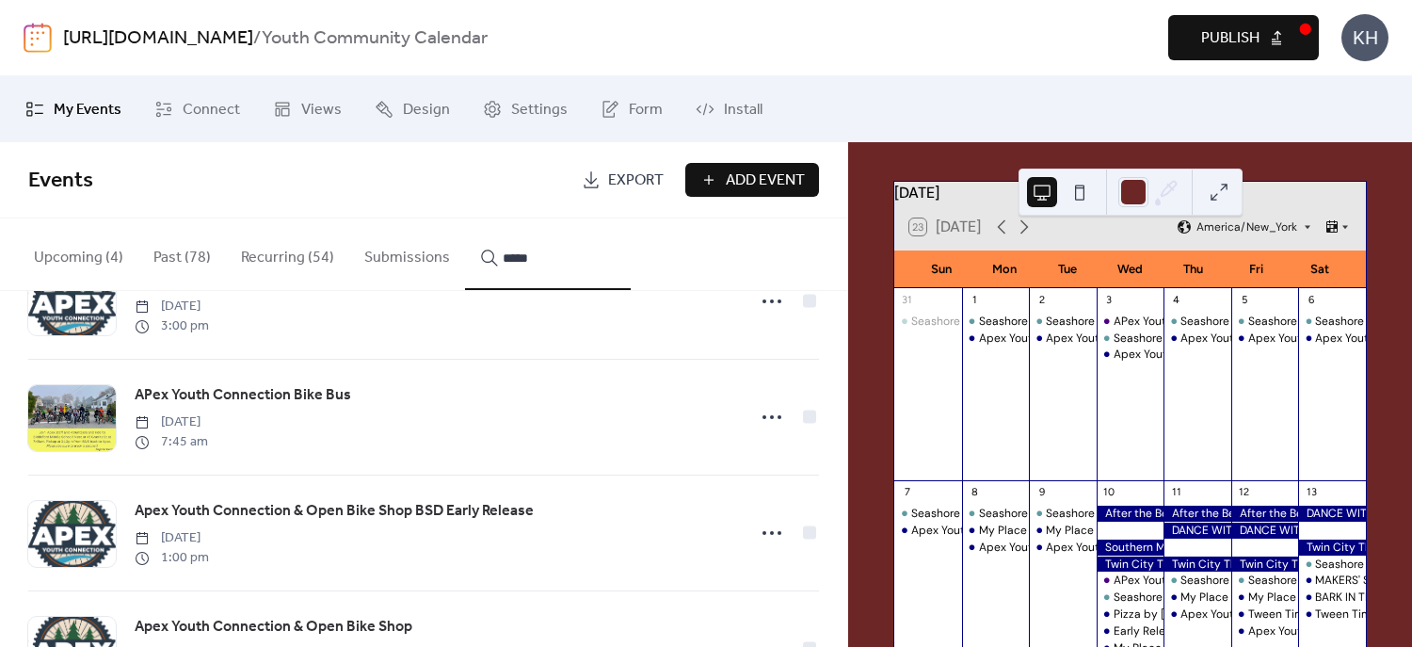
type input "****"
click at [773, 530] on icon at bounding box center [772, 533] width 30 height 30
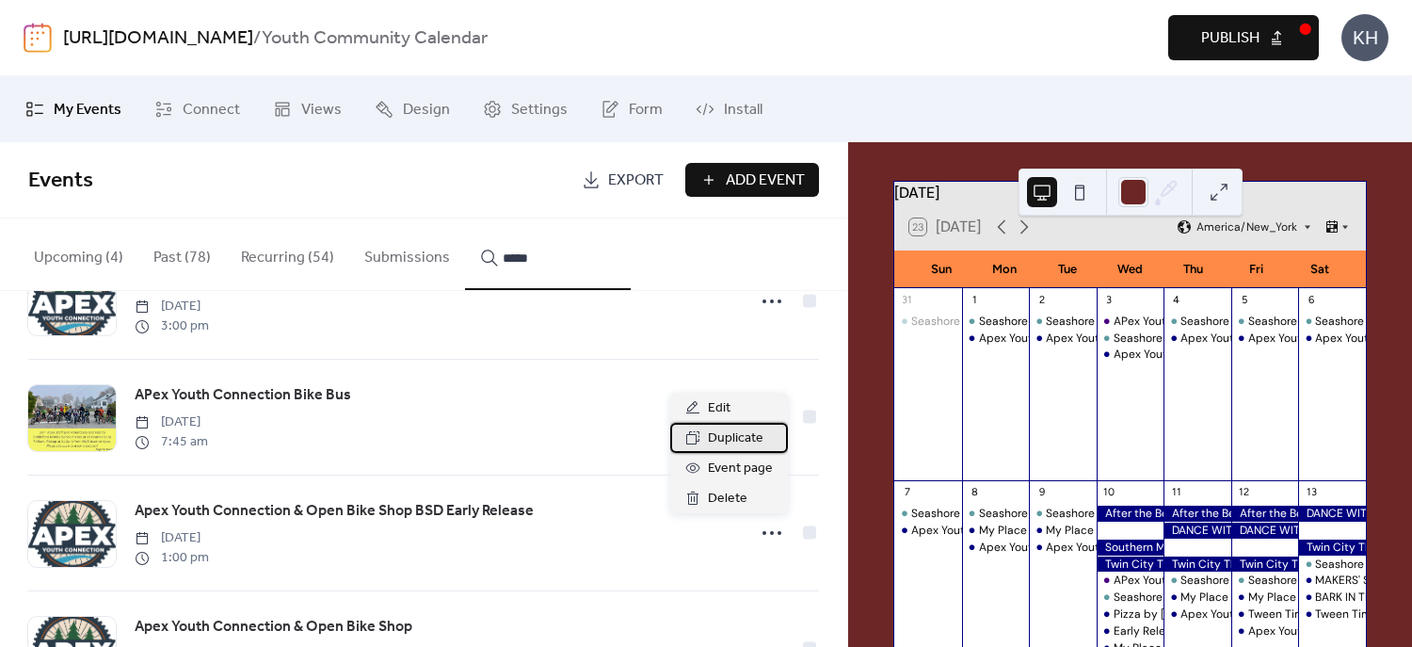
click at [748, 441] on span "Duplicate" at bounding box center [736, 438] width 56 height 23
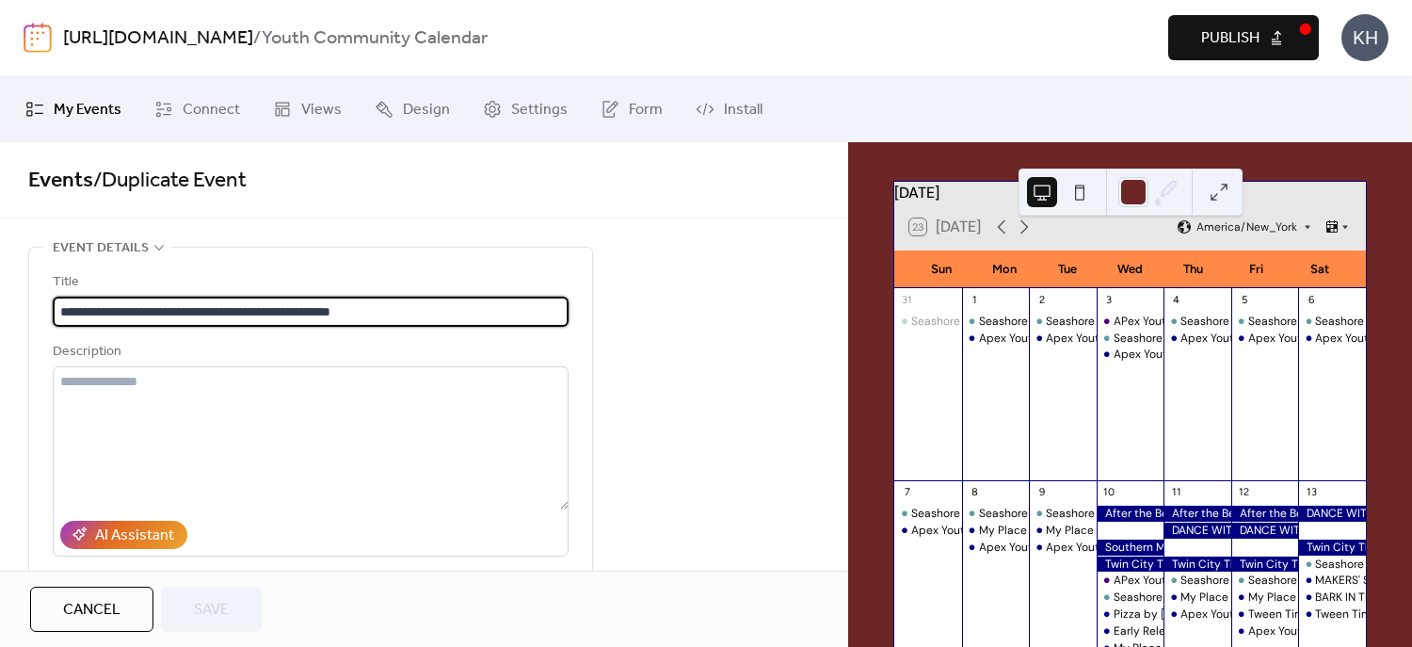
type input "**********"
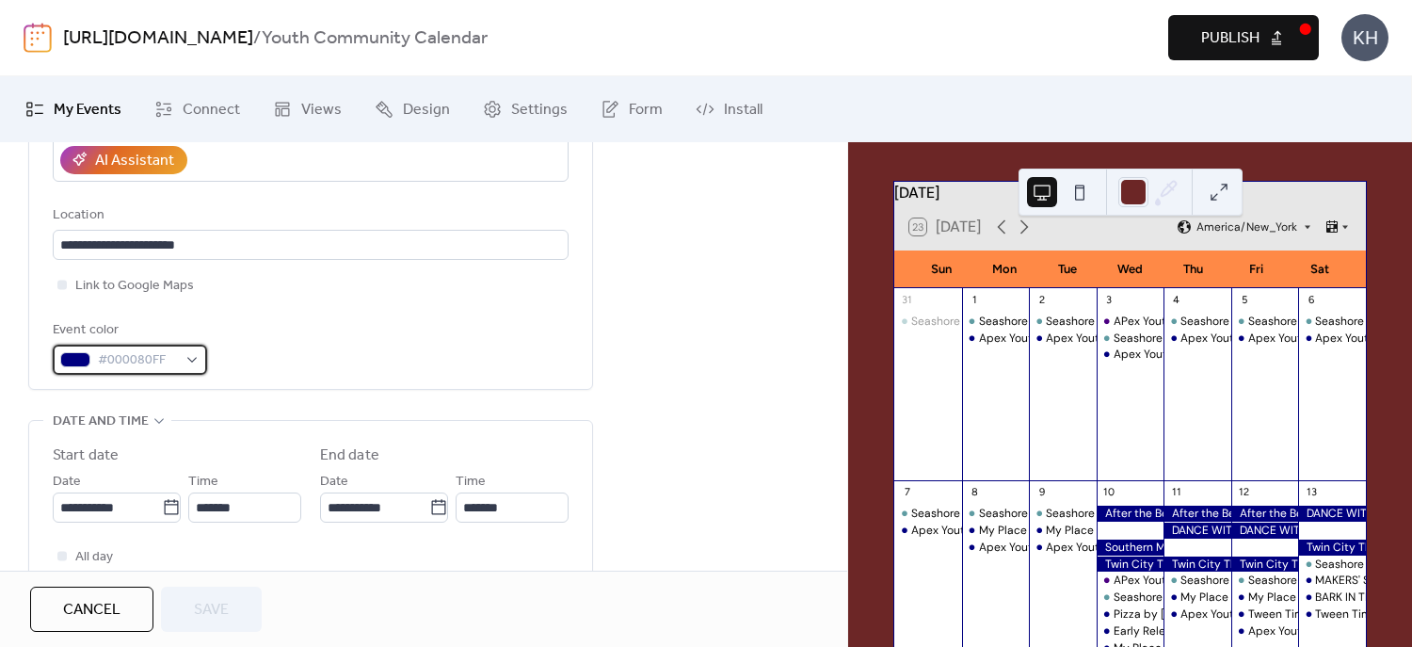
click at [171, 356] on span "#000080FF" at bounding box center [137, 360] width 79 height 23
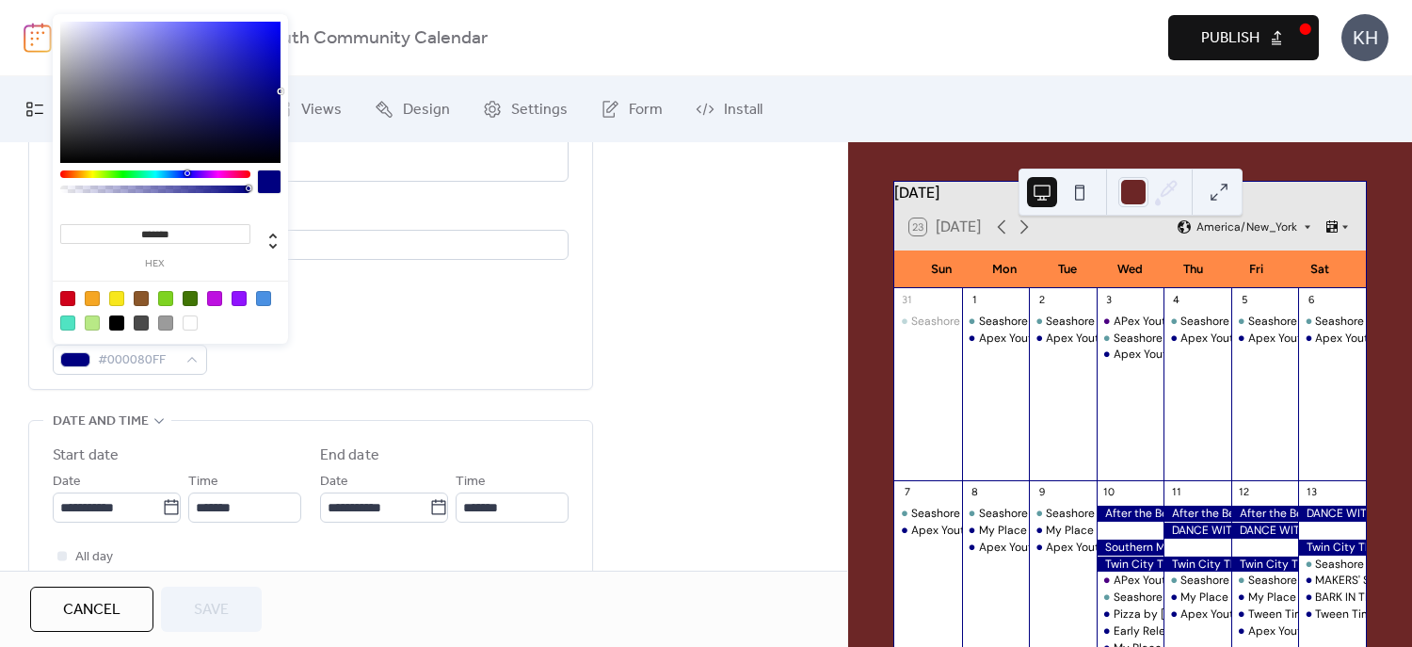
drag, startPoint x: 177, startPoint y: 231, endPoint x: -71, endPoint y: 246, distance: 248.0
click at [0, 246] on html "**********" at bounding box center [706, 323] width 1412 height 647
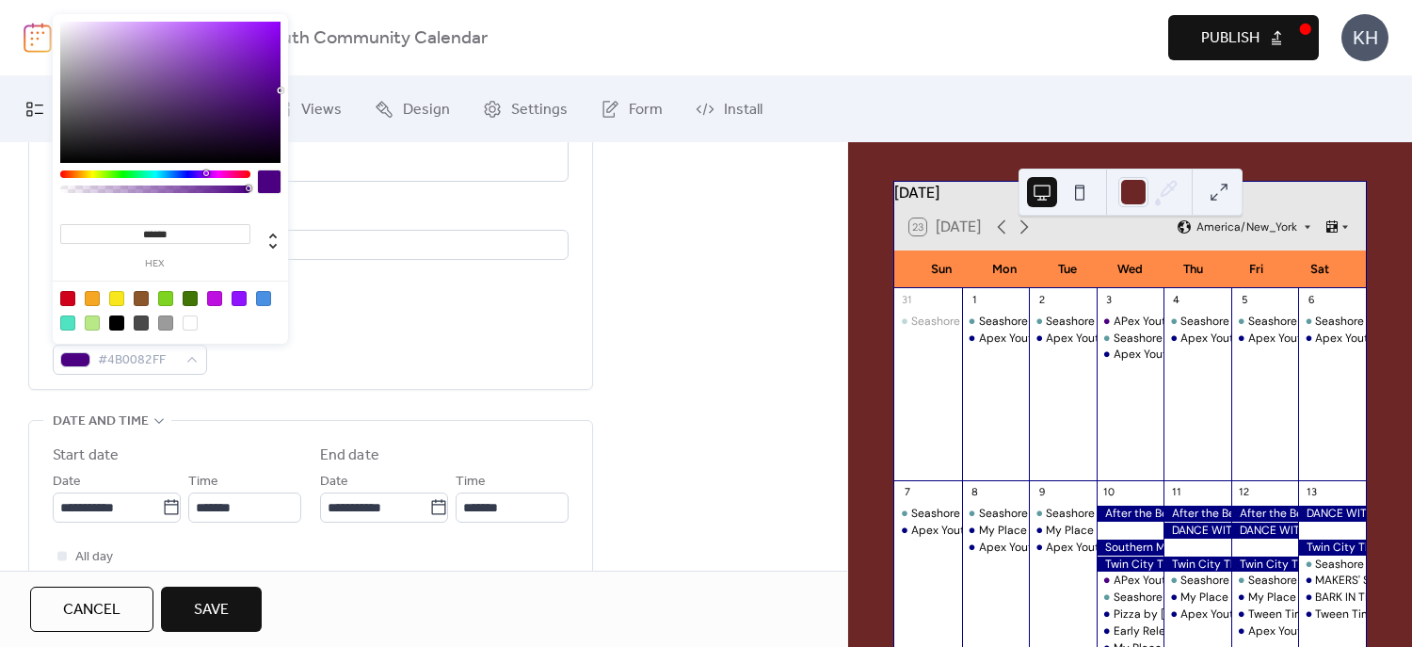
type input "*******"
click at [224, 263] on label "hex" at bounding box center [155, 264] width 190 height 10
click at [224, 244] on input "*******" at bounding box center [155, 234] width 190 height 20
click at [275, 387] on div "**********" at bounding box center [311, 131] width 516 height 516
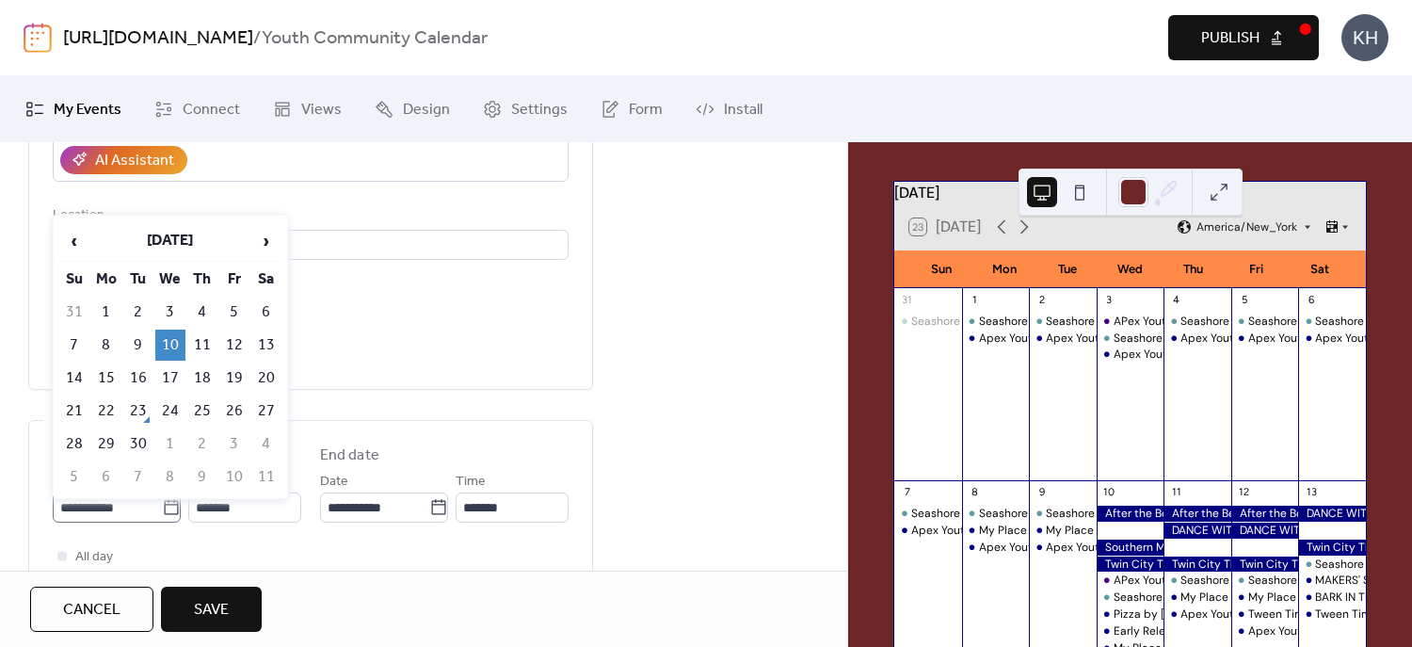
click at [162, 508] on icon at bounding box center [171, 507] width 19 height 19
click at [159, 508] on input "**********" at bounding box center [107, 507] width 109 height 30
click at [269, 248] on span "›" at bounding box center [266, 241] width 28 height 38
click at [172, 316] on td "1" at bounding box center [170, 312] width 30 height 31
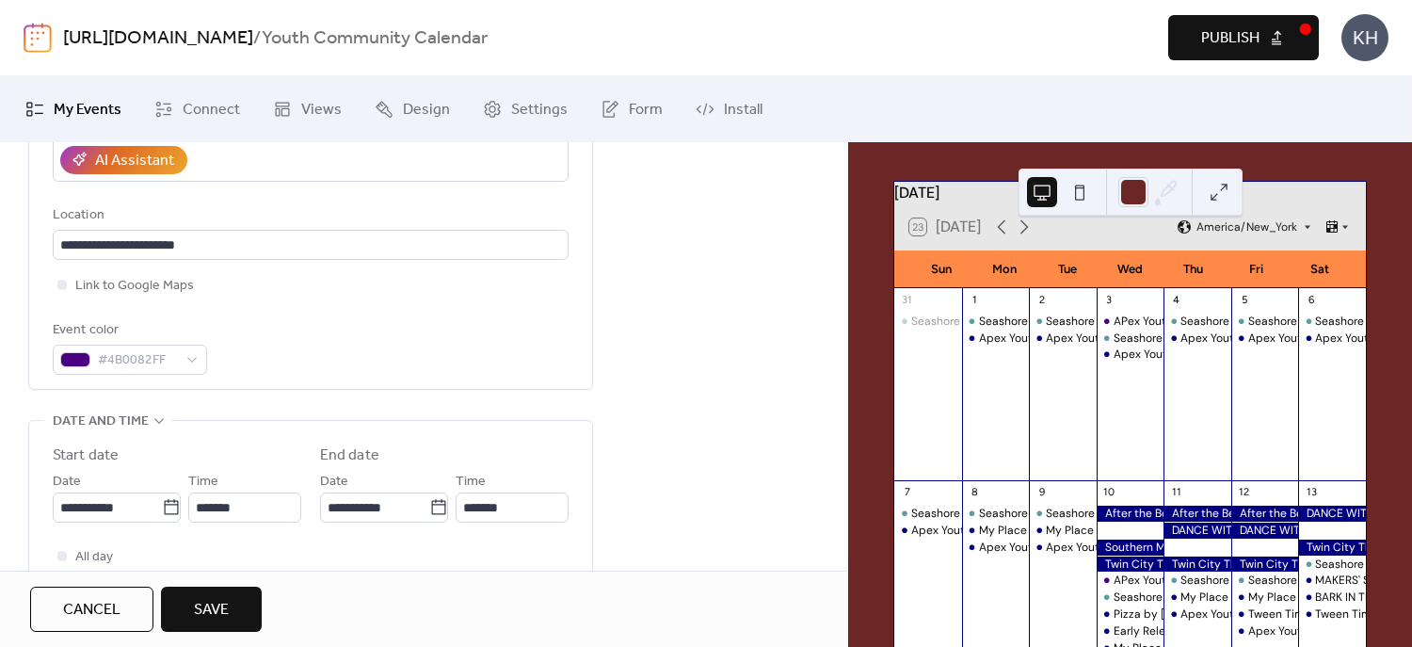
type input "**********"
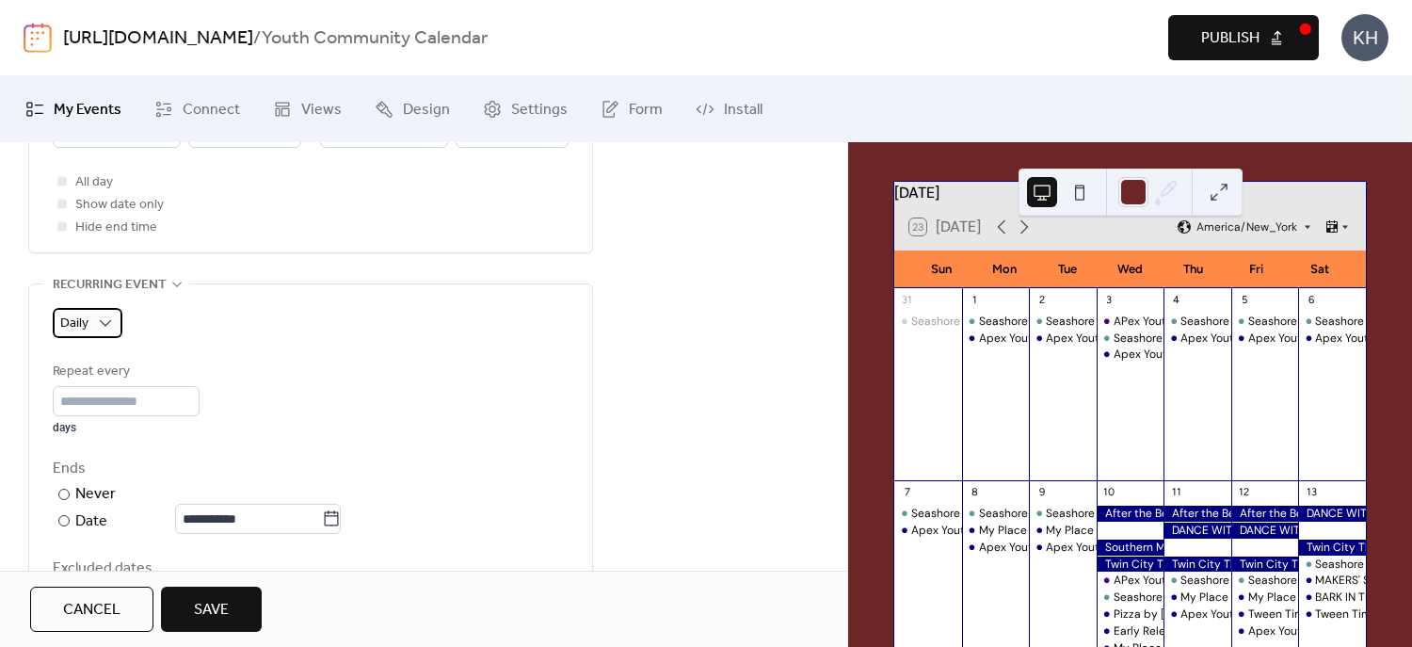
click at [115, 323] on div "Daily" at bounding box center [88, 323] width 70 height 30
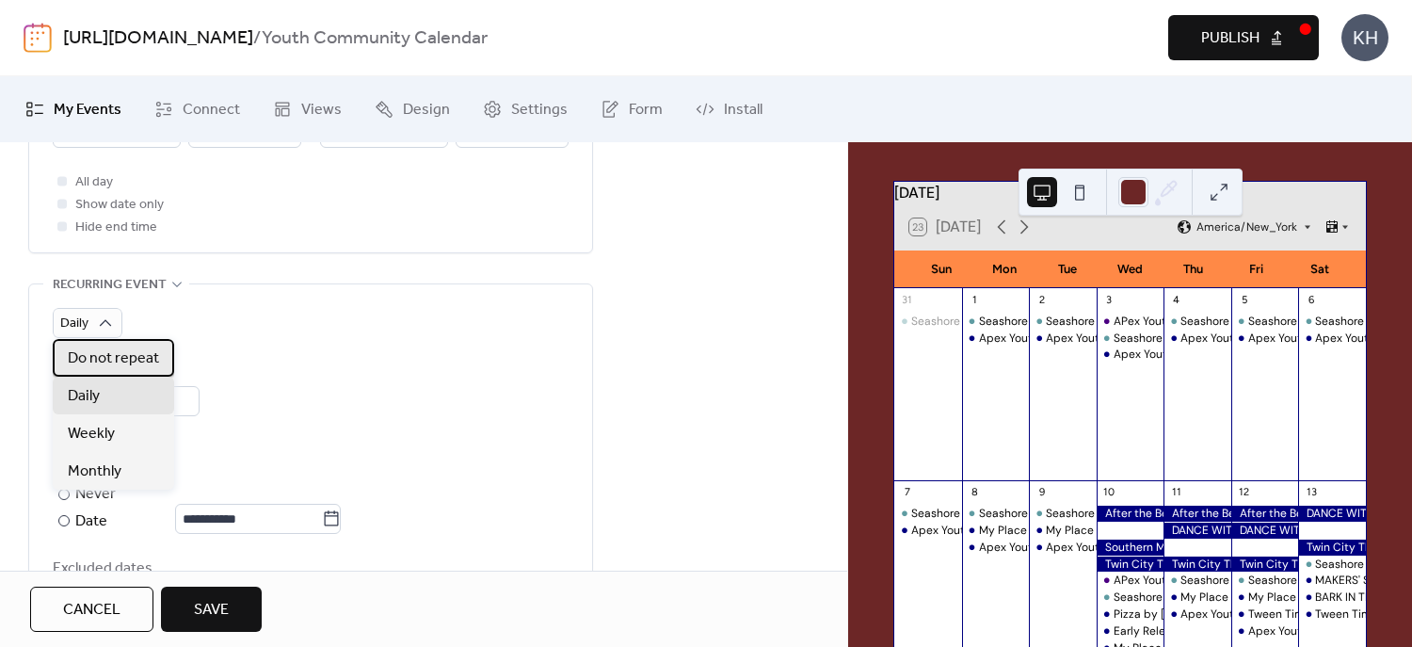
click at [113, 366] on span "Do not repeat" at bounding box center [113, 358] width 91 height 23
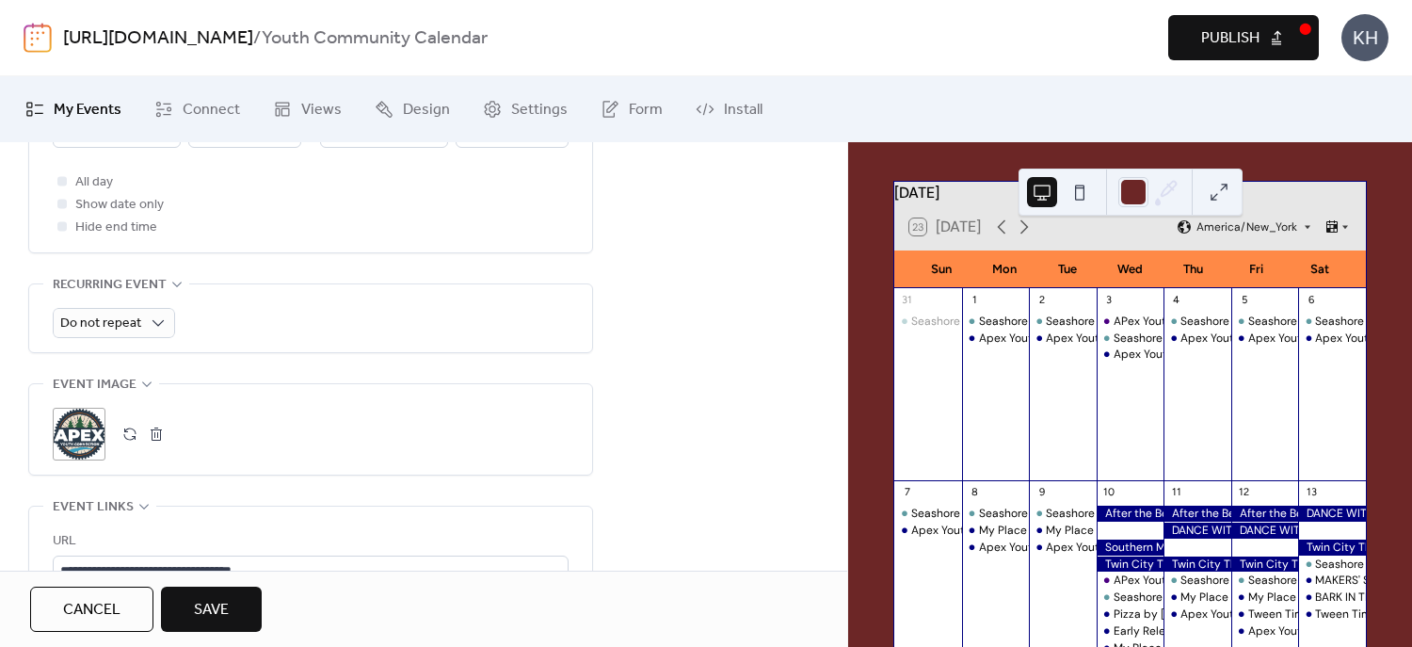
scroll to position [1048, 0]
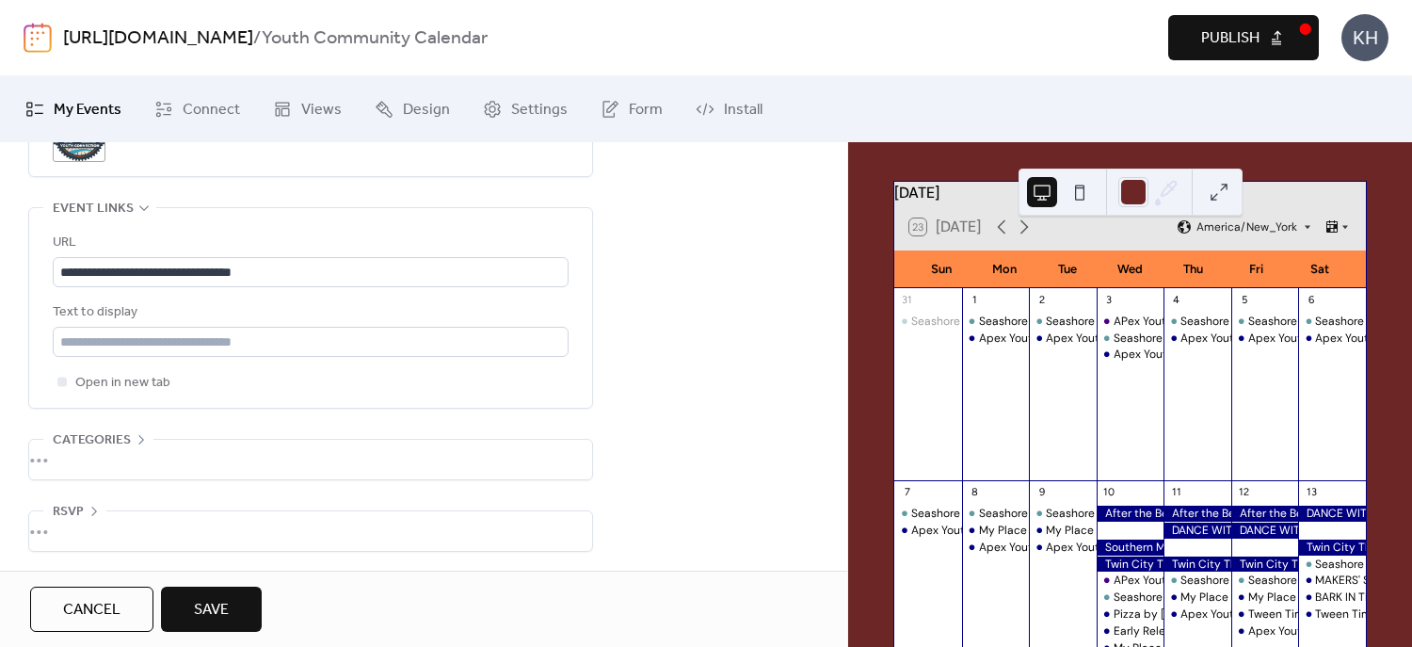
click at [220, 602] on span "Save" at bounding box center [211, 610] width 35 height 23
